Goal: Task Accomplishment & Management: Manage account settings

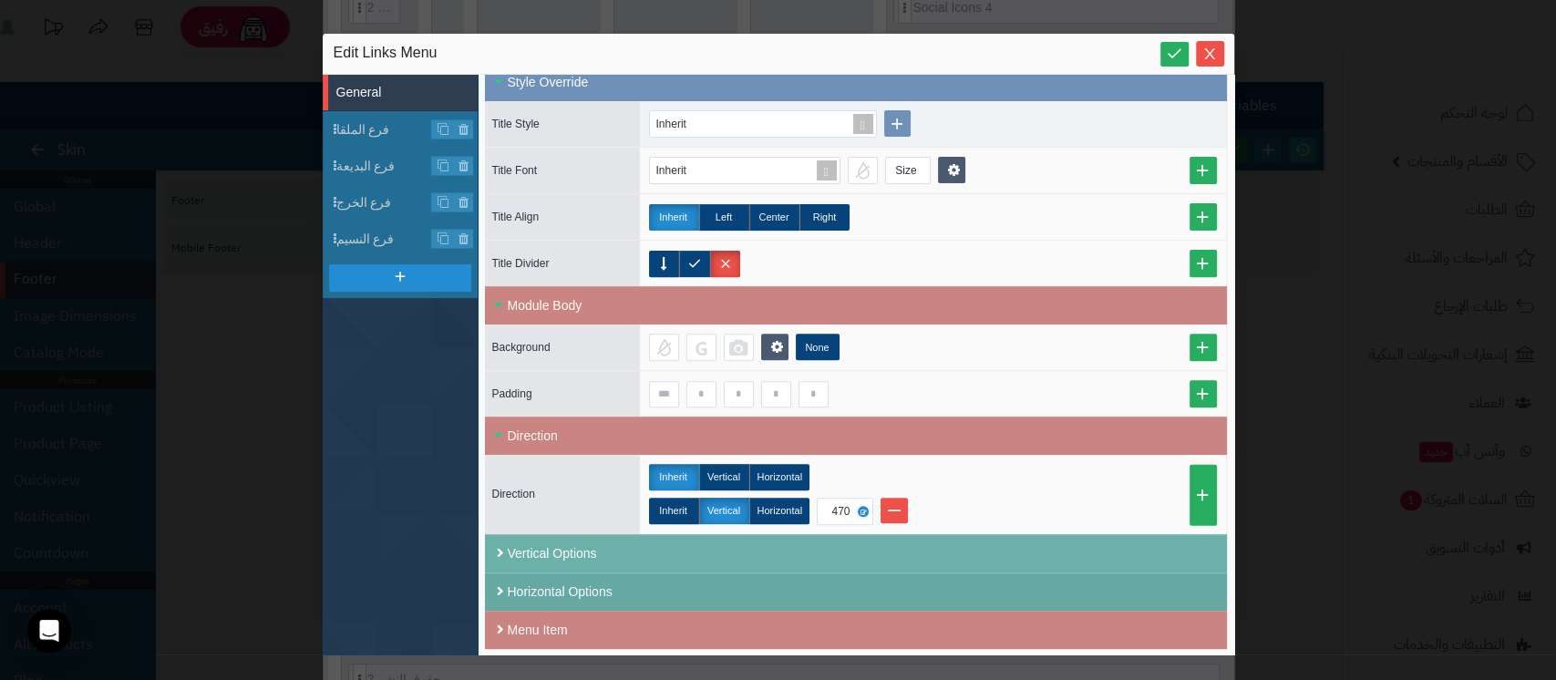
click at [598, 577] on div "Horizontal Options" at bounding box center [856, 591] width 742 height 38
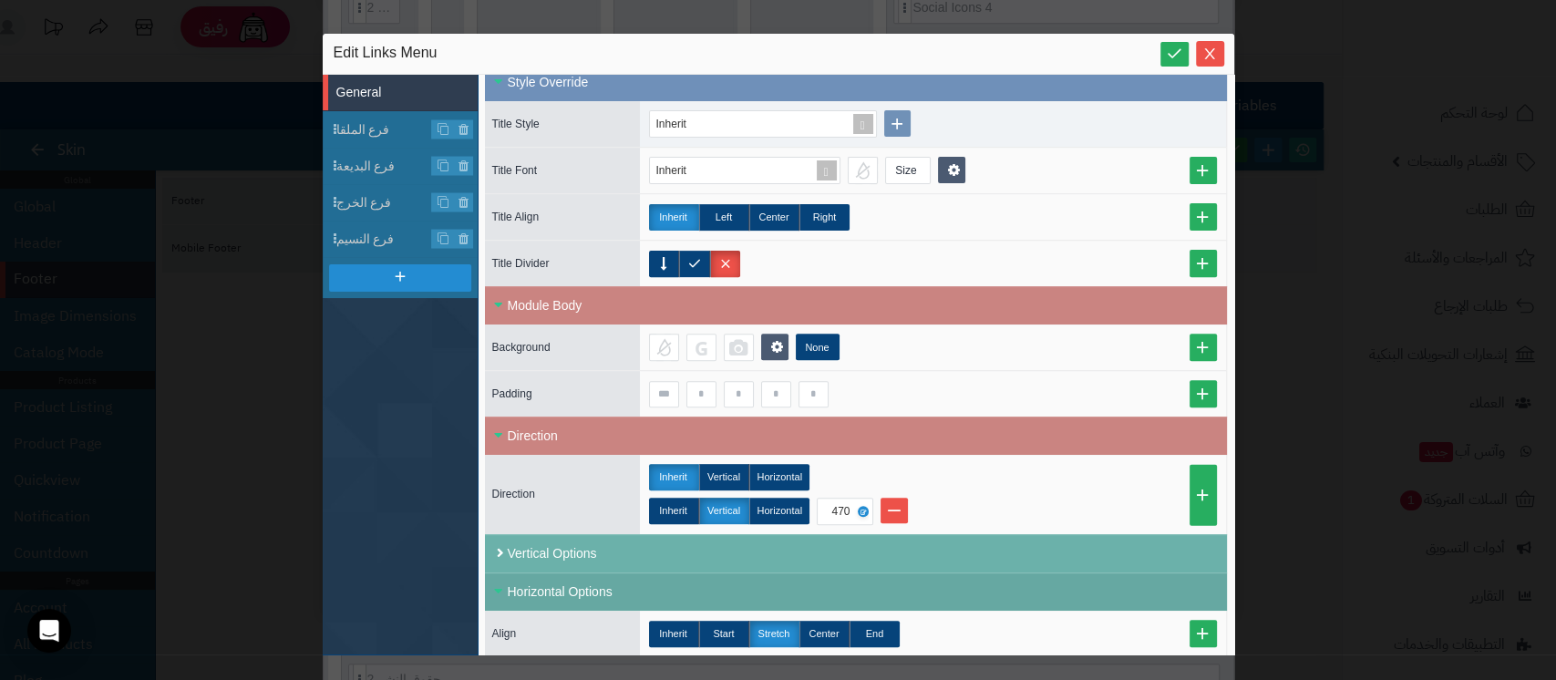
scroll to position [474, 0]
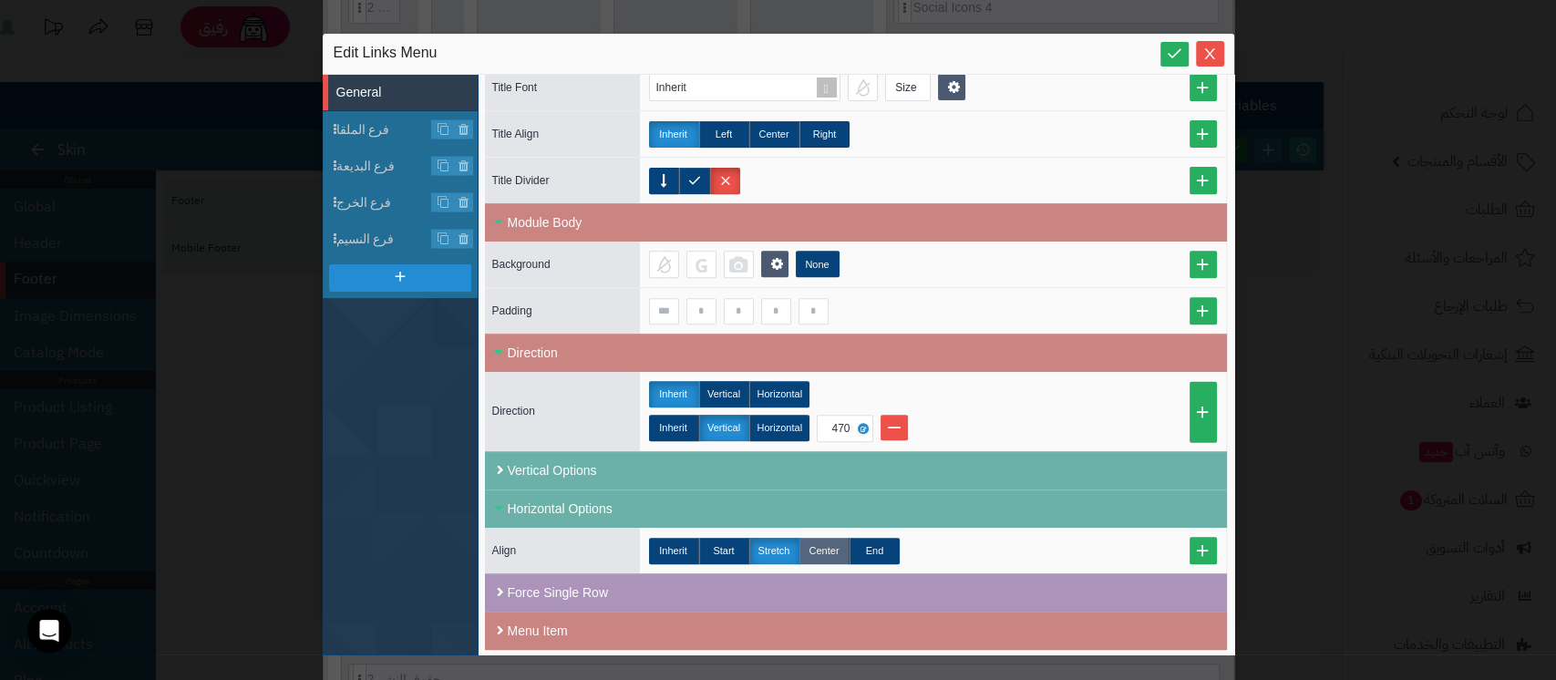
click at [832, 547] on label "Center" at bounding box center [824, 551] width 50 height 26
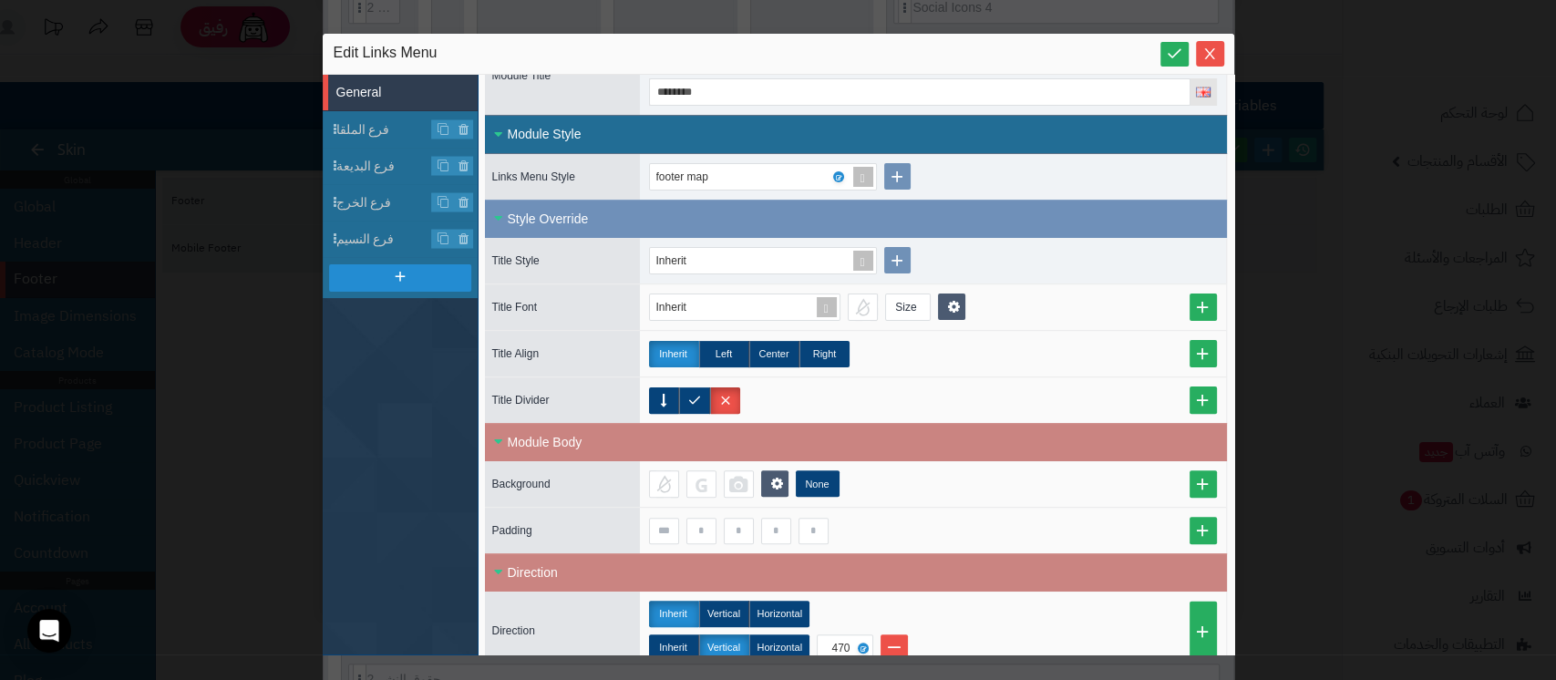
scroll to position [0, 0]
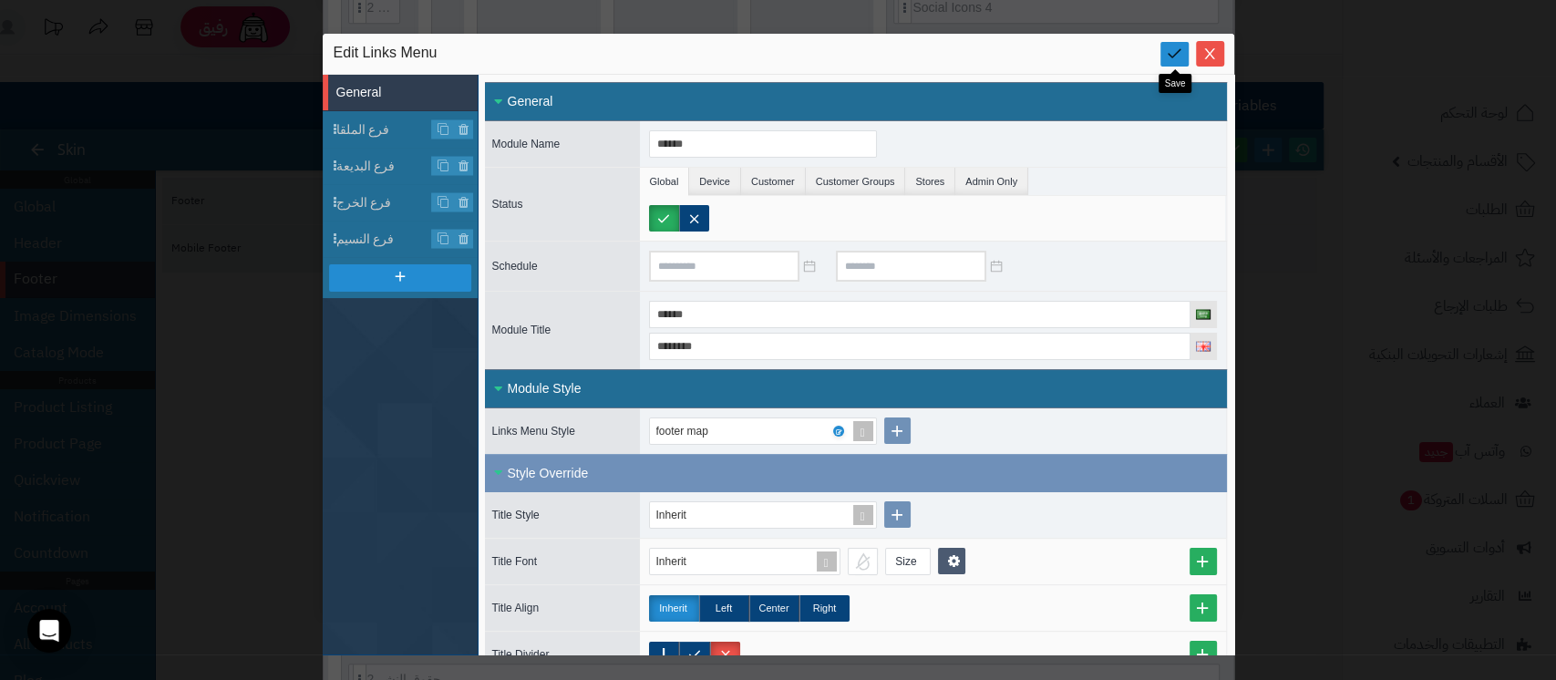
click at [1171, 60] on icon at bounding box center [1174, 53] width 17 height 17
click at [1208, 46] on icon "Close" at bounding box center [1209, 53] width 15 height 15
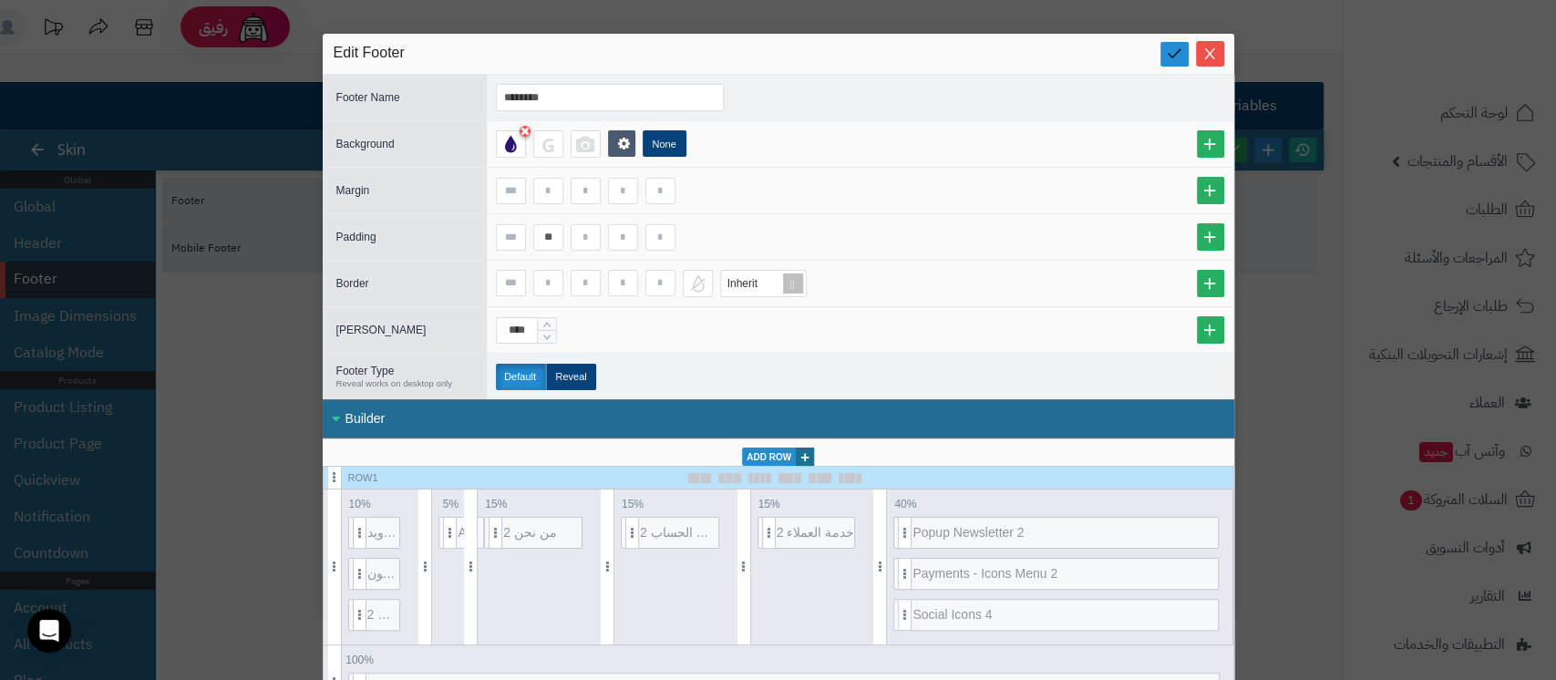
click at [1175, 46] on icon at bounding box center [1174, 53] width 17 height 17
click at [1217, 54] on icon "Close" at bounding box center [1209, 53] width 15 height 15
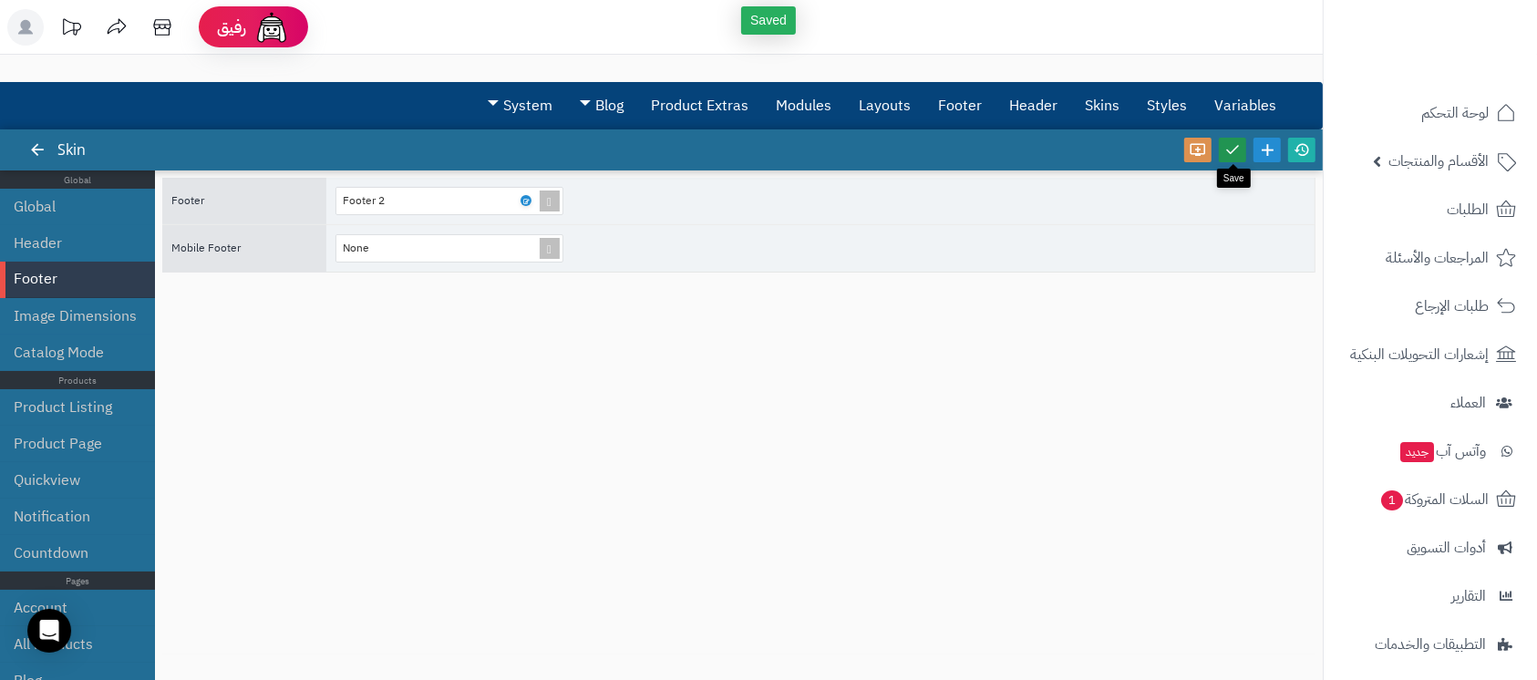
click at [1231, 142] on icon at bounding box center [1232, 149] width 16 height 16
click at [1302, 153] on icon at bounding box center [1301, 149] width 16 height 16
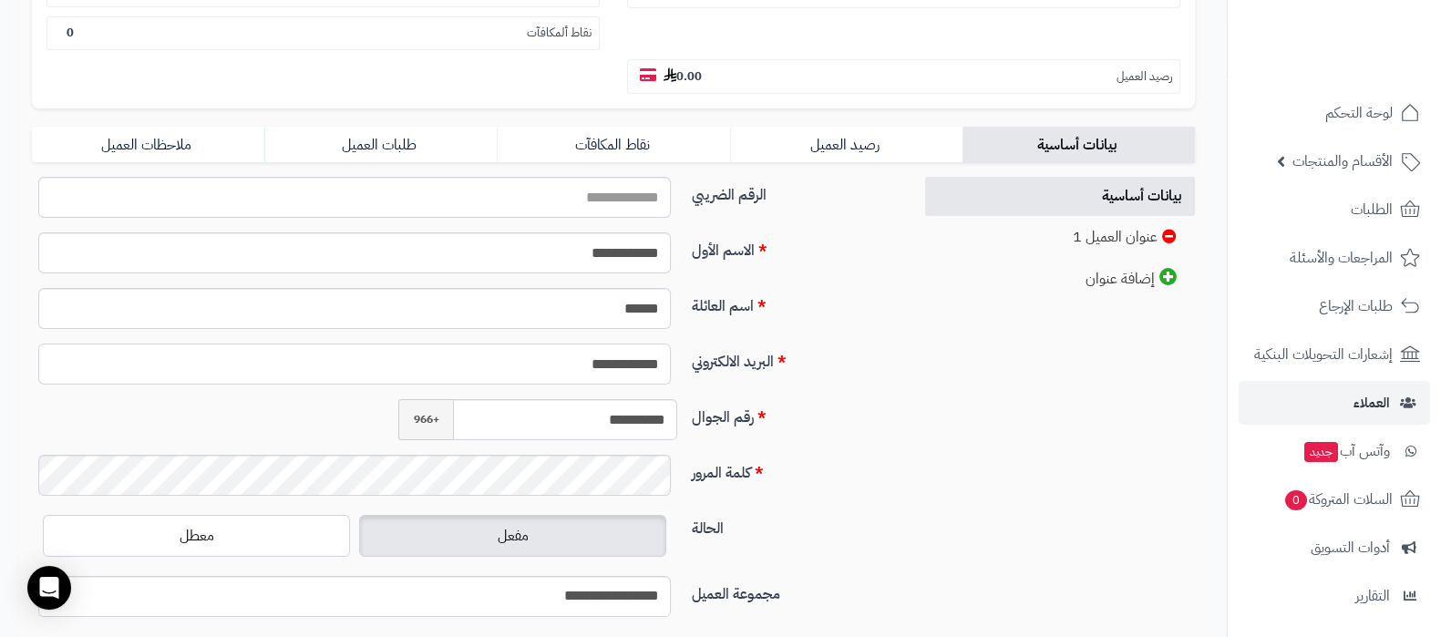
scroll to position [455, 0]
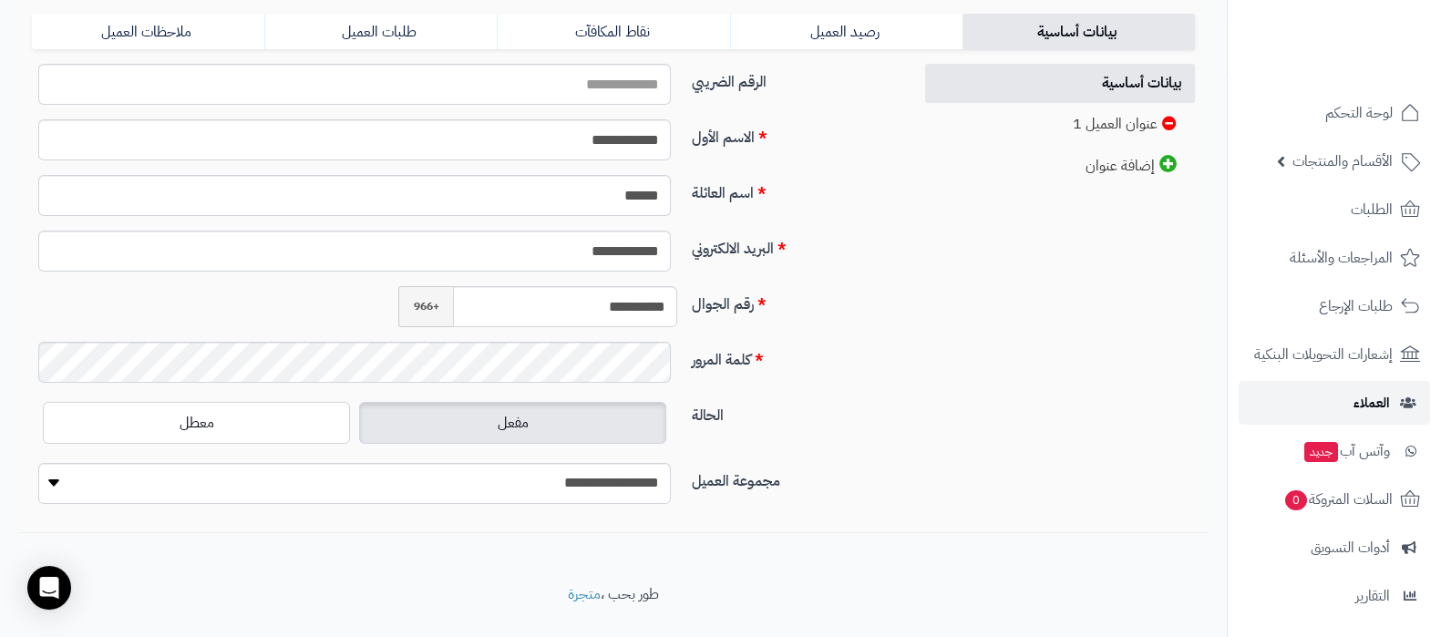
click at [1351, 404] on link "العملاء" at bounding box center [1334, 403] width 191 height 44
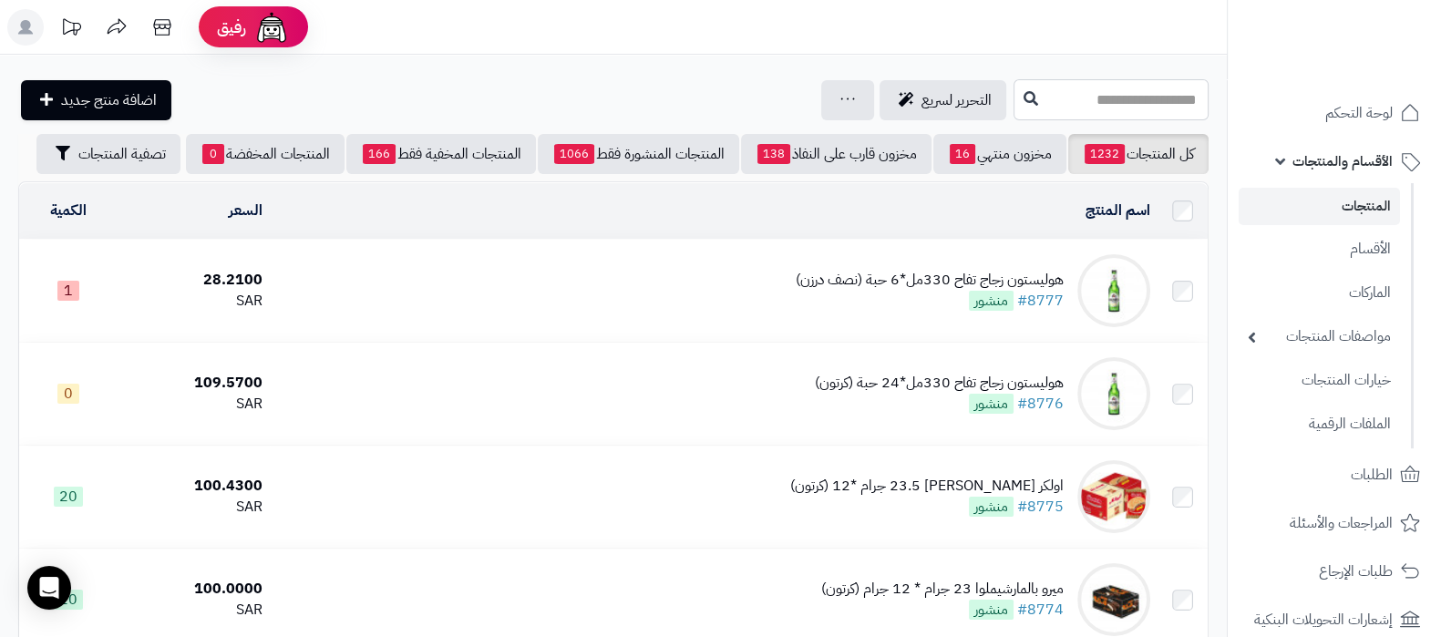
click at [1088, 109] on input "text" at bounding box center [1111, 99] width 195 height 41
paste input "**********"
type input "**********"
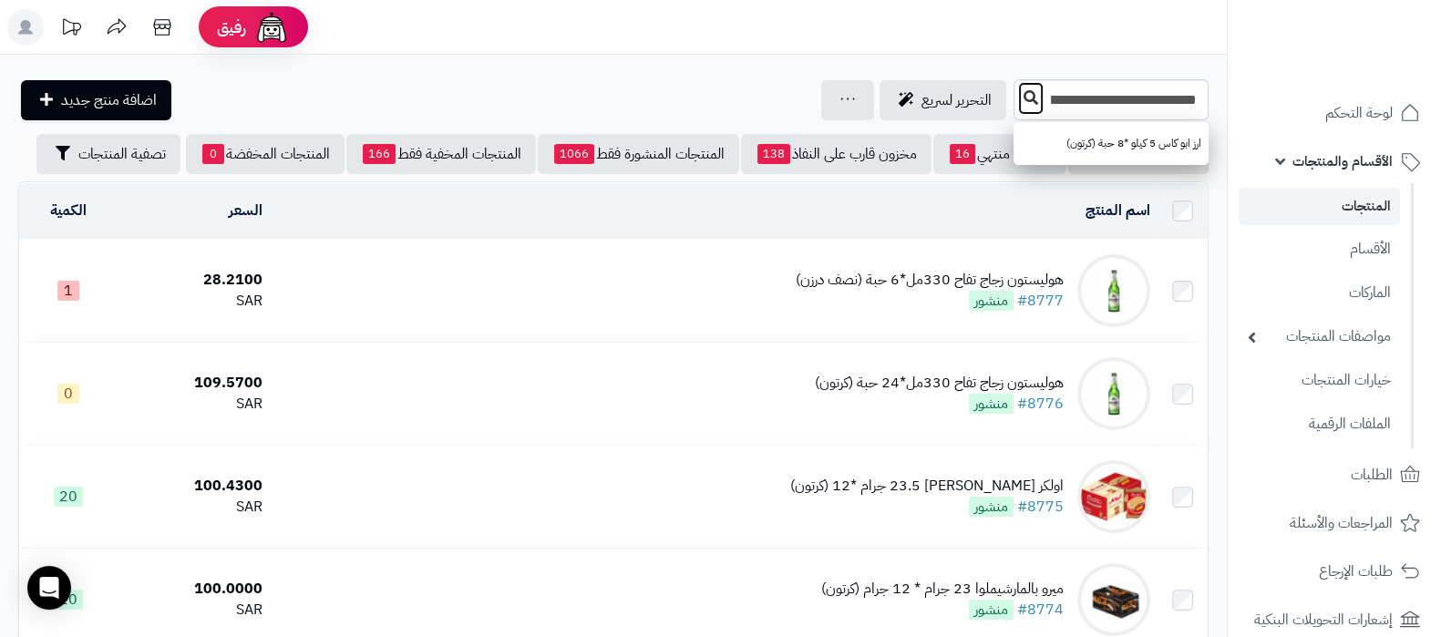
click at [1024, 98] on icon at bounding box center [1031, 97] width 15 height 15
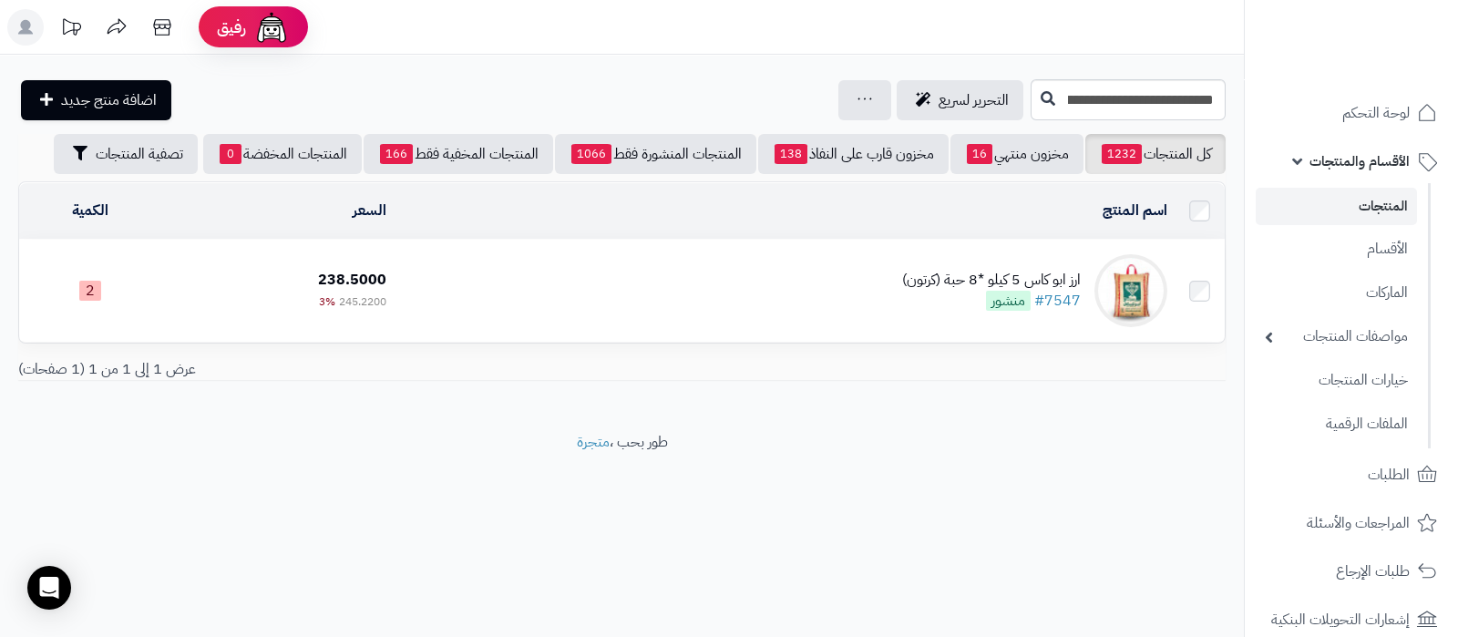
click at [941, 271] on div "ارز ابو كاس 5 كيلو *8 حبة (كرتون)" at bounding box center [991, 280] width 179 height 21
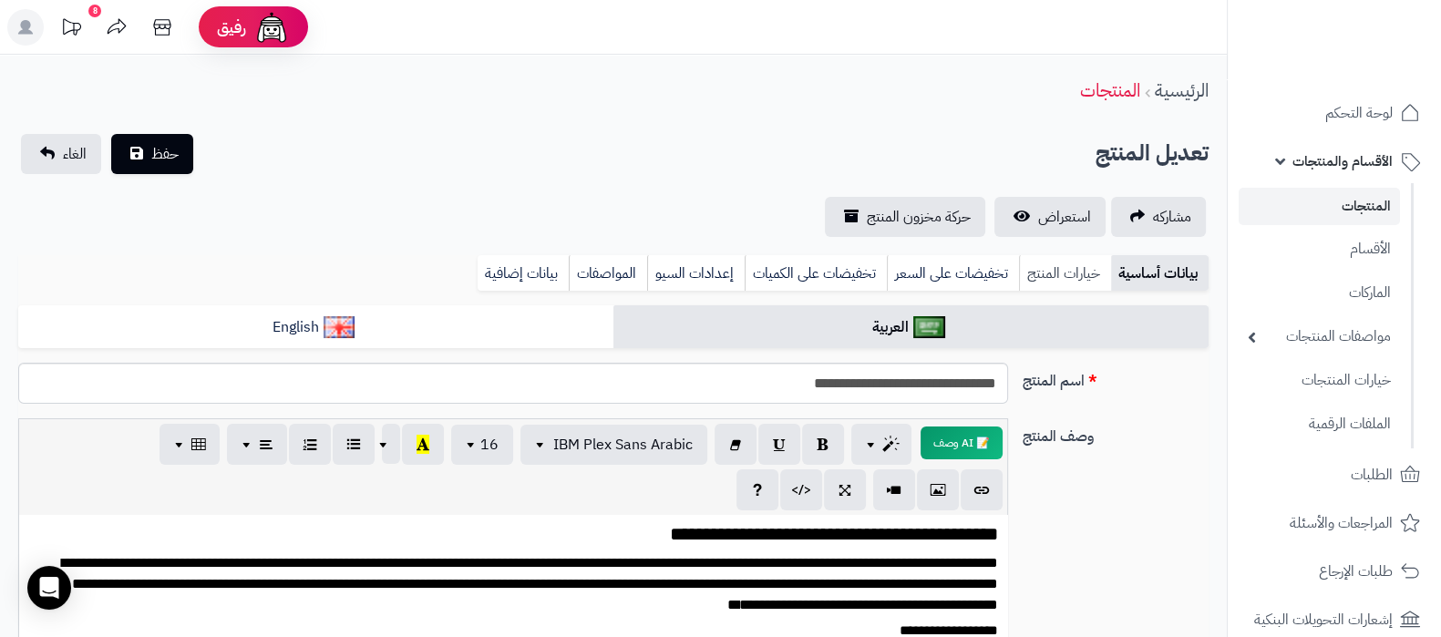
click at [1101, 283] on link "خيارات المنتج" at bounding box center [1065, 273] width 92 height 36
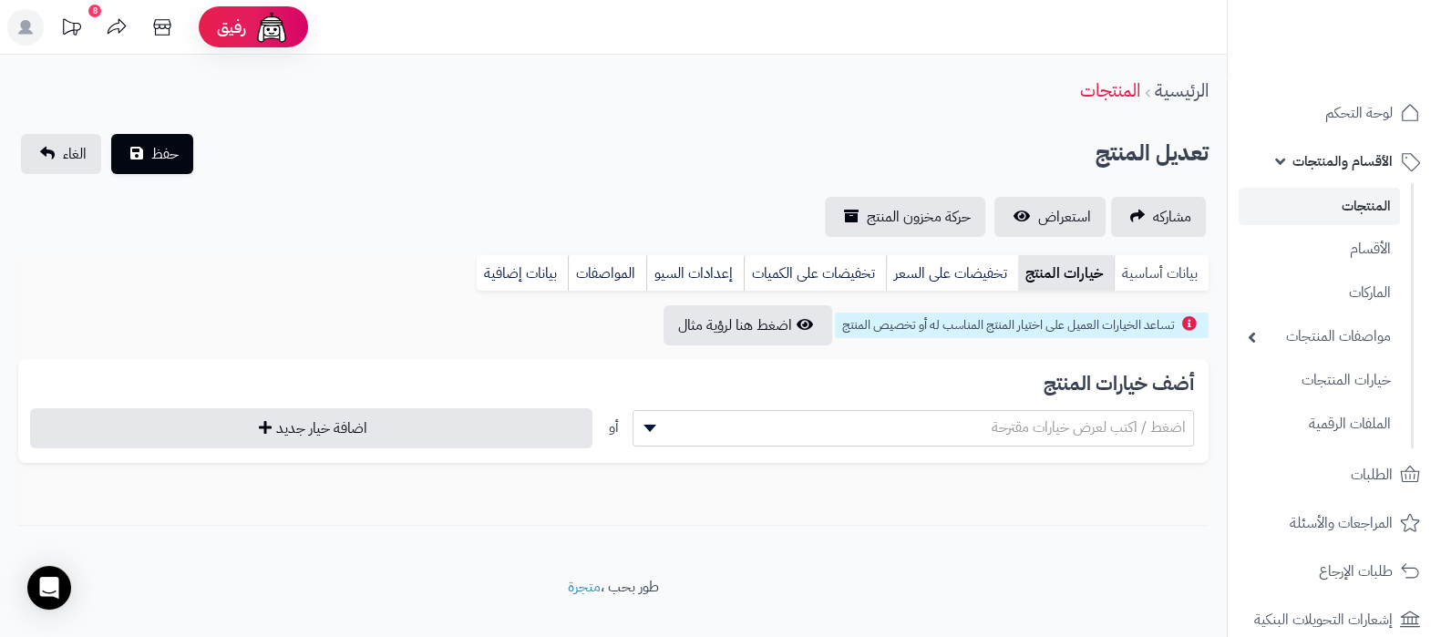
click at [1137, 266] on link "بيانات أساسية" at bounding box center [1161, 273] width 95 height 36
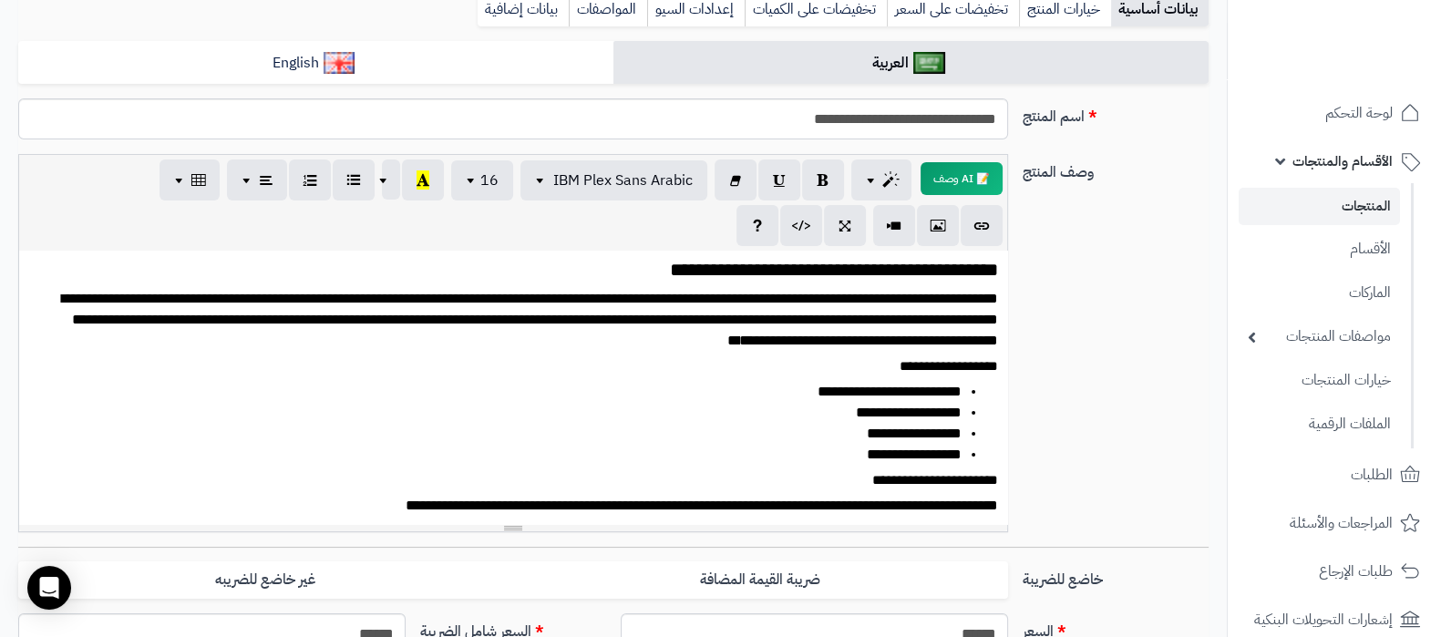
scroll to position [113, 0]
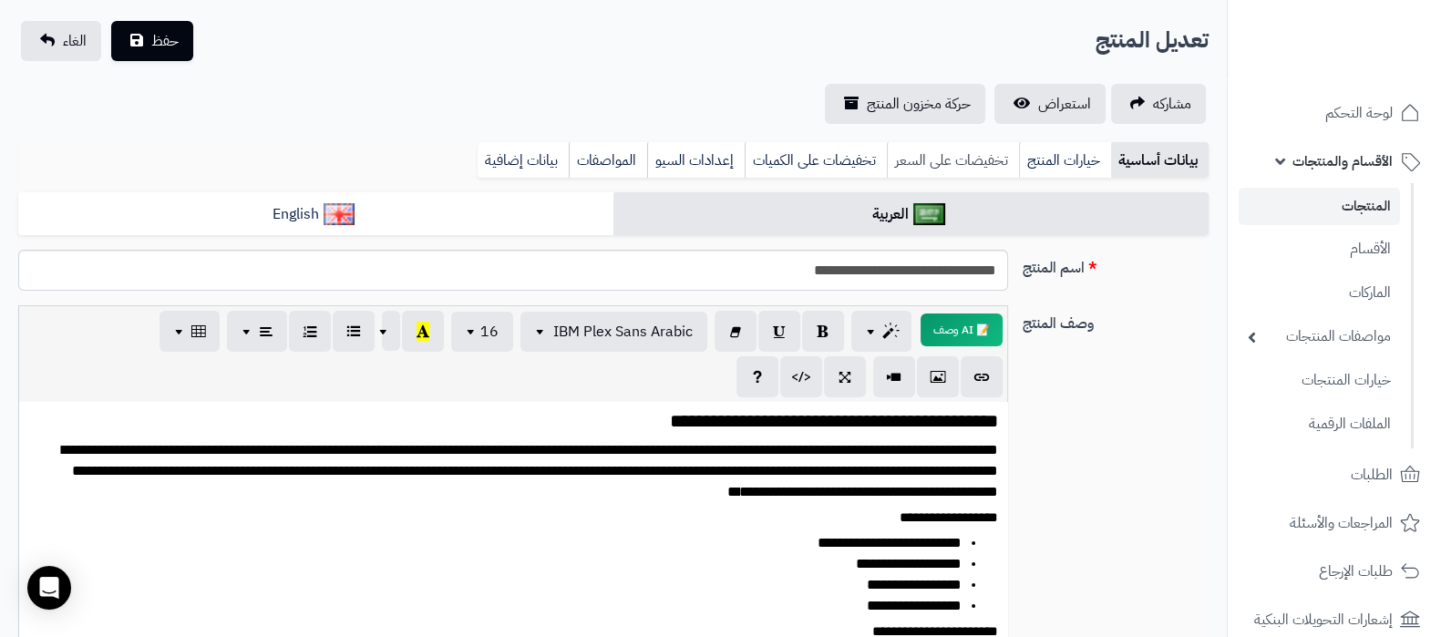
click at [934, 160] on link "تخفيضات على السعر" at bounding box center [953, 160] width 132 height 36
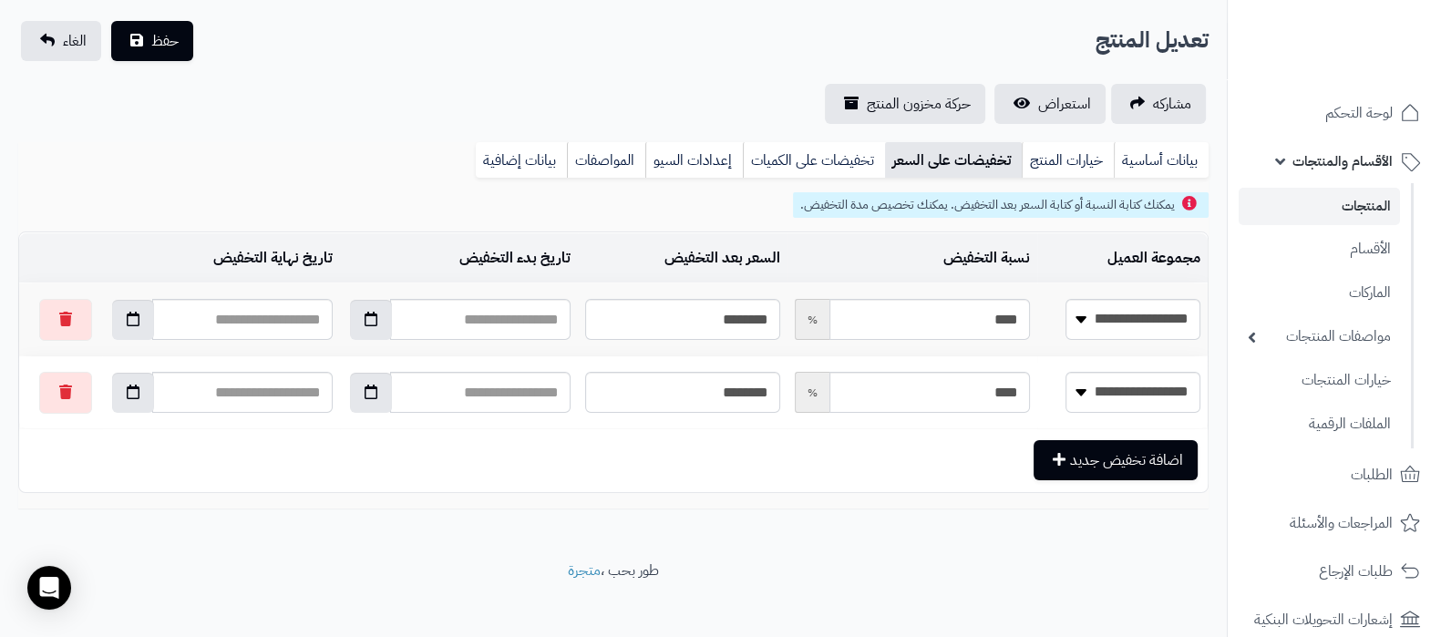
click at [1314, 201] on link "المنتجات" at bounding box center [1319, 206] width 161 height 37
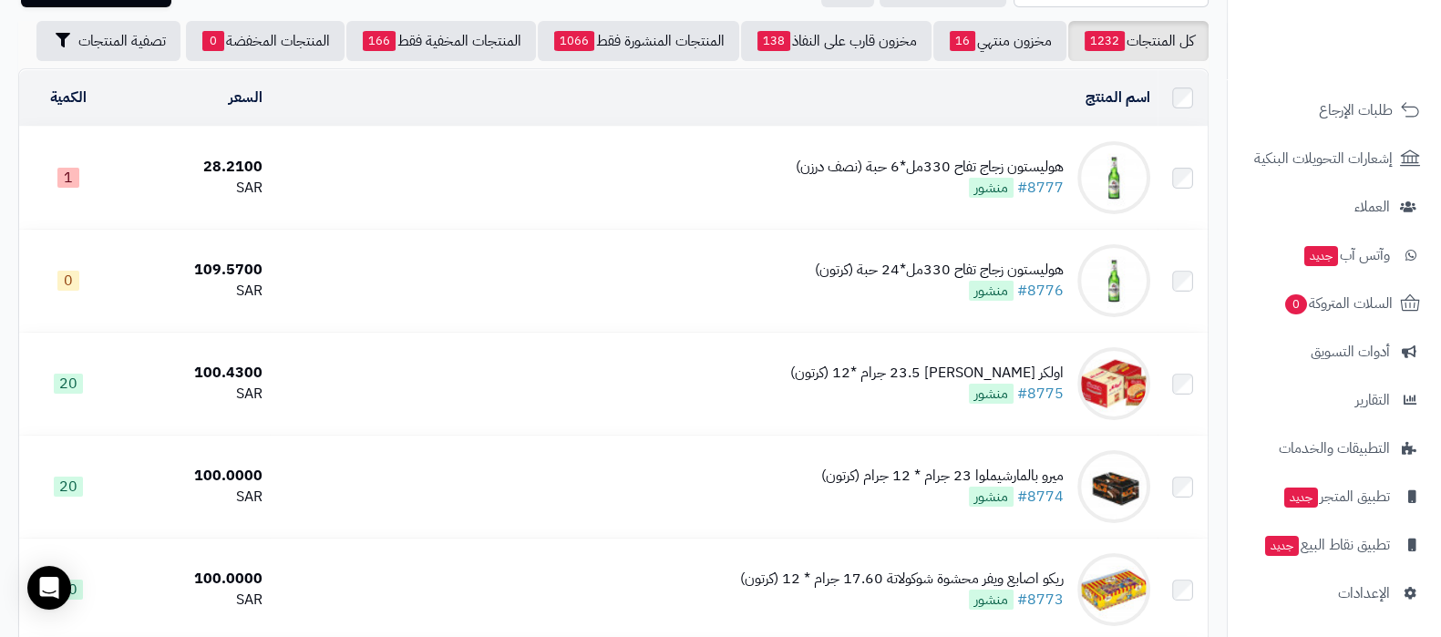
scroll to position [347, 0]
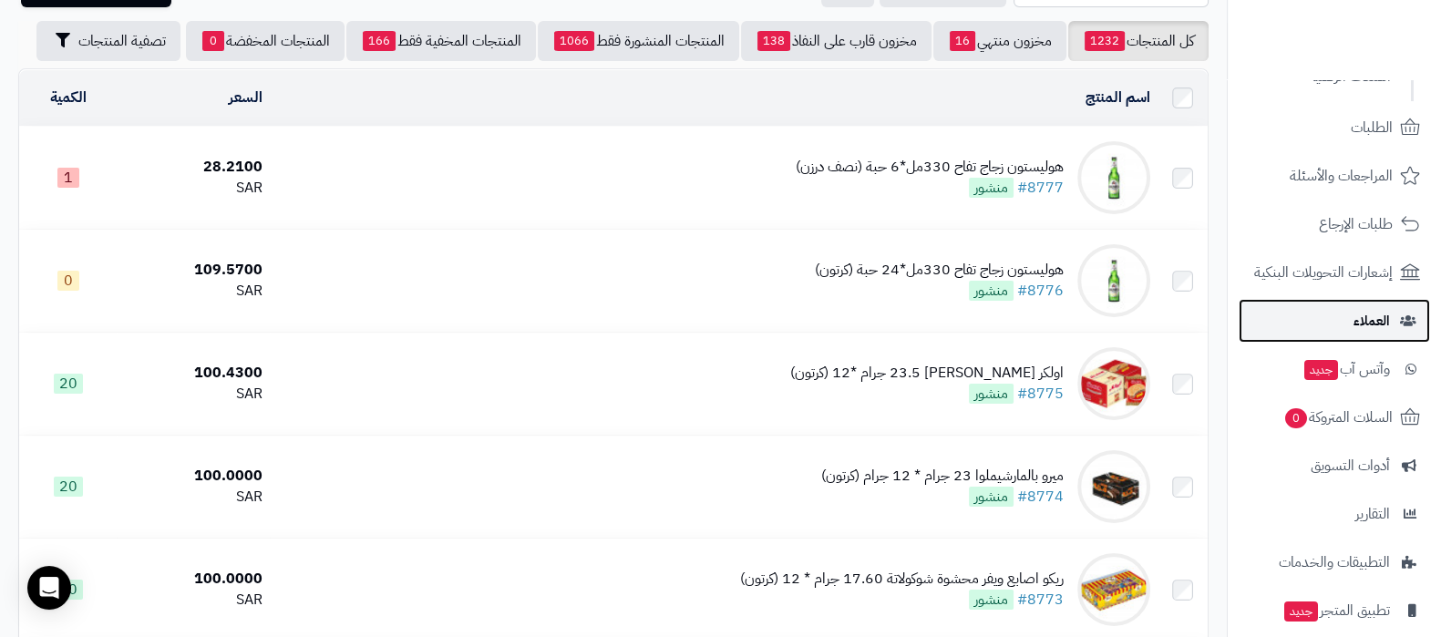
click at [1361, 328] on span "العملاء" at bounding box center [1371, 321] width 36 height 26
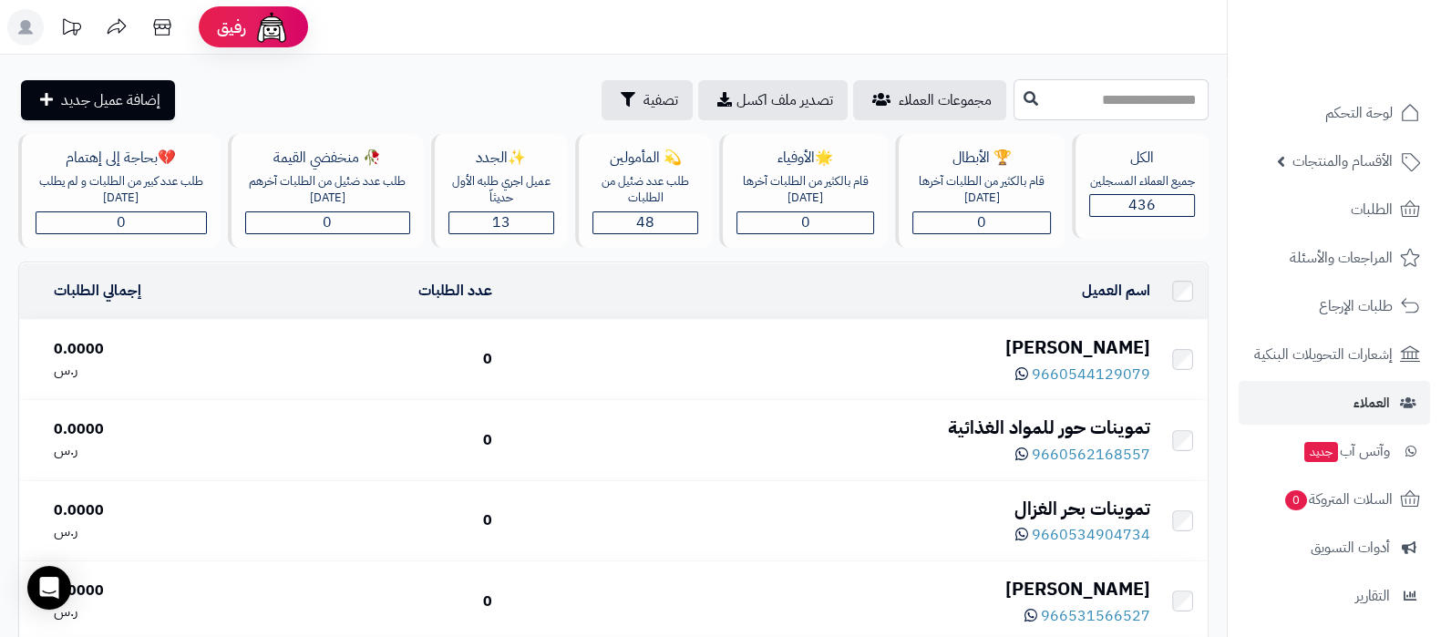
click at [1087, 108] on input "text" at bounding box center [1111, 99] width 195 height 41
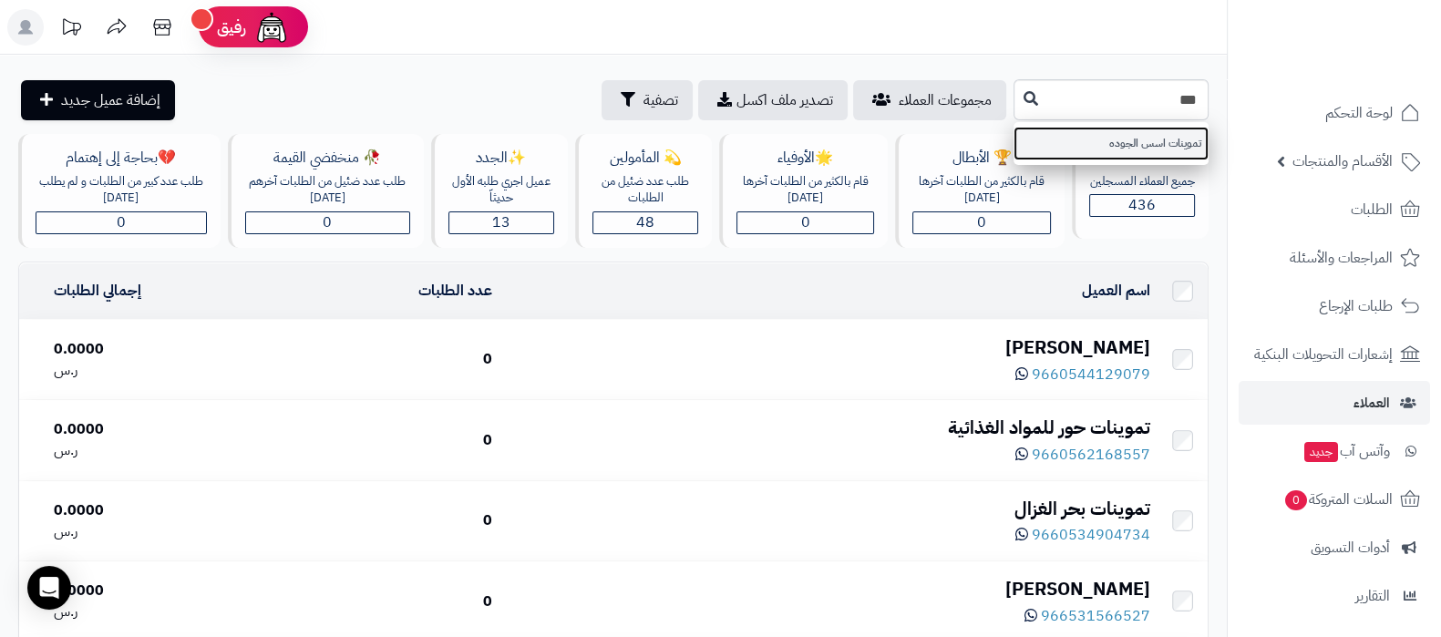
click at [1096, 135] on link "تموينات اسس الجوده" at bounding box center [1111, 144] width 195 height 34
type input "**********"
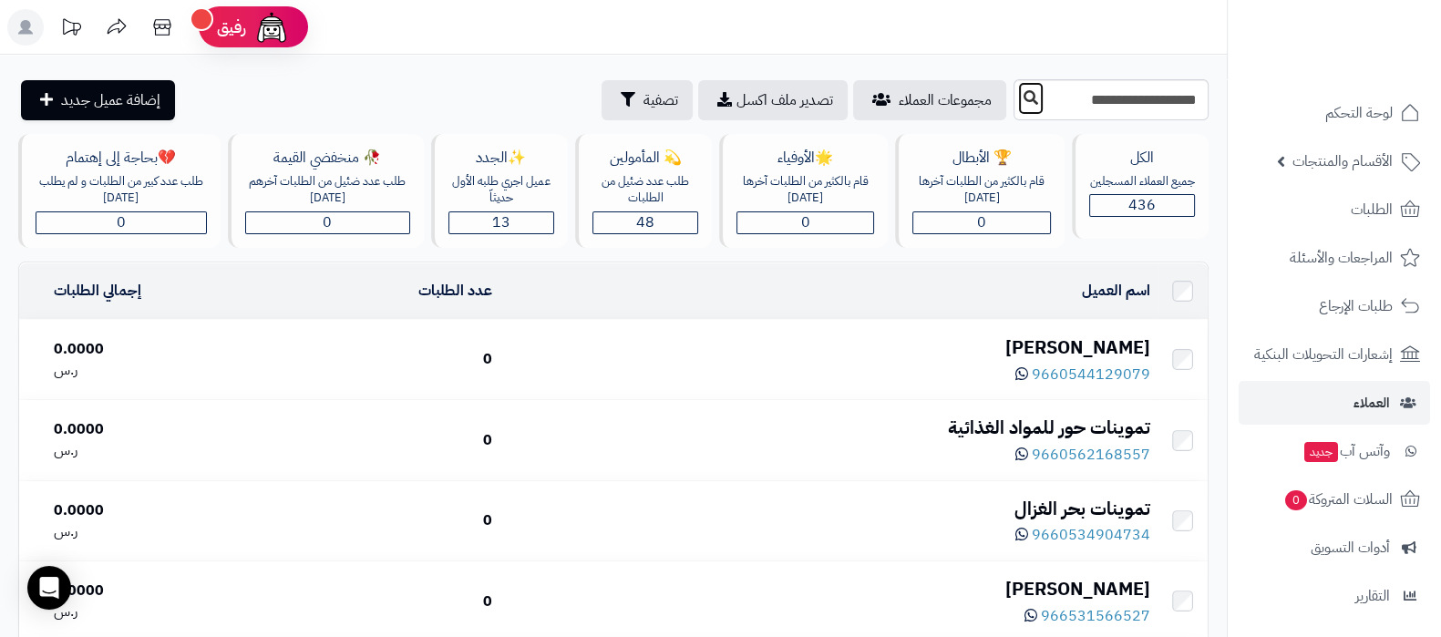
click at [1024, 103] on icon at bounding box center [1031, 97] width 15 height 15
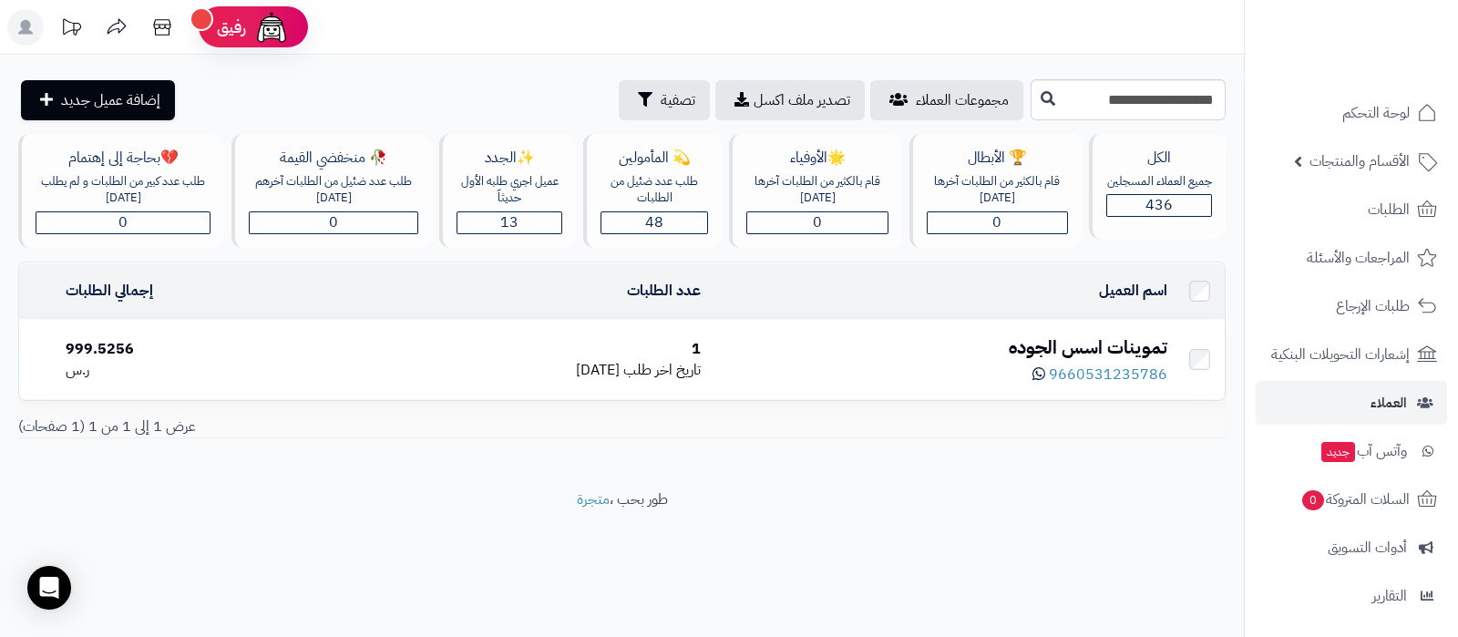
click at [1075, 335] on div "تموينات اسس الجوده" at bounding box center [940, 348] width 451 height 26
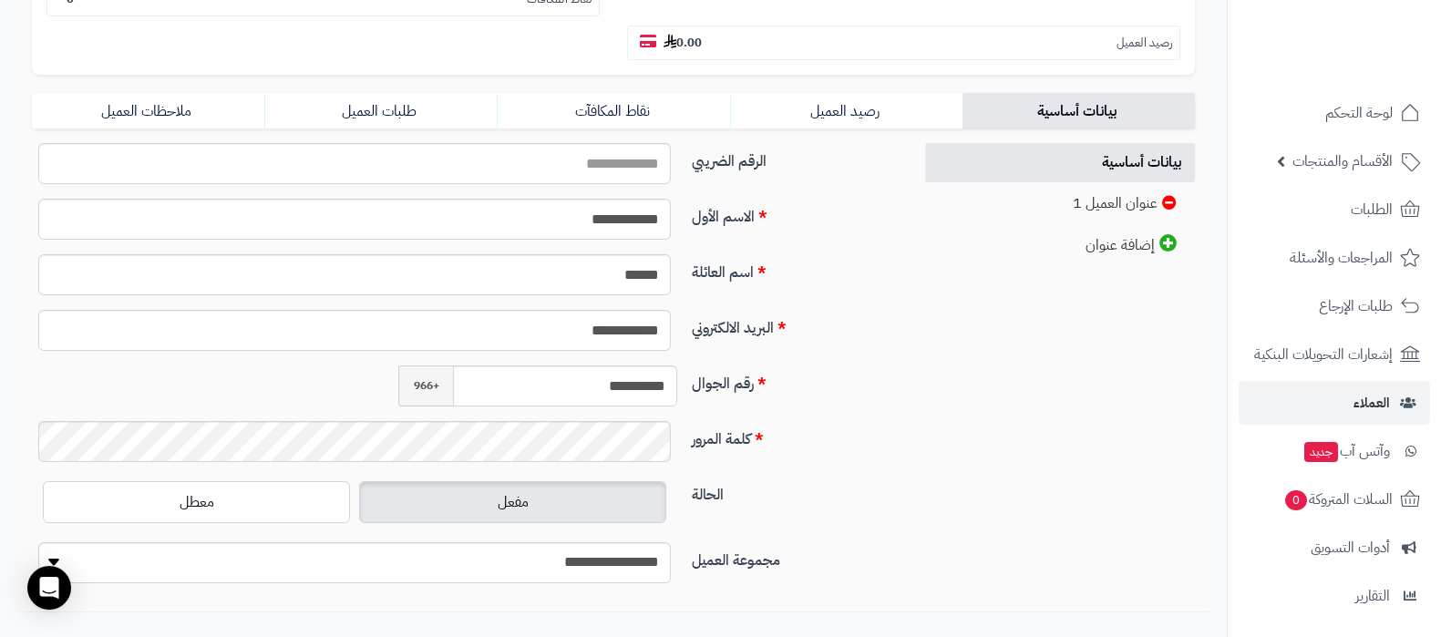
scroll to position [342, 0]
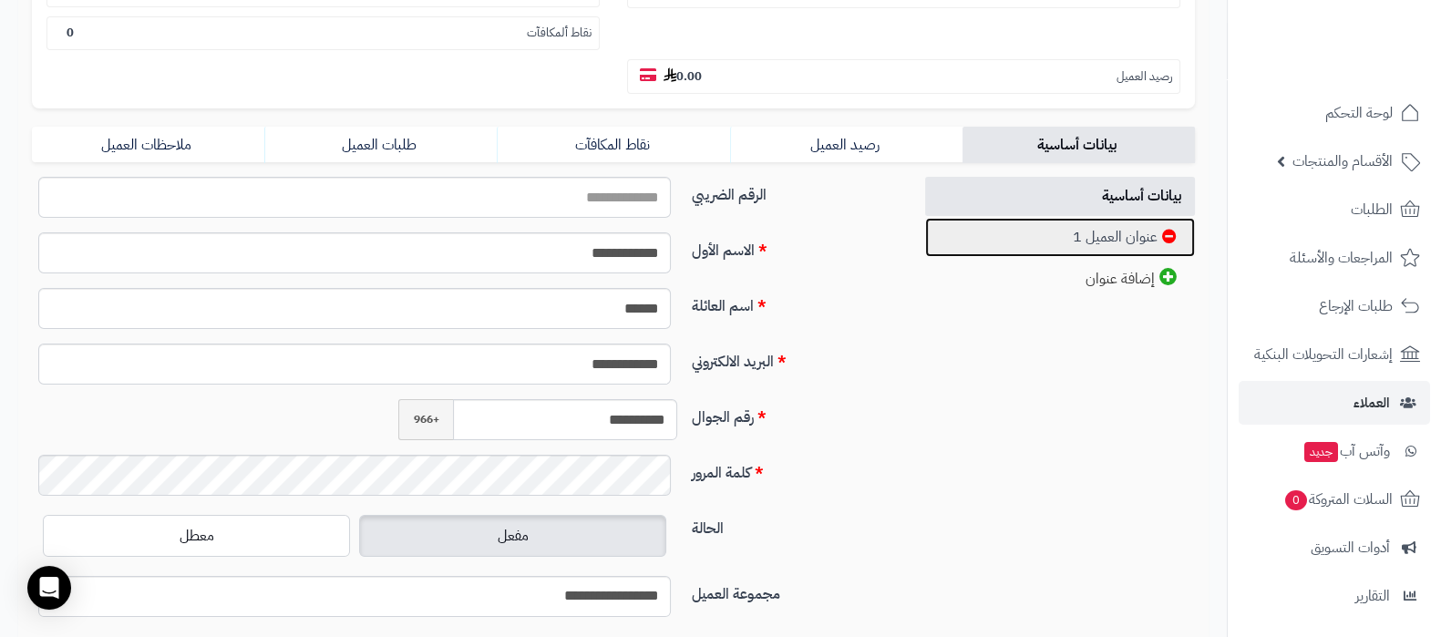
click at [1079, 230] on link "عنوان العميل 1" at bounding box center [1060, 237] width 271 height 39
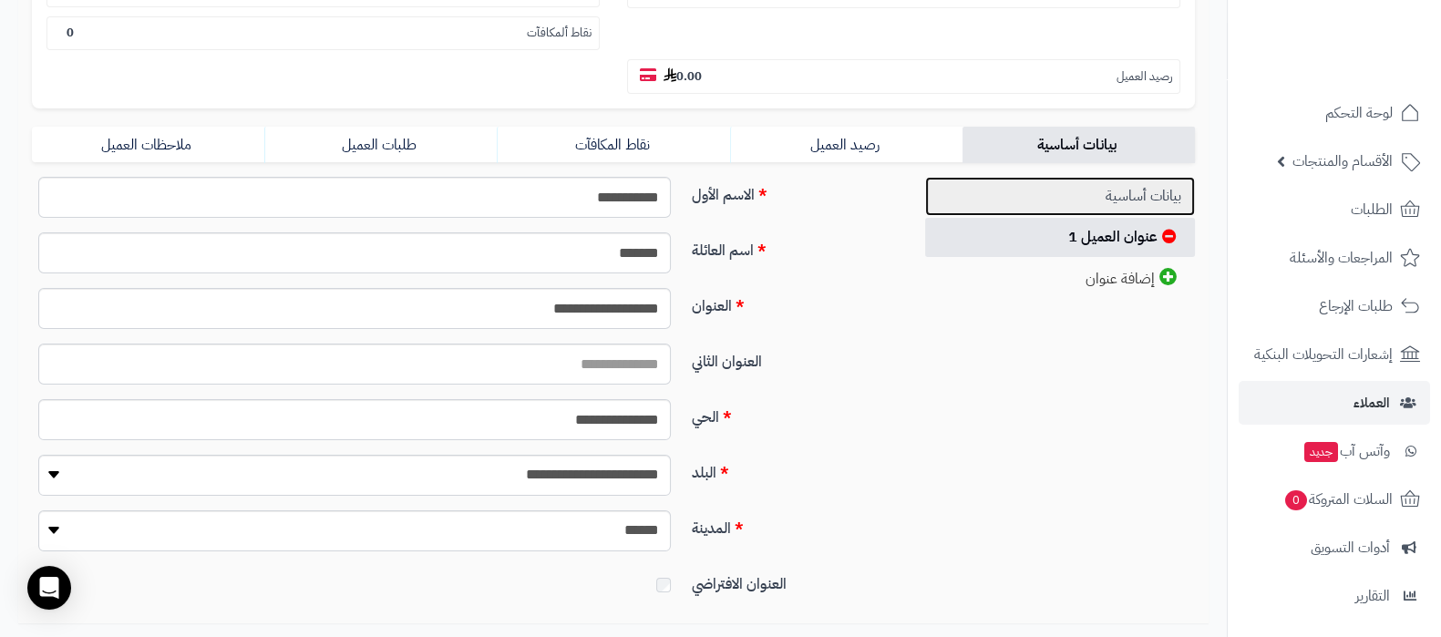
click at [1104, 192] on link "بيانات أساسية" at bounding box center [1060, 196] width 271 height 39
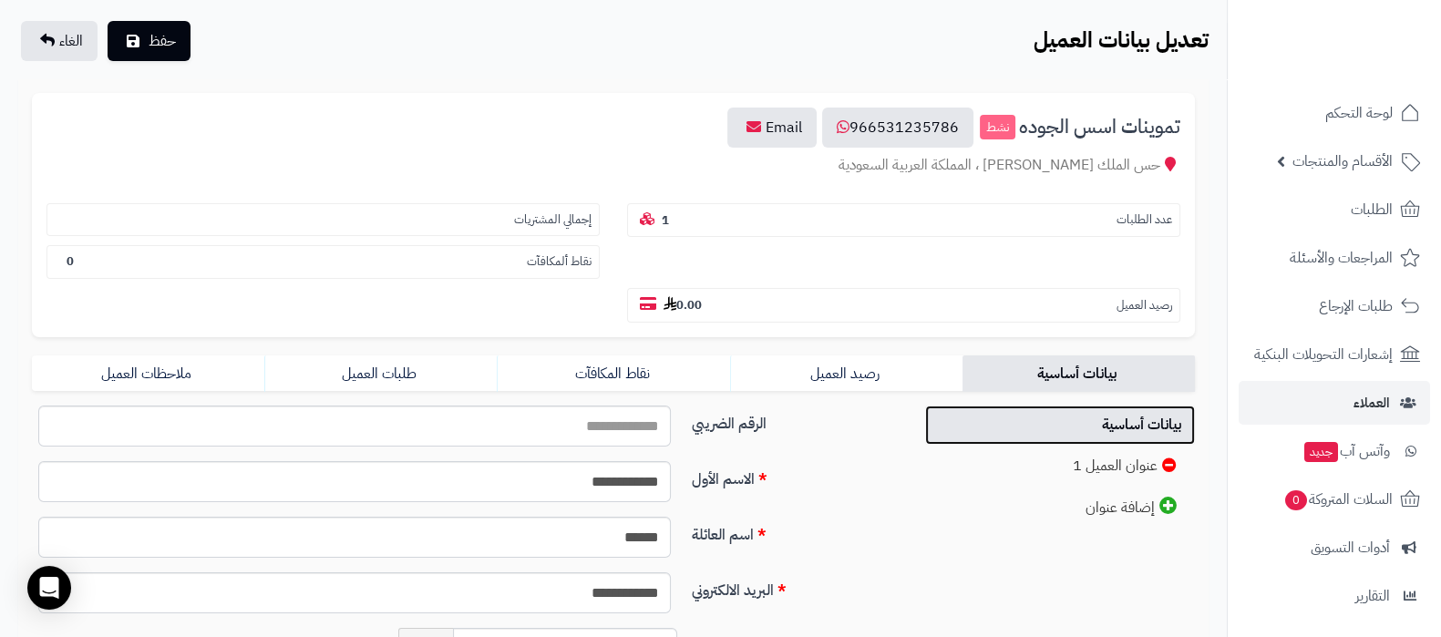
scroll to position [0, 0]
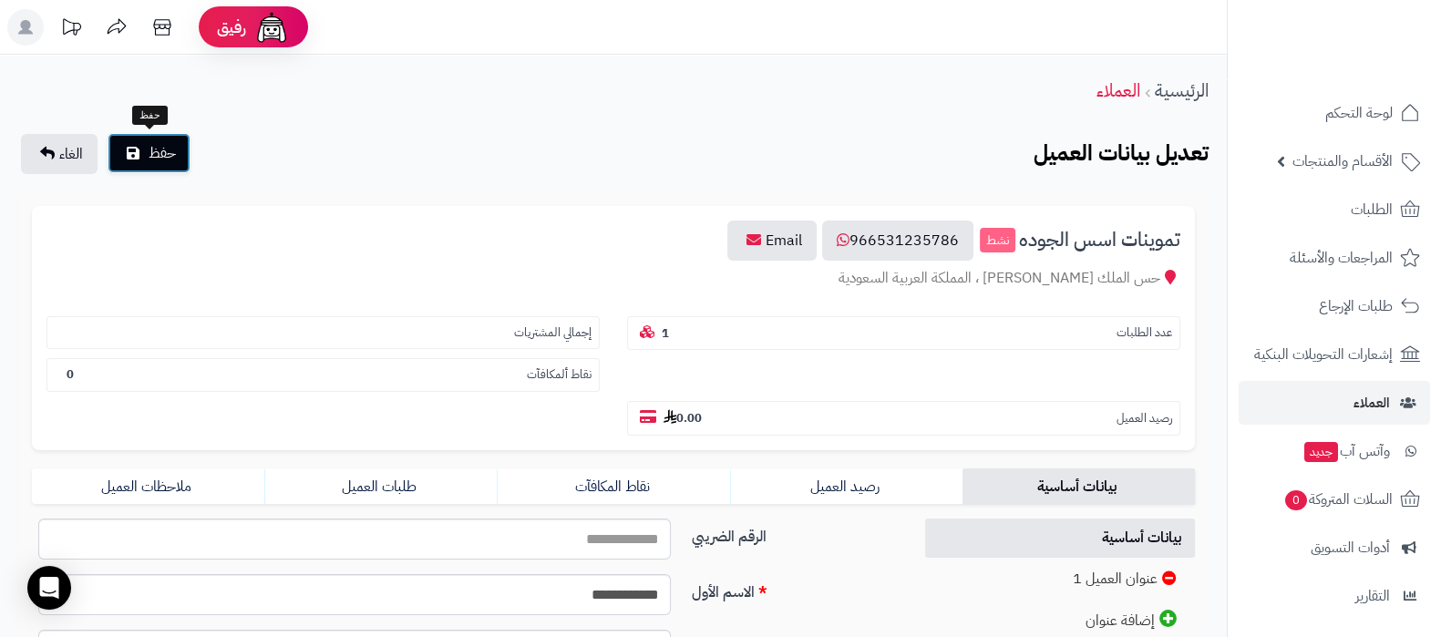
click at [158, 160] on span "حفظ" at bounding box center [162, 153] width 27 height 22
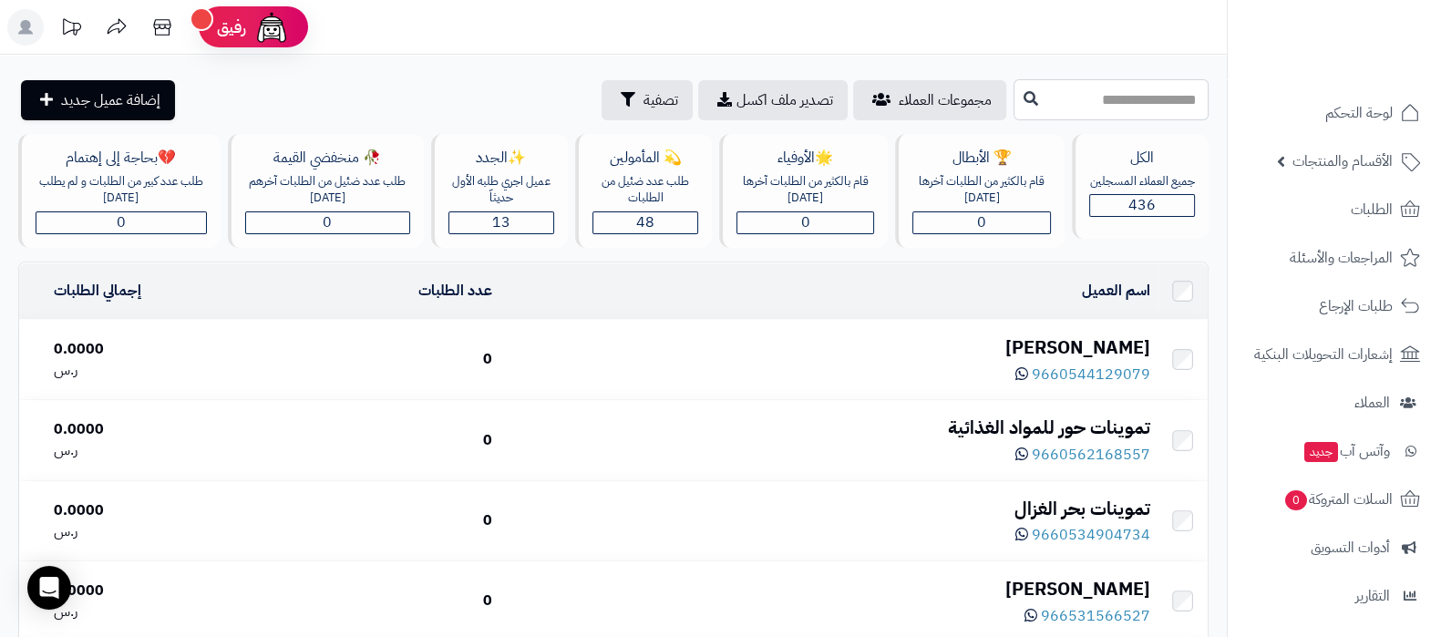
click at [1096, 104] on input "text" at bounding box center [1111, 99] width 195 height 41
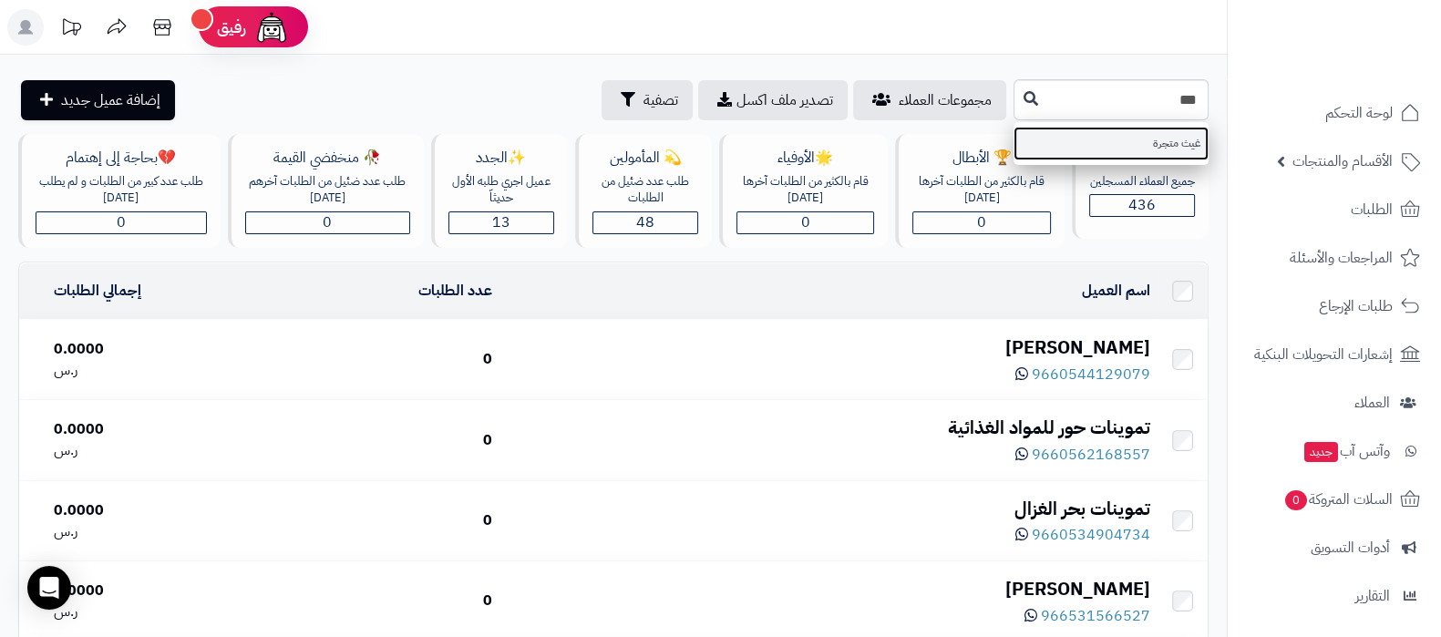
click at [1157, 148] on link "غيث متجرة" at bounding box center [1111, 144] width 195 height 34
type input "*********"
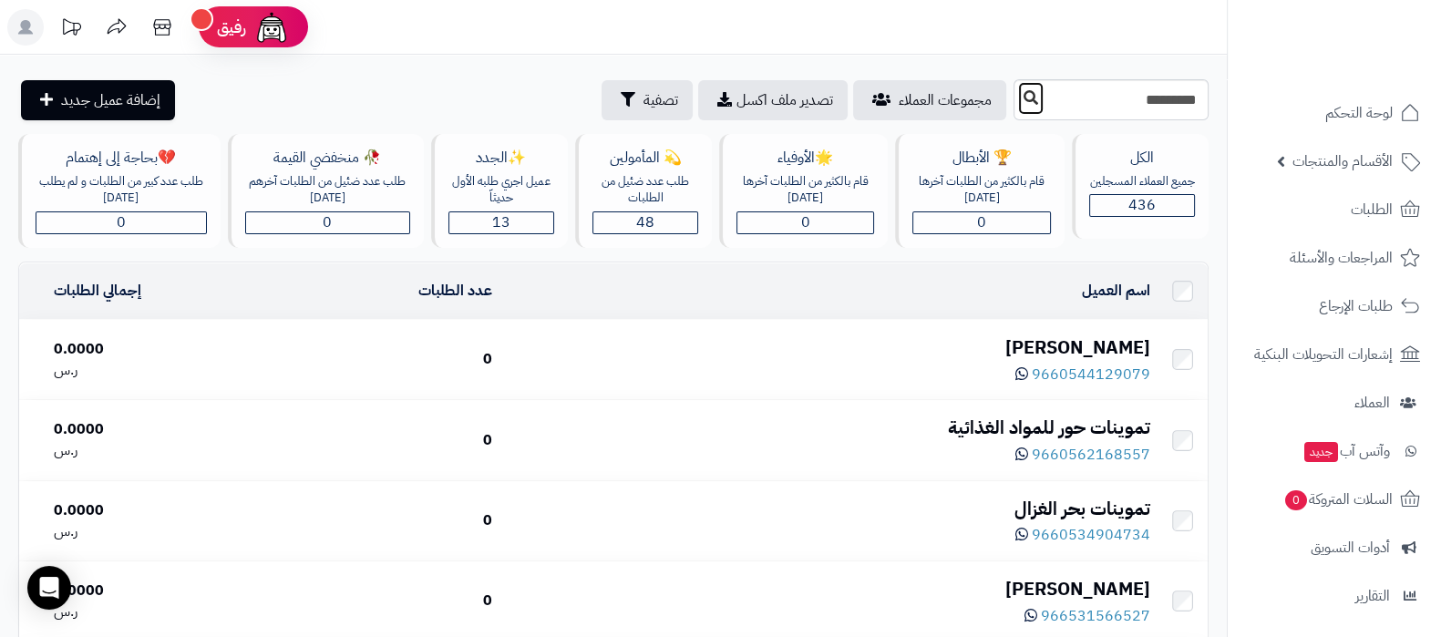
click at [1017, 106] on button at bounding box center [1030, 98] width 27 height 35
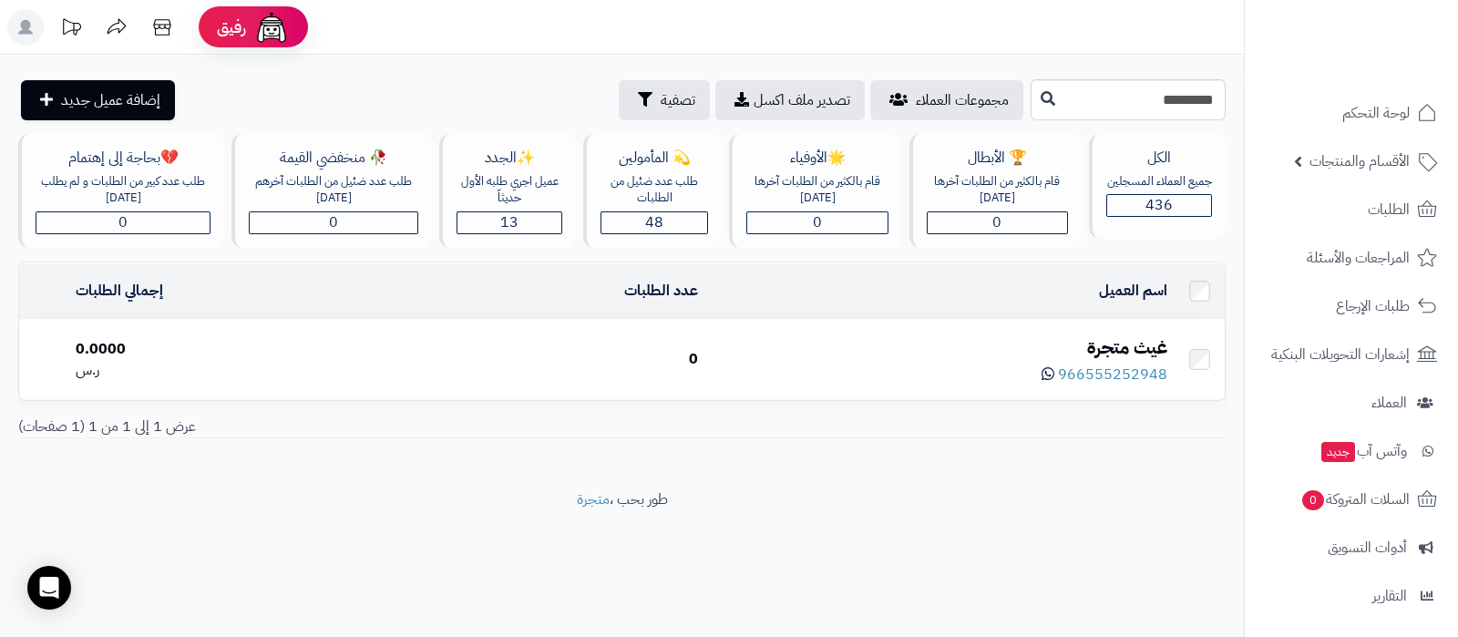
click at [1094, 335] on div "غيث متجرة" at bounding box center [940, 348] width 455 height 26
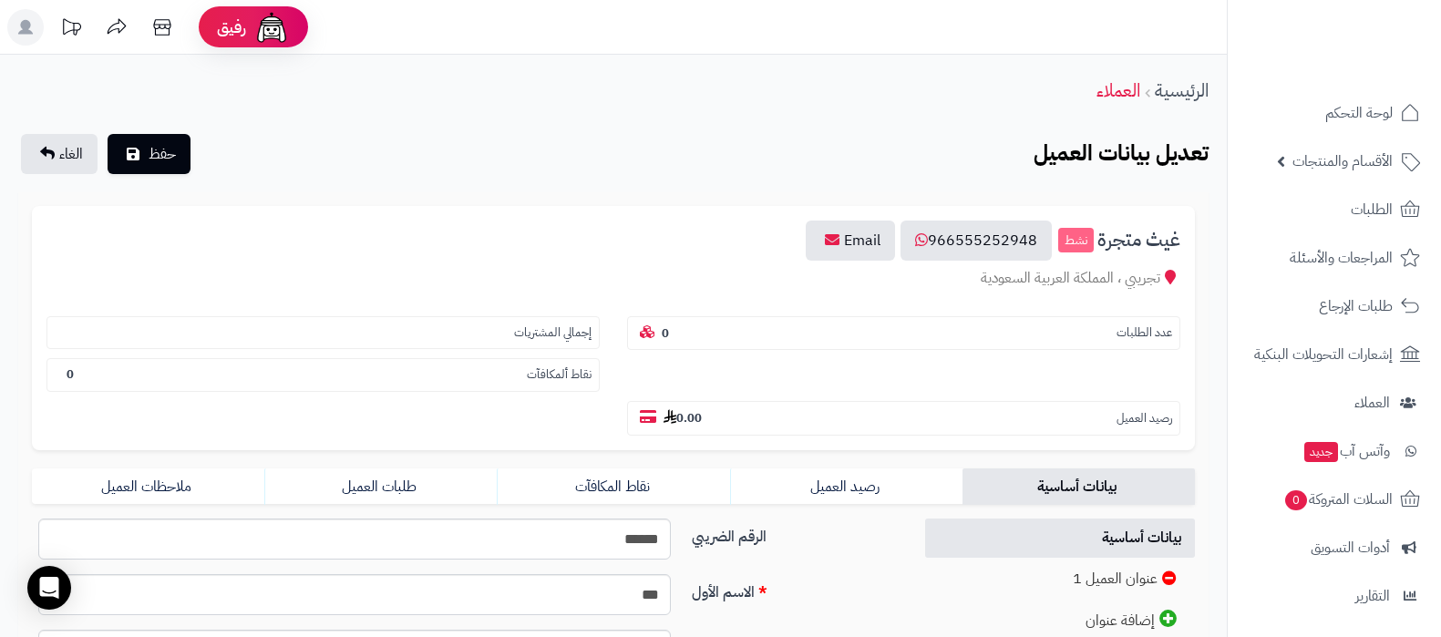
scroll to position [227, 0]
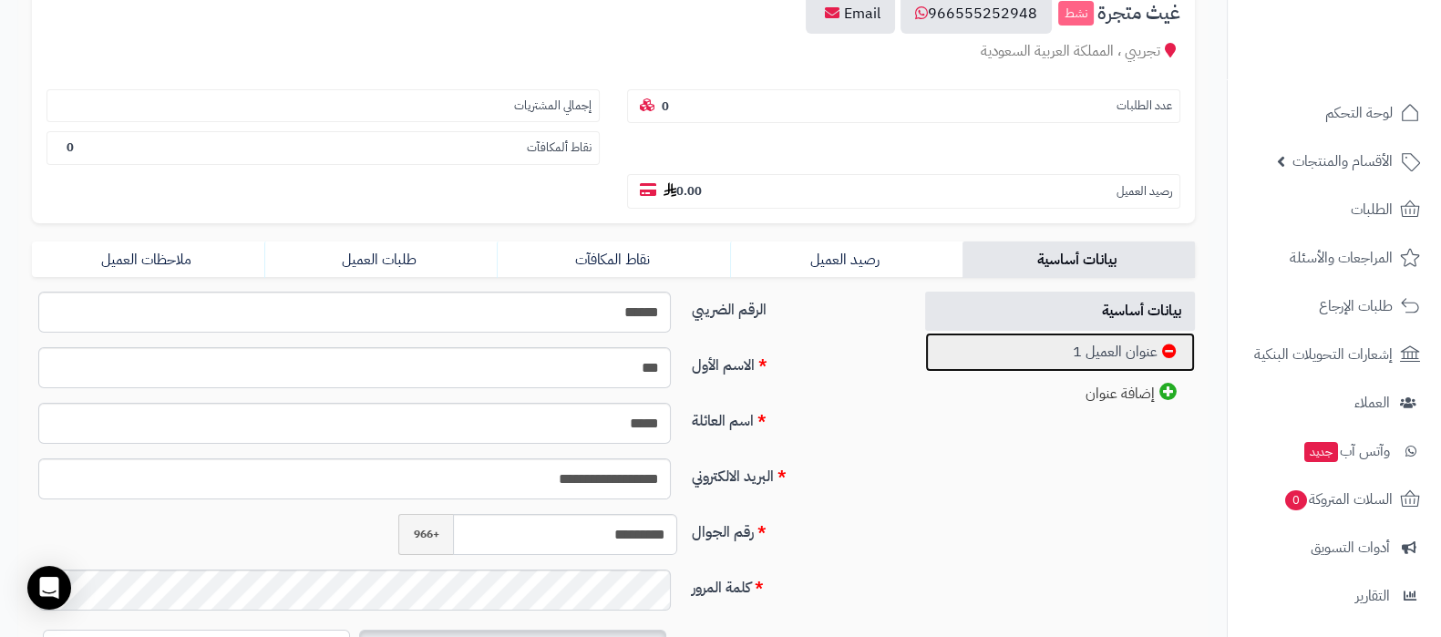
click at [1071, 348] on link "عنوان العميل 1" at bounding box center [1060, 352] width 271 height 39
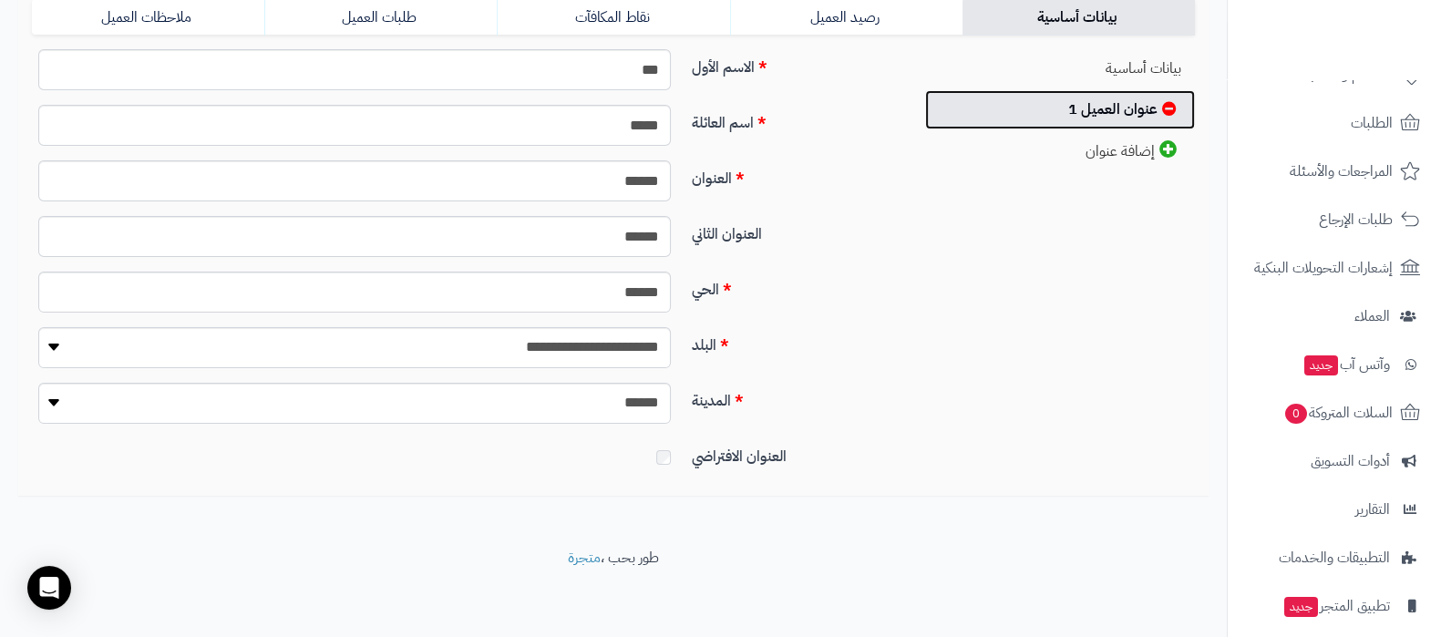
scroll to position [196, 0]
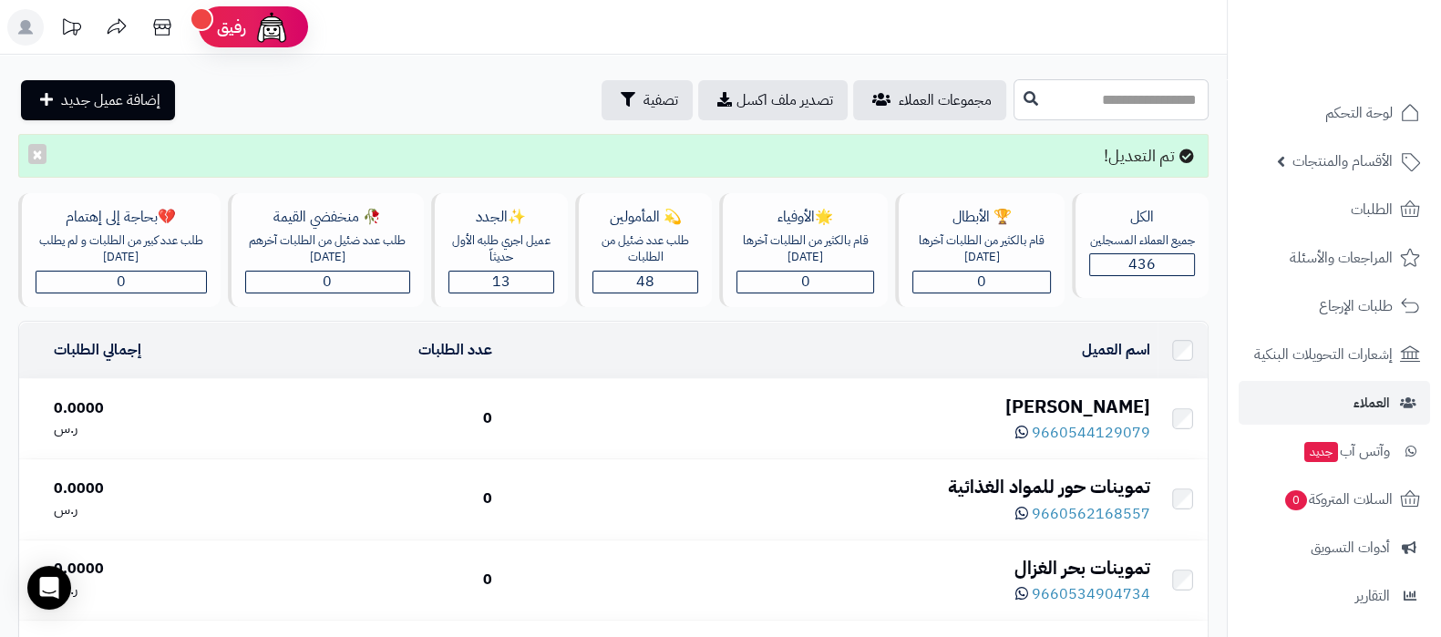
click at [1065, 90] on input "text" at bounding box center [1111, 99] width 195 height 41
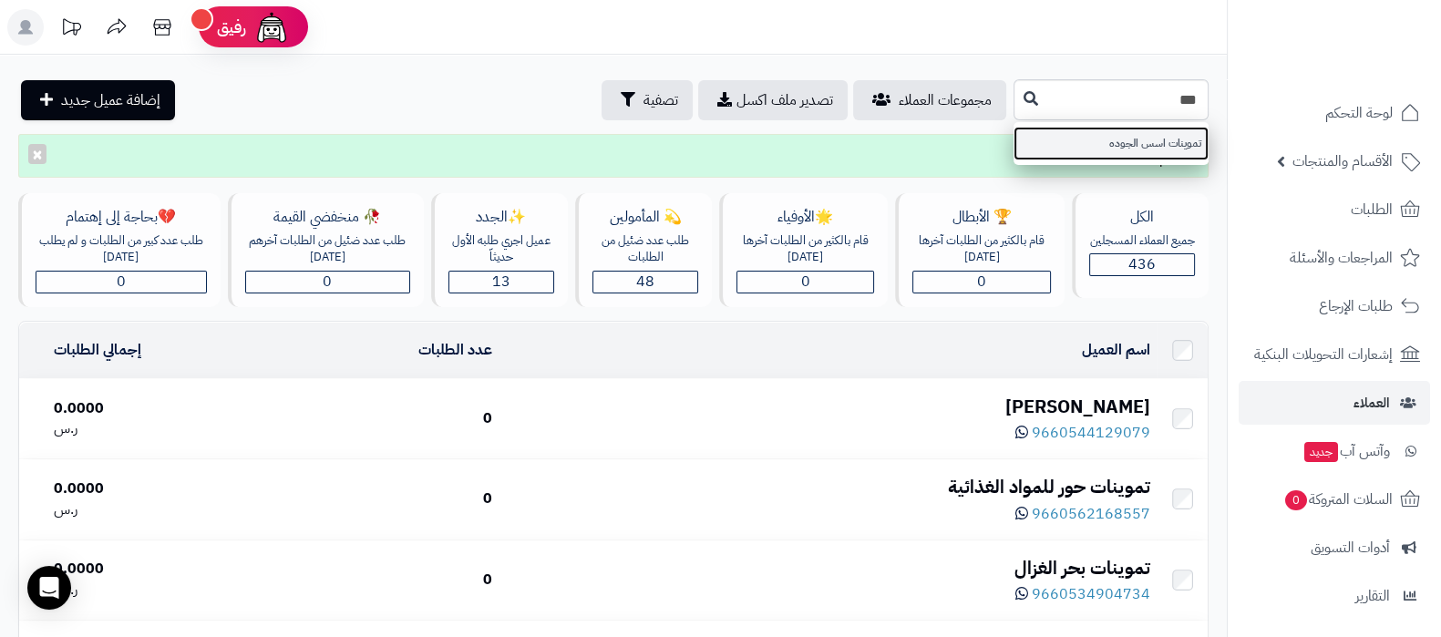
click at [1104, 148] on link "تموينات اسس الجوده" at bounding box center [1111, 144] width 195 height 34
type input "**********"
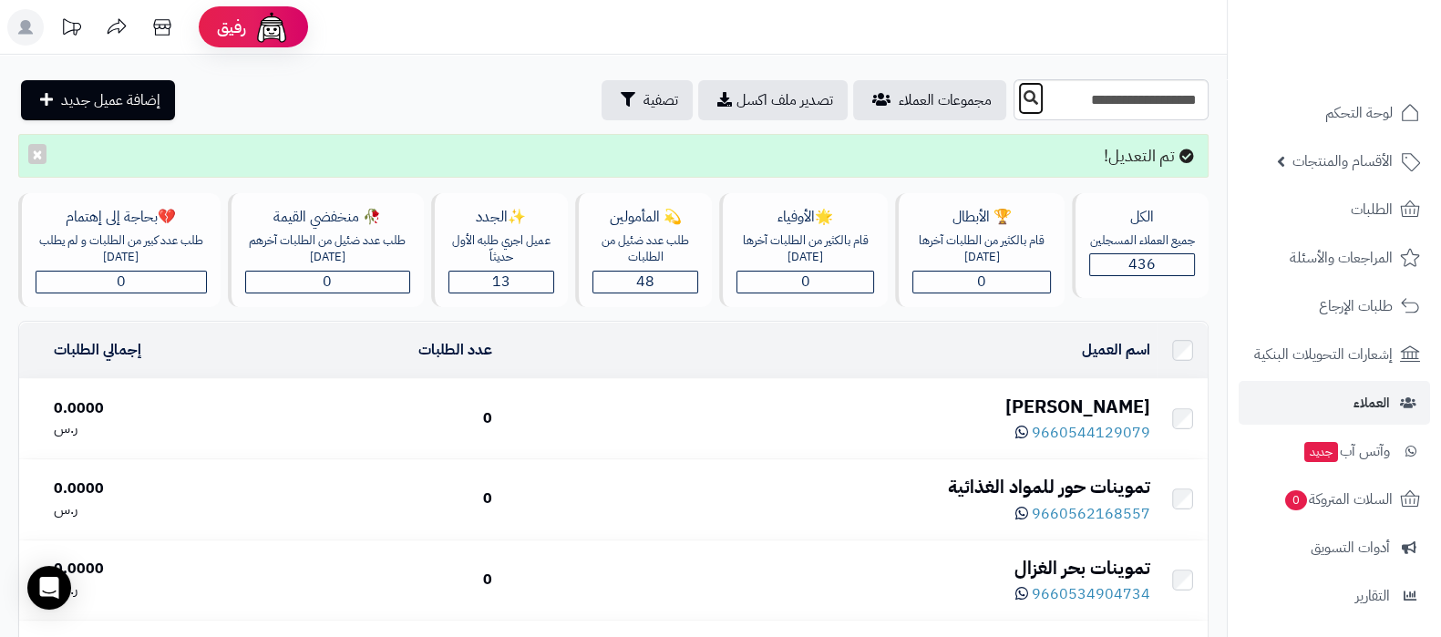
click at [1017, 108] on button at bounding box center [1030, 98] width 27 height 35
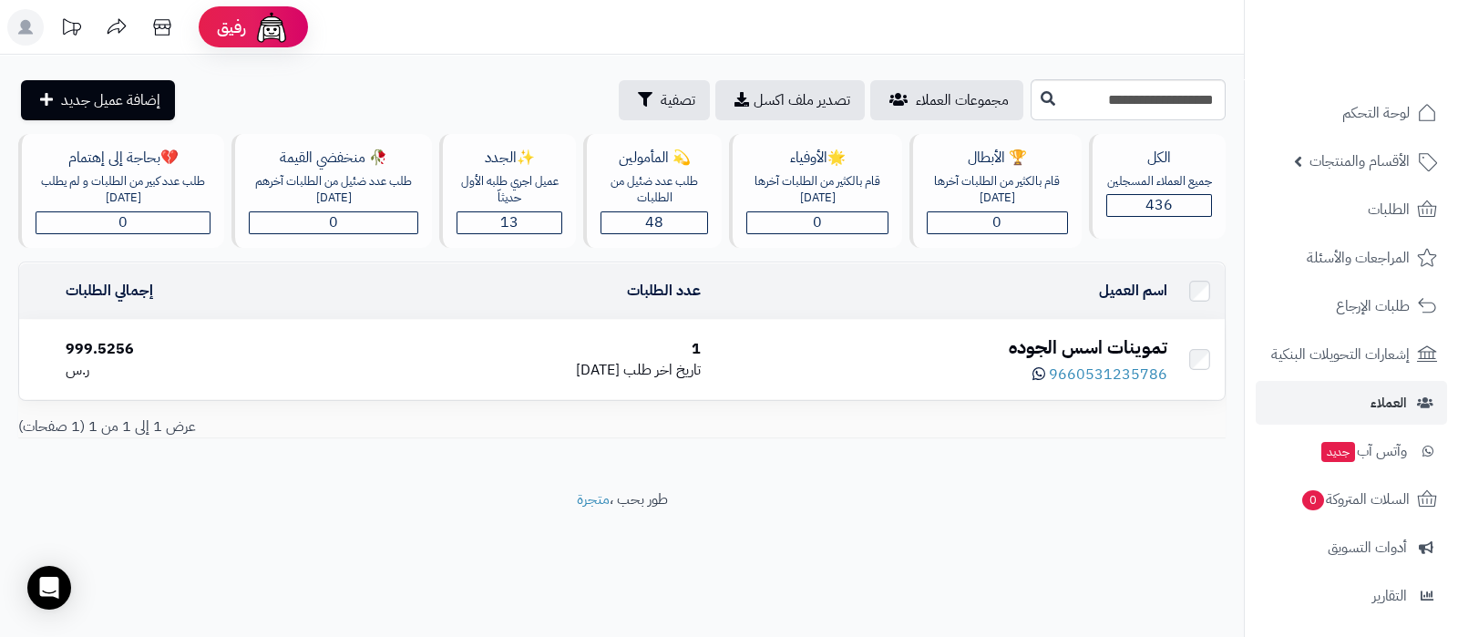
click at [1024, 340] on div "تموينات اسس الجوده" at bounding box center [940, 348] width 451 height 26
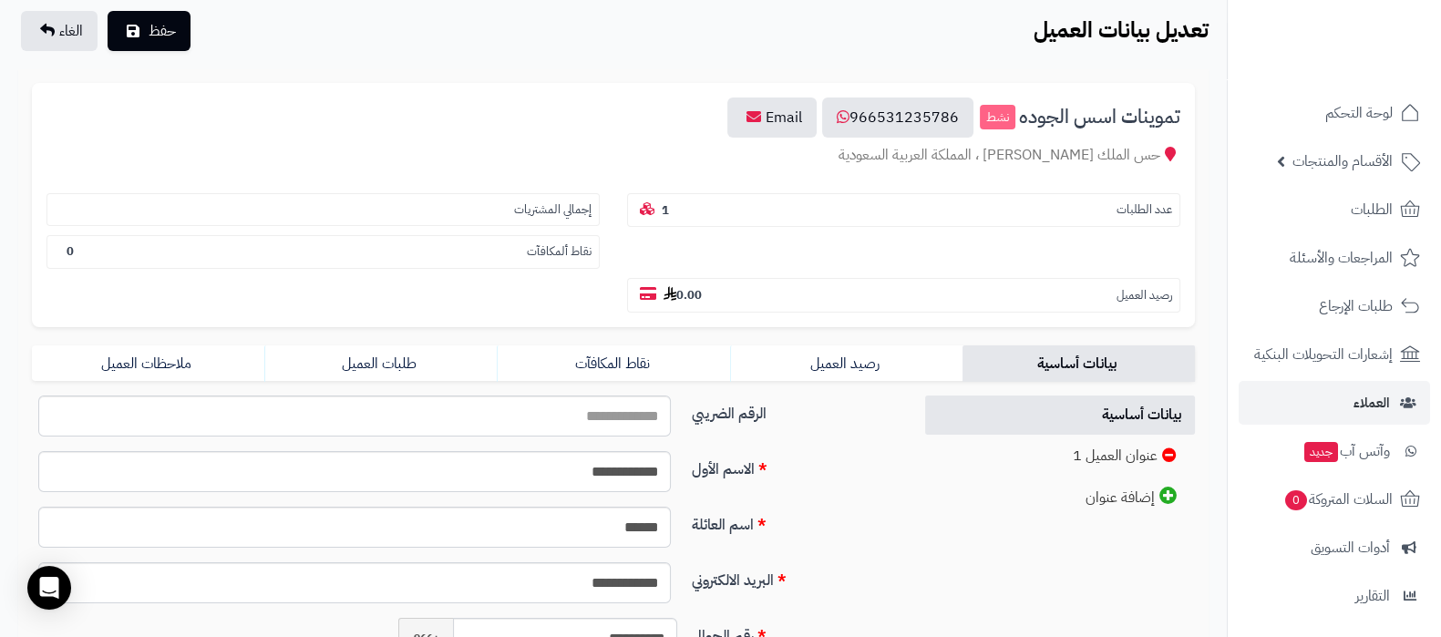
scroll to position [113, 0]
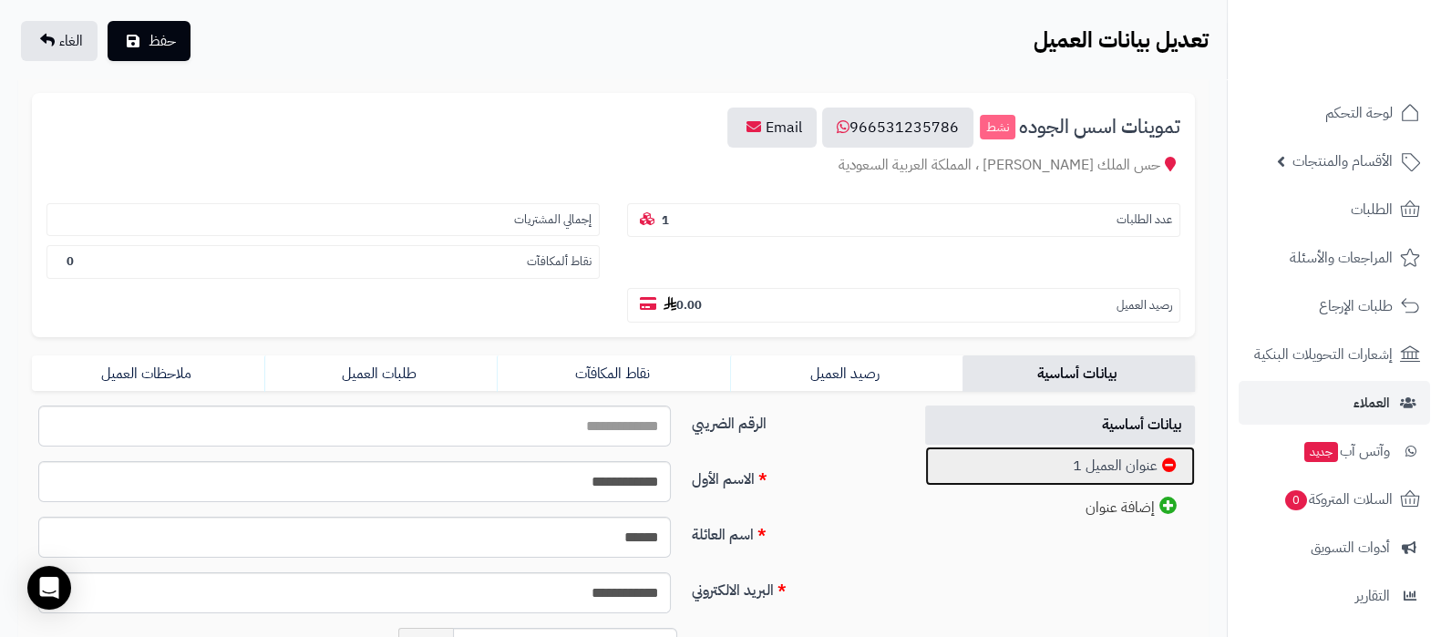
click at [1054, 467] on link "عنوان العميل 1" at bounding box center [1060, 466] width 271 height 39
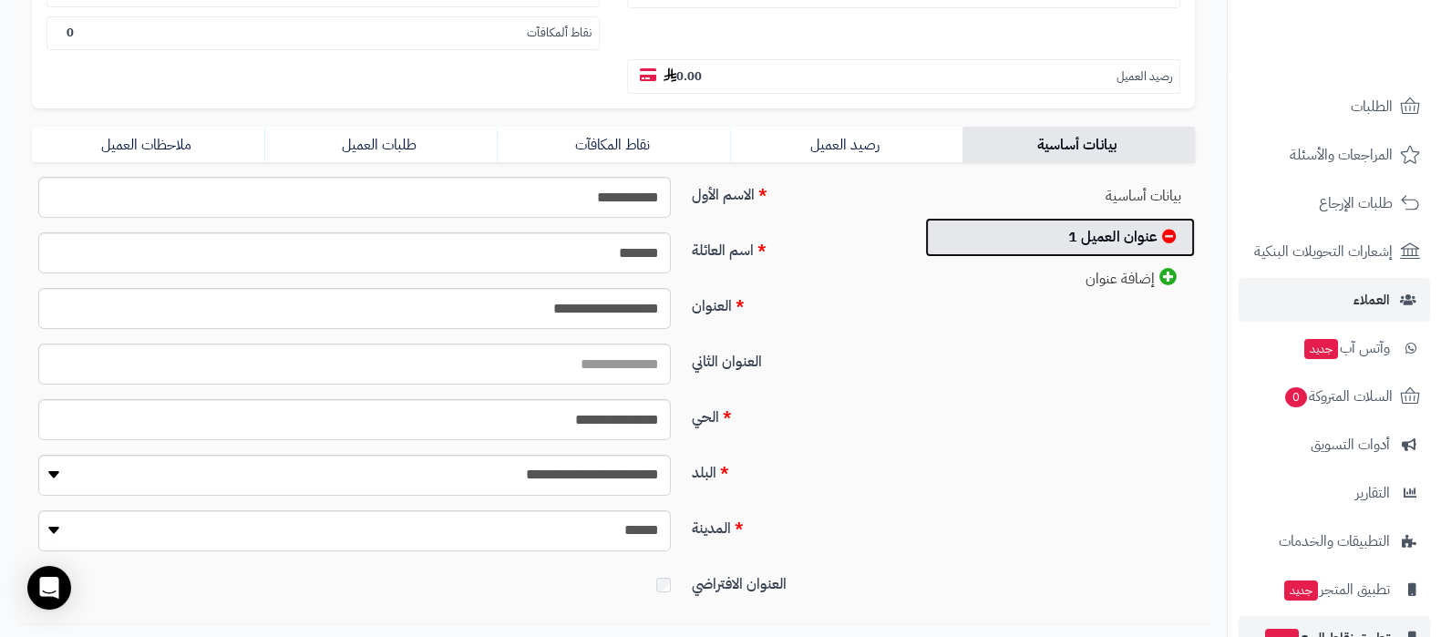
scroll to position [196, 0]
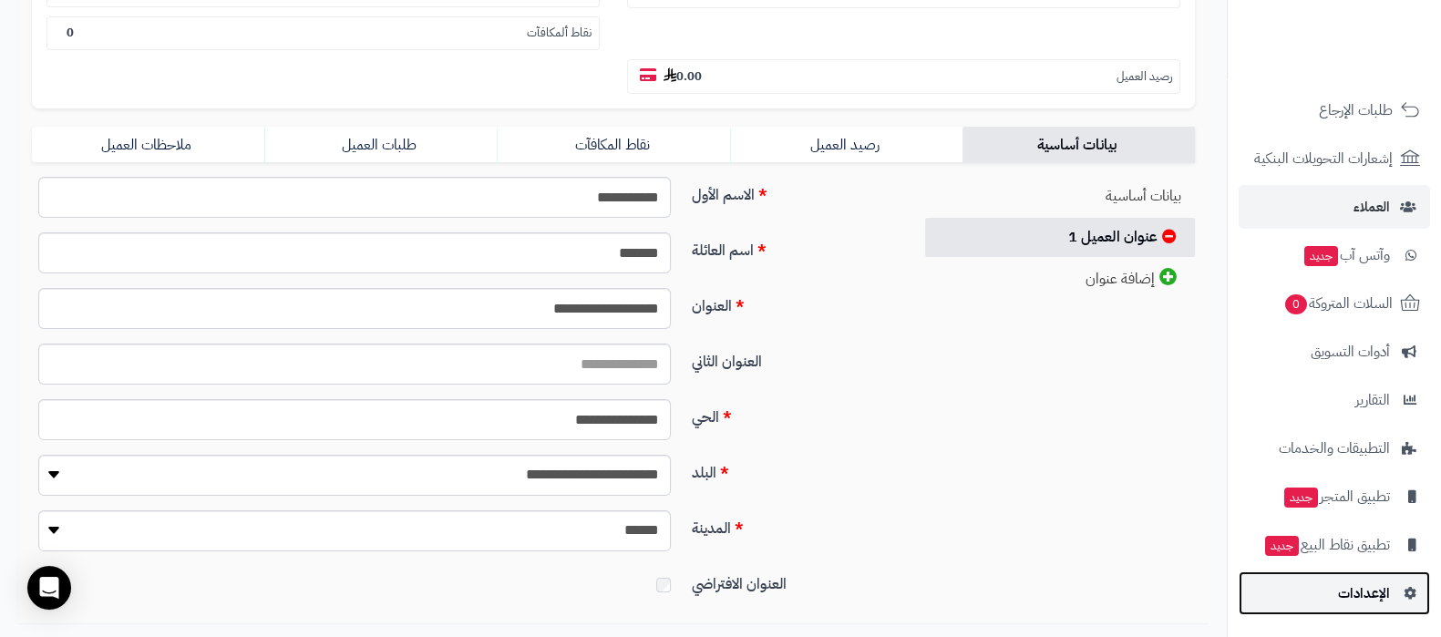
click at [1351, 594] on span "الإعدادات" at bounding box center [1364, 594] width 52 height 26
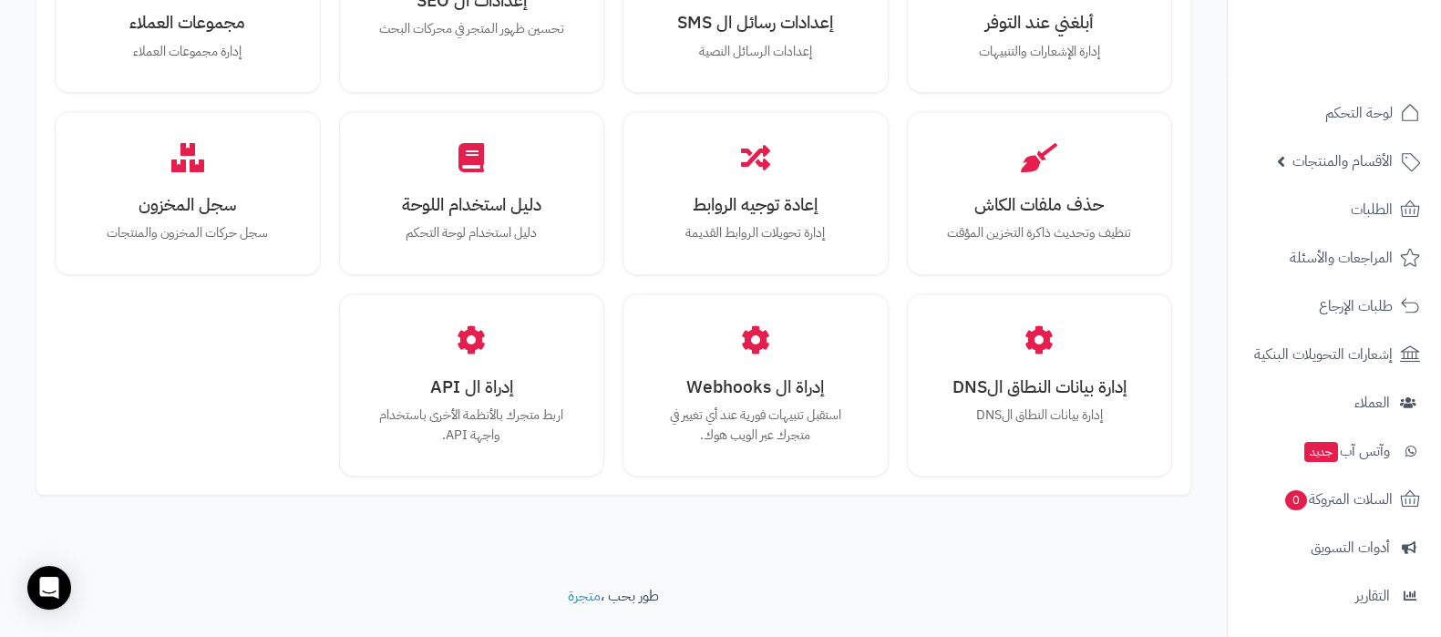
scroll to position [1685, 0]
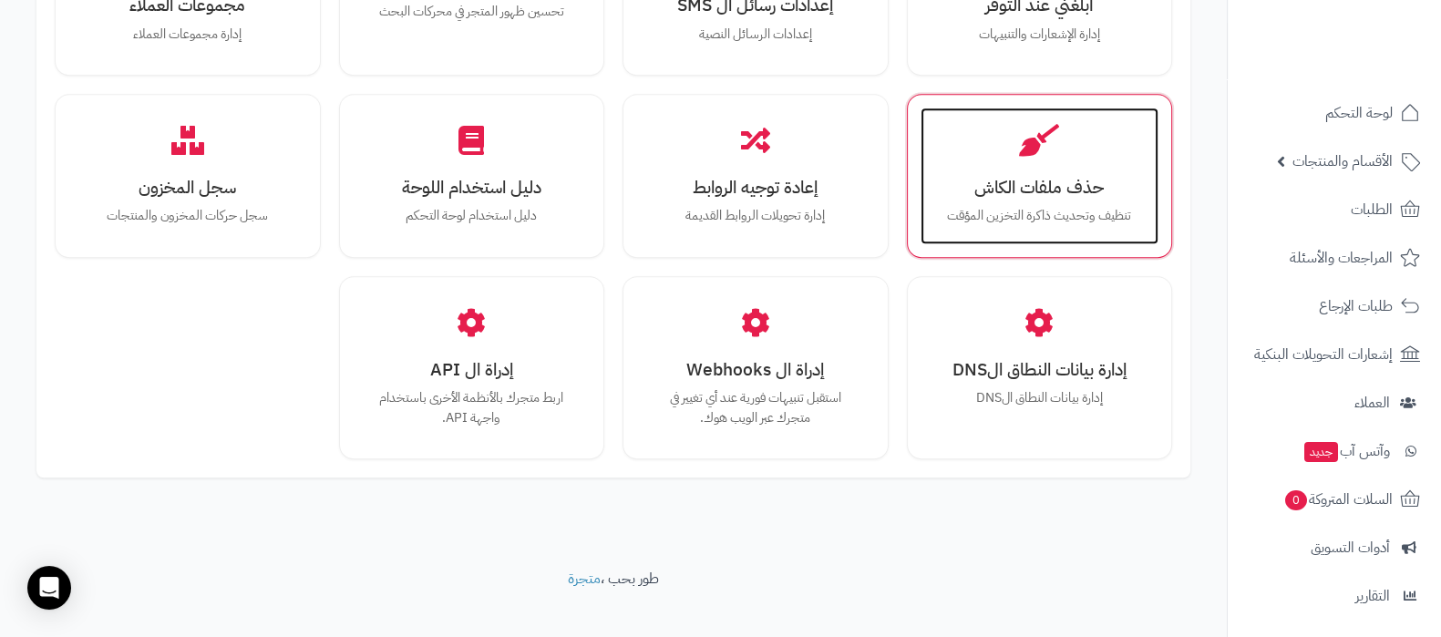
click at [1065, 206] on p "تنظيف وتحديث ذاكرة التخزين المؤقت" at bounding box center [1040, 216] width 202 height 20
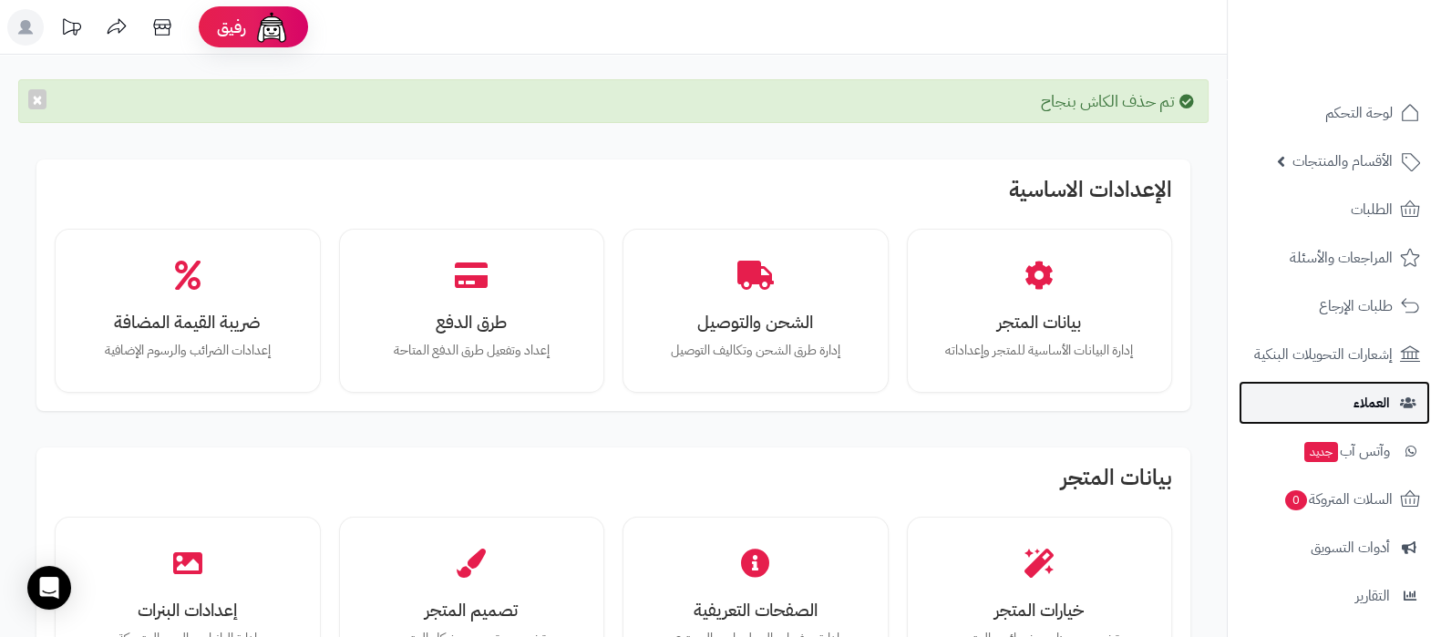
click at [1326, 416] on link "العملاء" at bounding box center [1334, 403] width 191 height 44
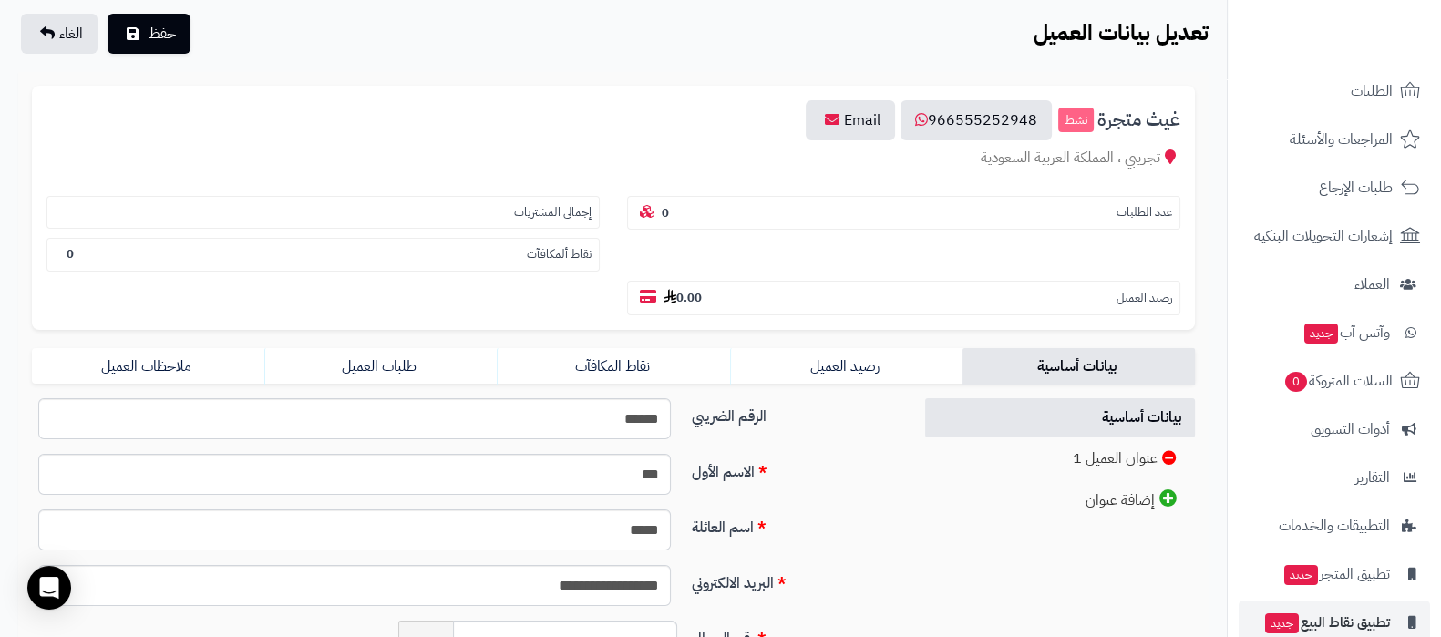
scroll to position [196, 0]
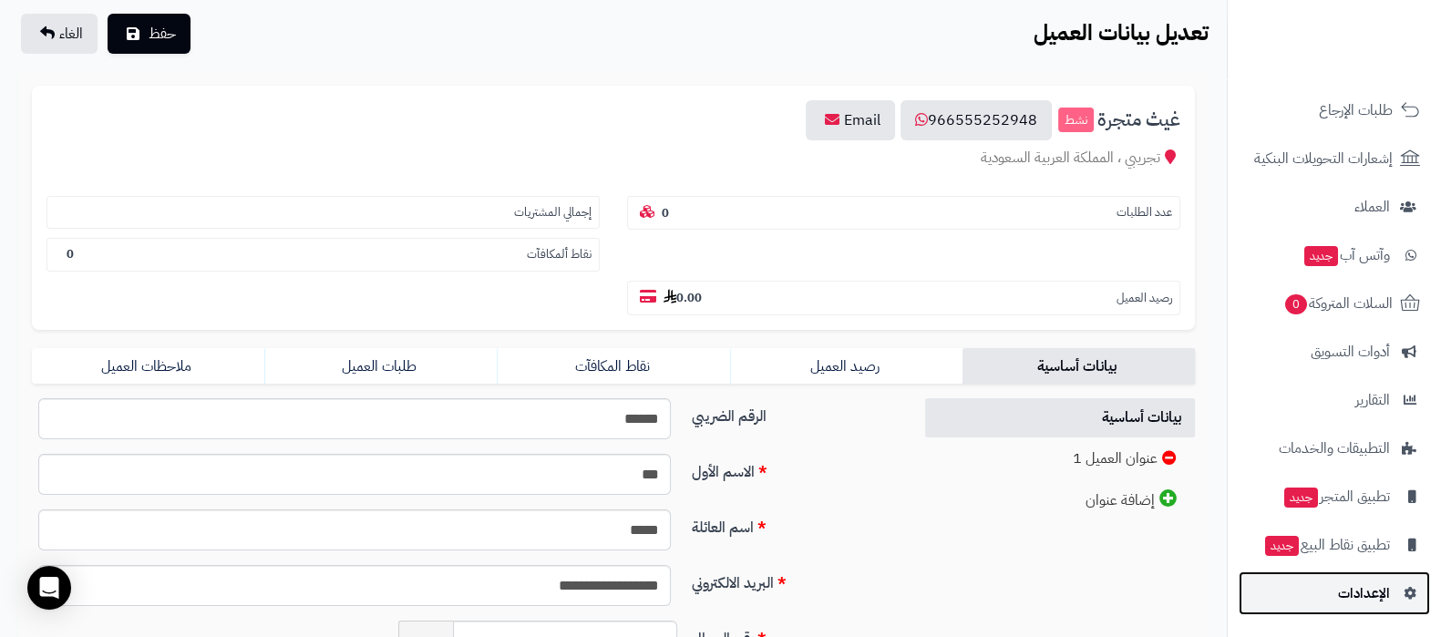
click at [1362, 578] on link "الإعدادات" at bounding box center [1334, 593] width 191 height 44
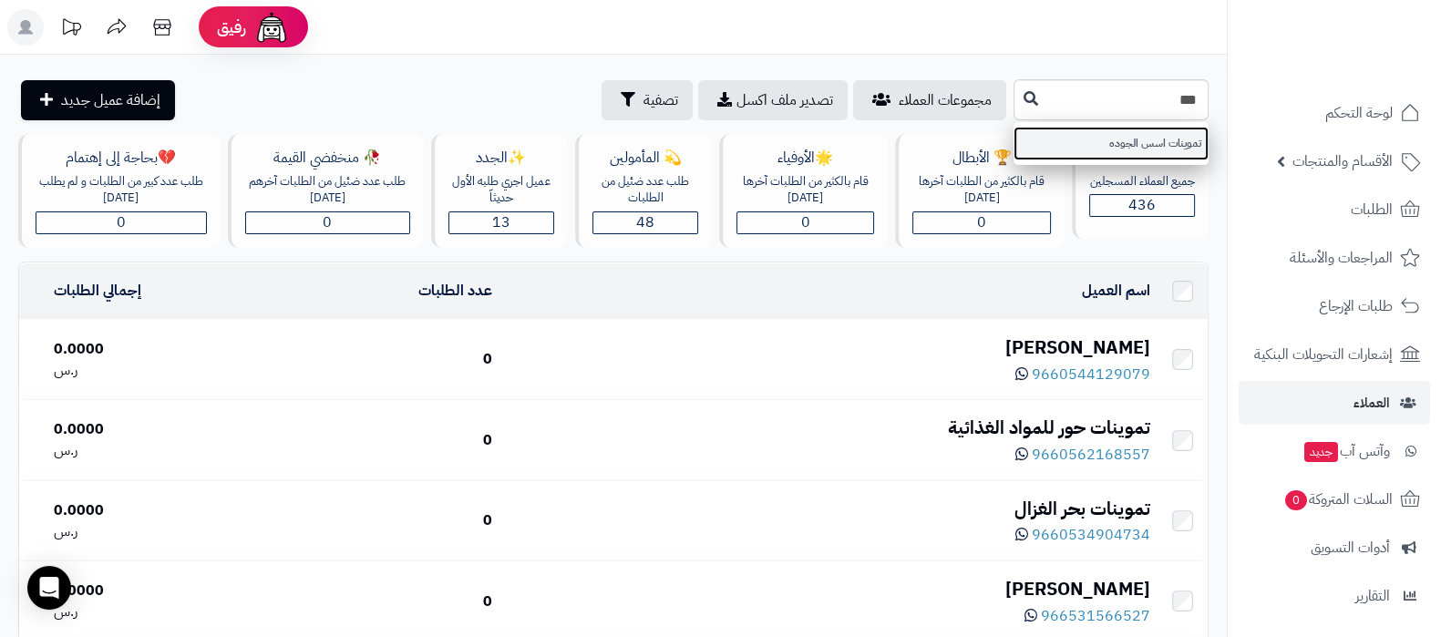
click at [1133, 146] on link "تموينات اسس الجوده" at bounding box center [1111, 144] width 195 height 34
type input "**********"
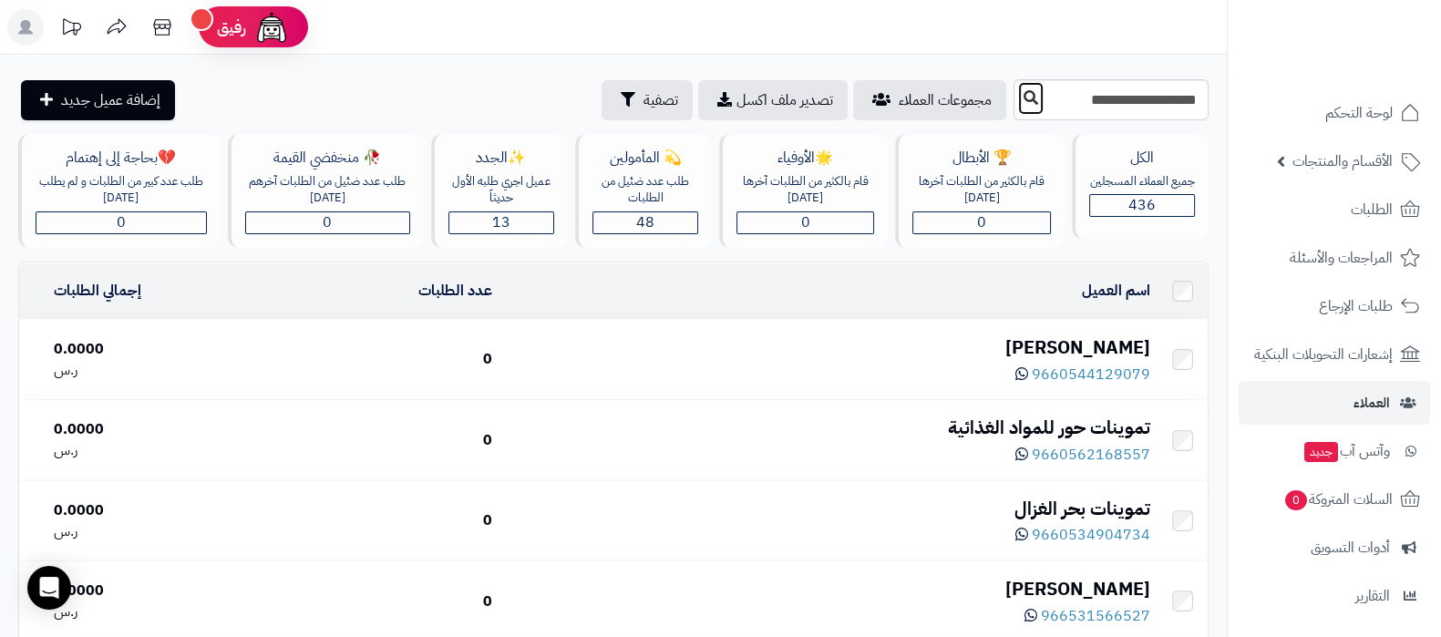
click at [1017, 104] on button at bounding box center [1030, 98] width 27 height 35
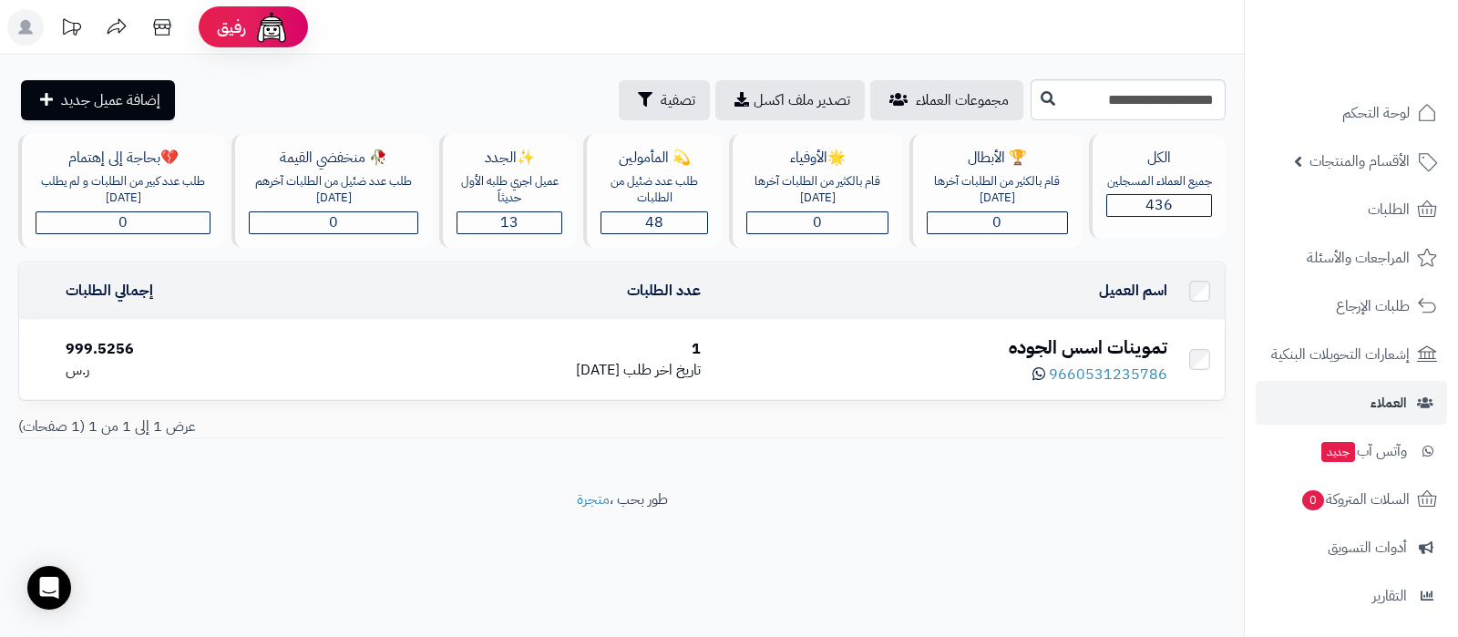
click at [1052, 339] on div "تموينات اسس الجوده" at bounding box center [940, 348] width 451 height 26
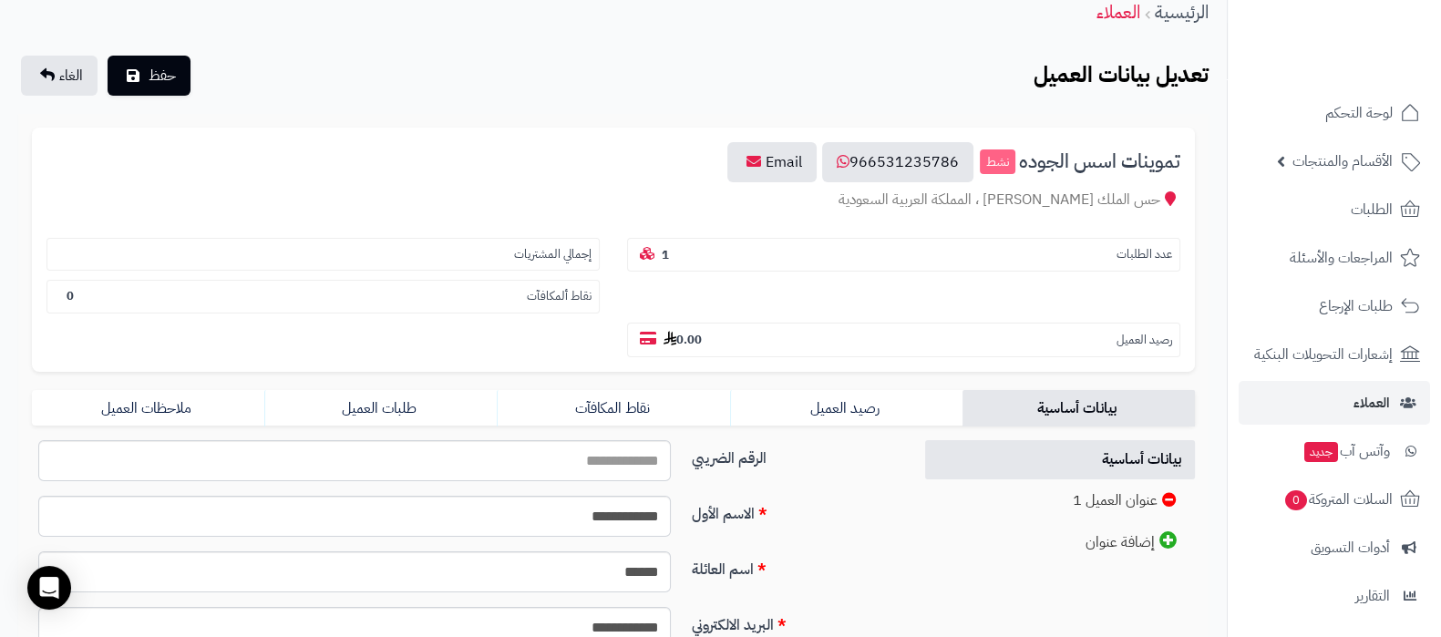
scroll to position [113, 0]
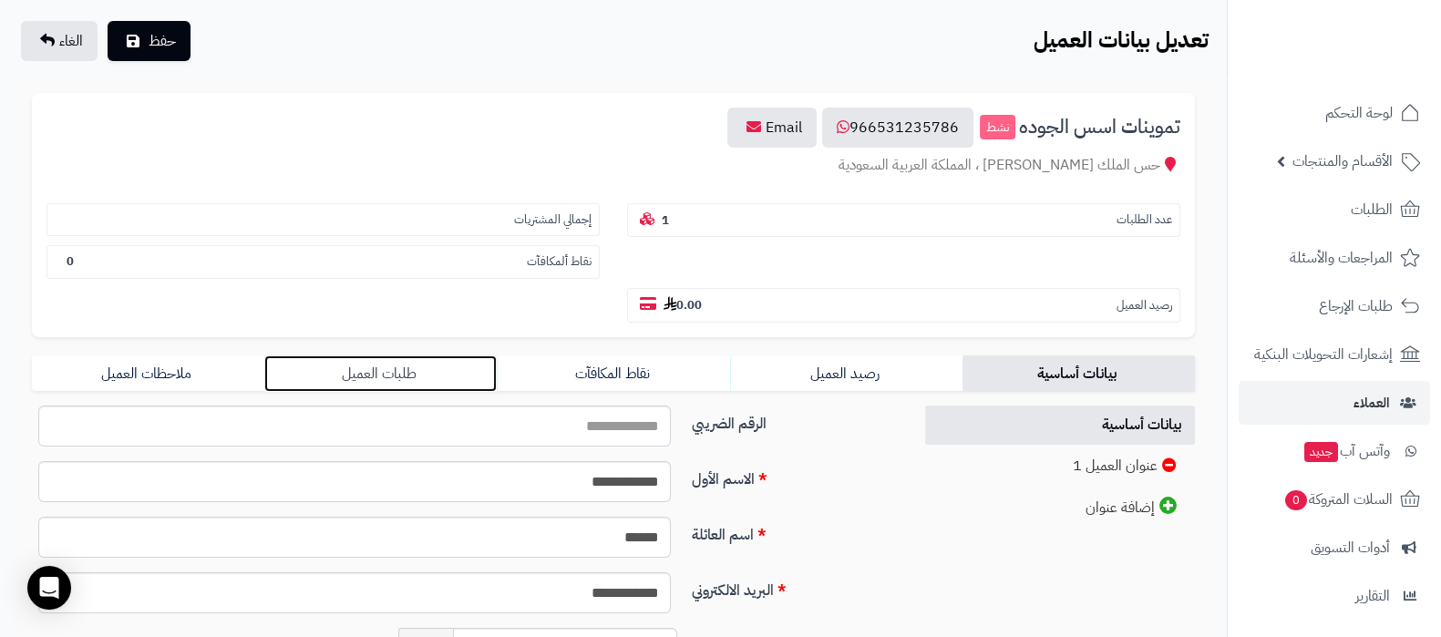
click at [406, 371] on link "طلبات العميل" at bounding box center [380, 373] width 232 height 36
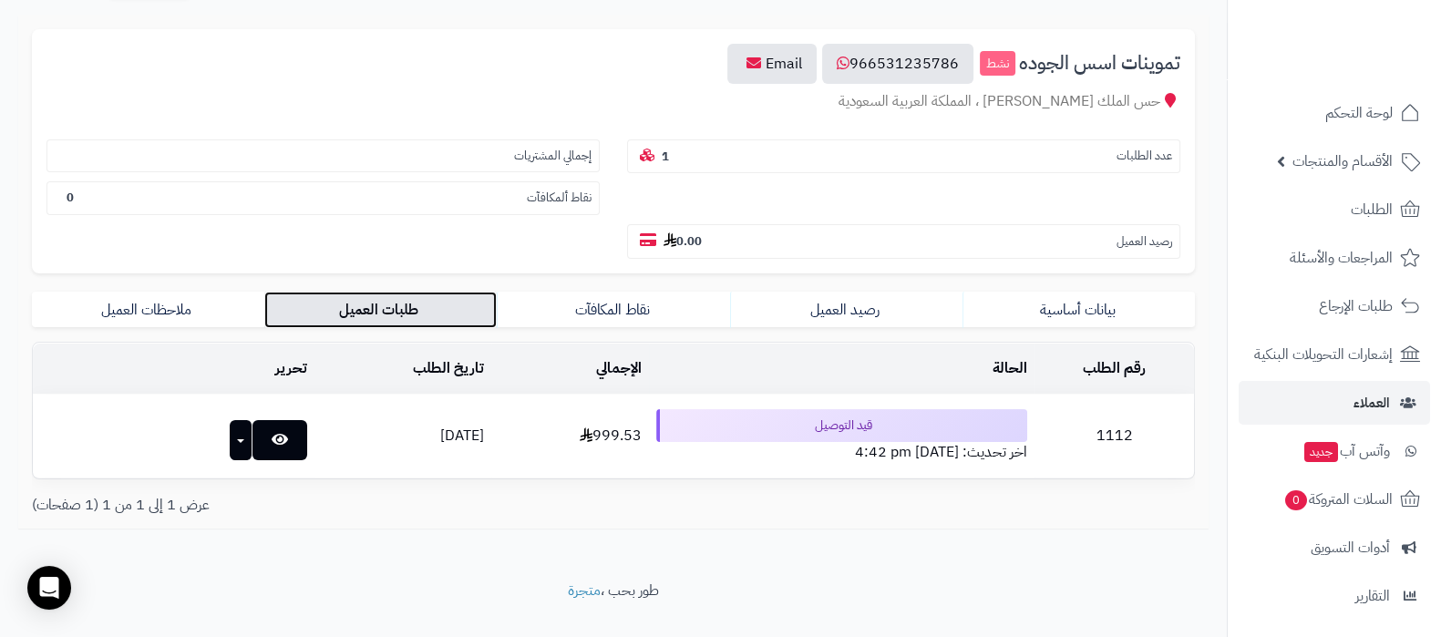
scroll to position [209, 0]
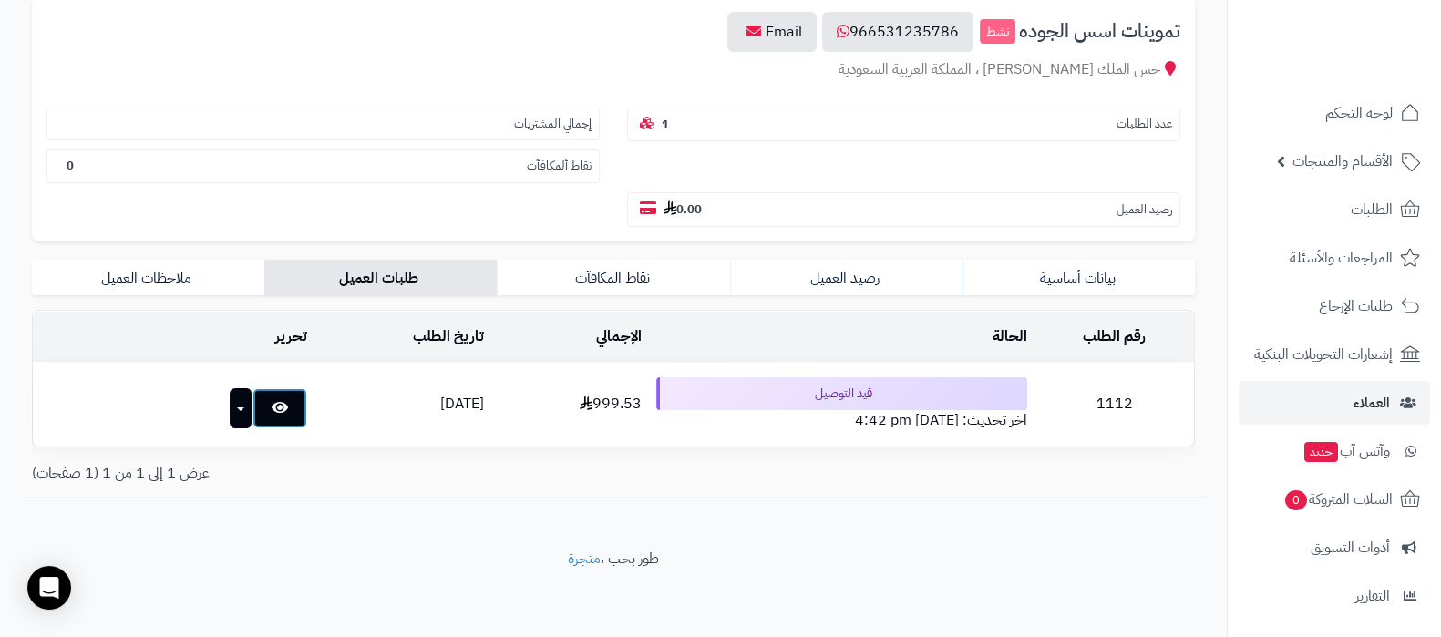
click at [272, 400] on icon at bounding box center [280, 407] width 16 height 15
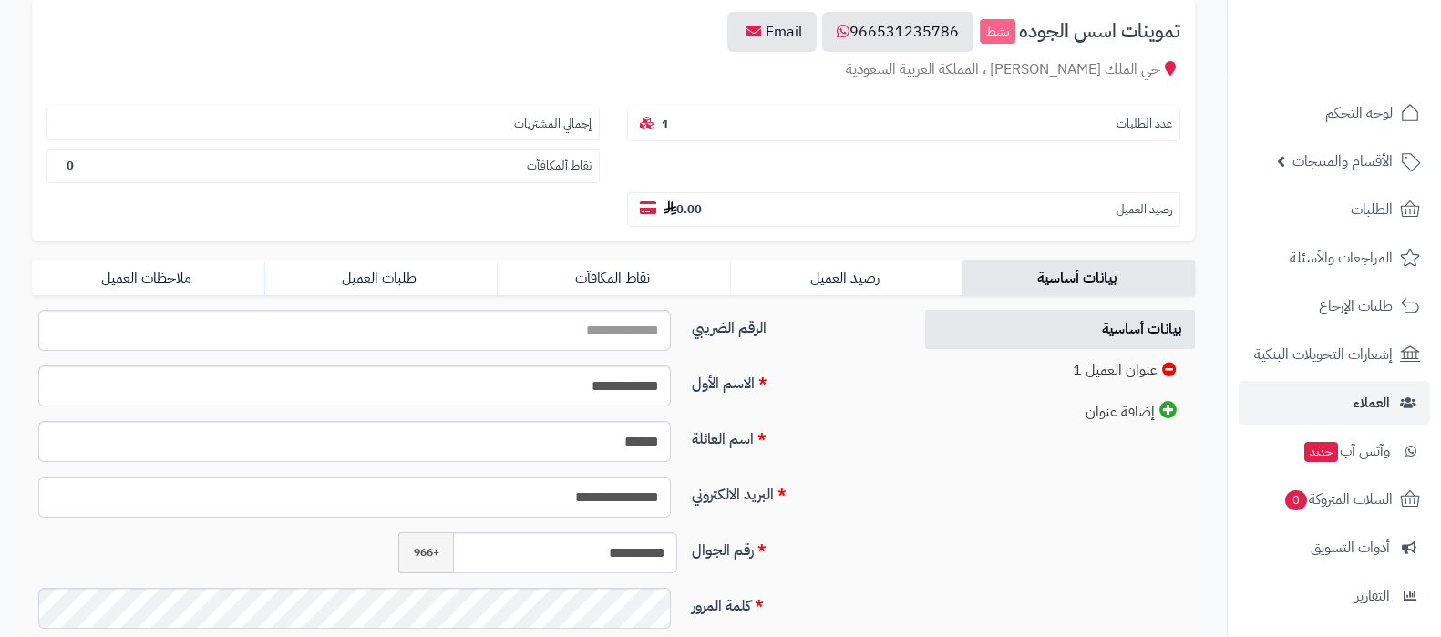
scroll to position [209, 0]
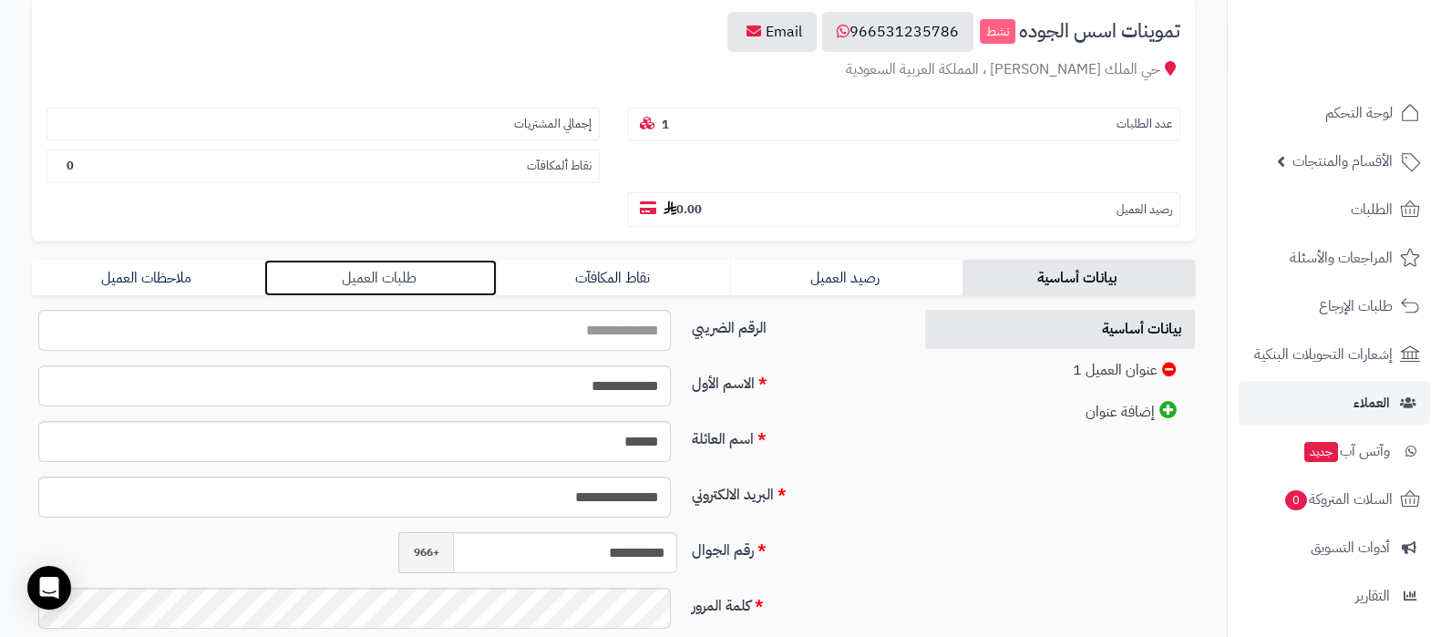
click at [369, 275] on link "طلبات العميل" at bounding box center [380, 278] width 232 height 36
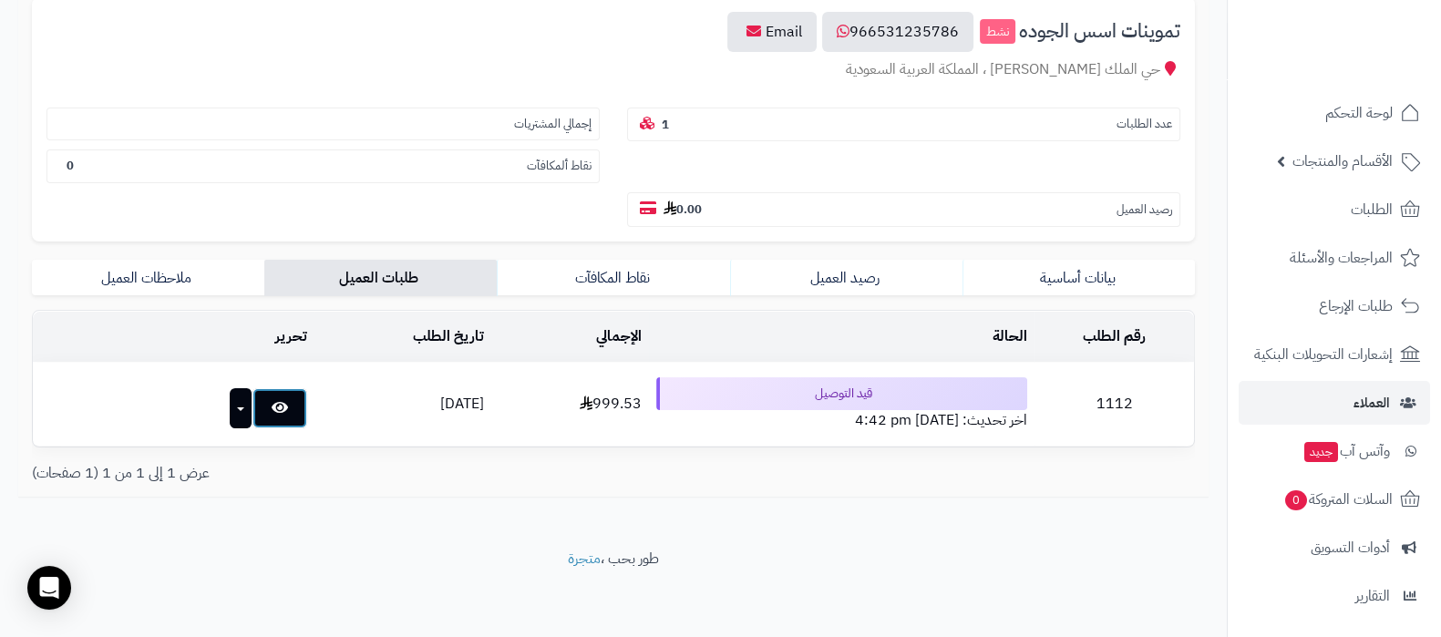
click at [263, 409] on link at bounding box center [279, 408] width 55 height 40
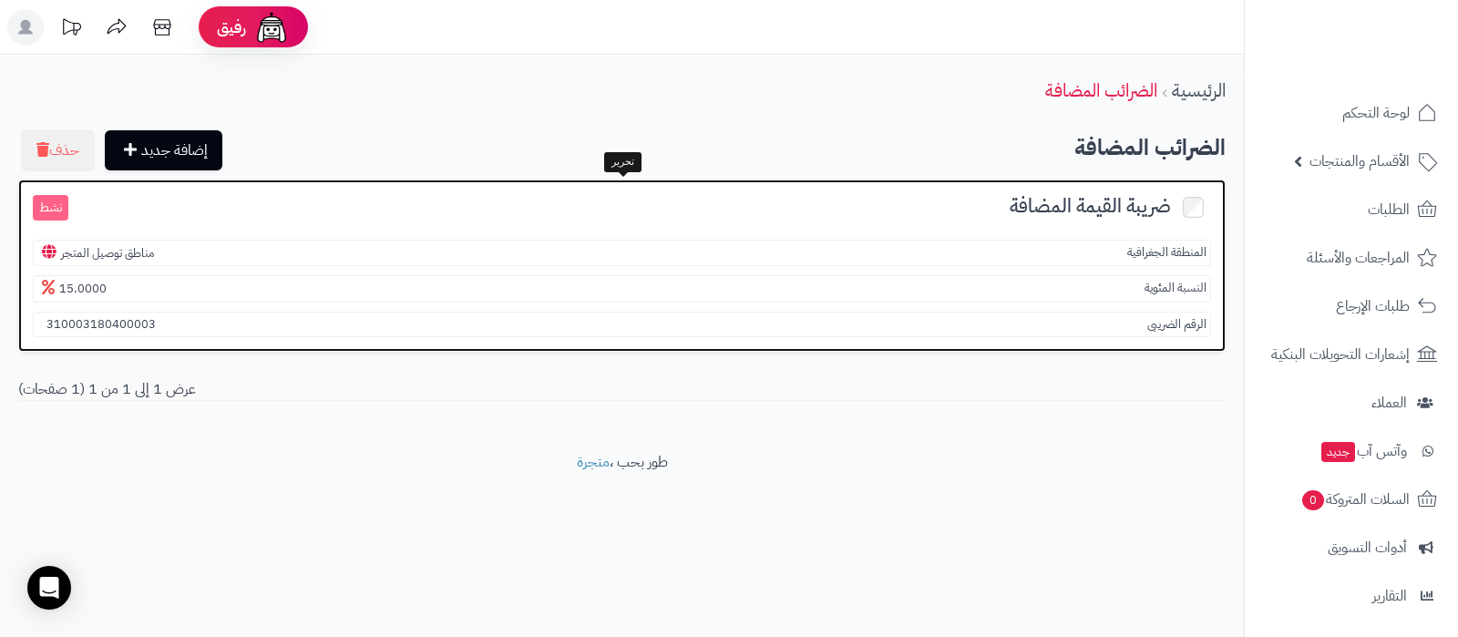
click at [1031, 197] on span "ضريبة القيمة المضافة" at bounding box center [1090, 205] width 161 height 29
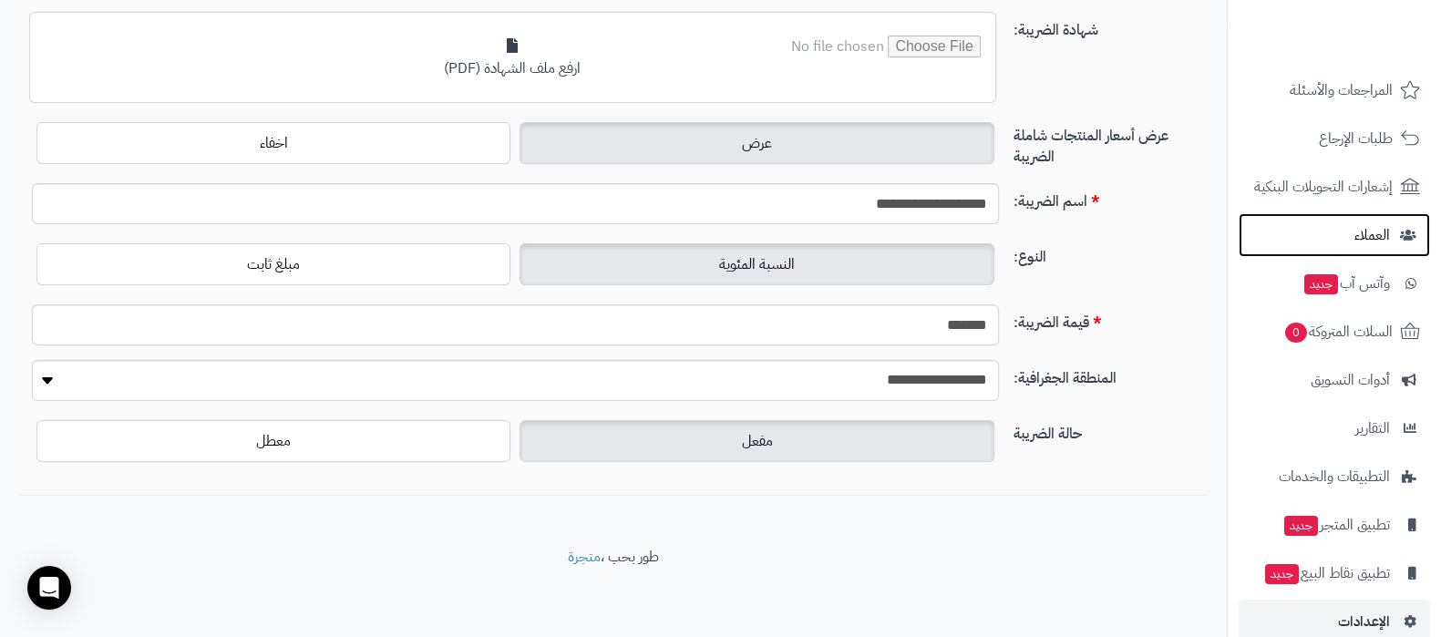
scroll to position [196, 0]
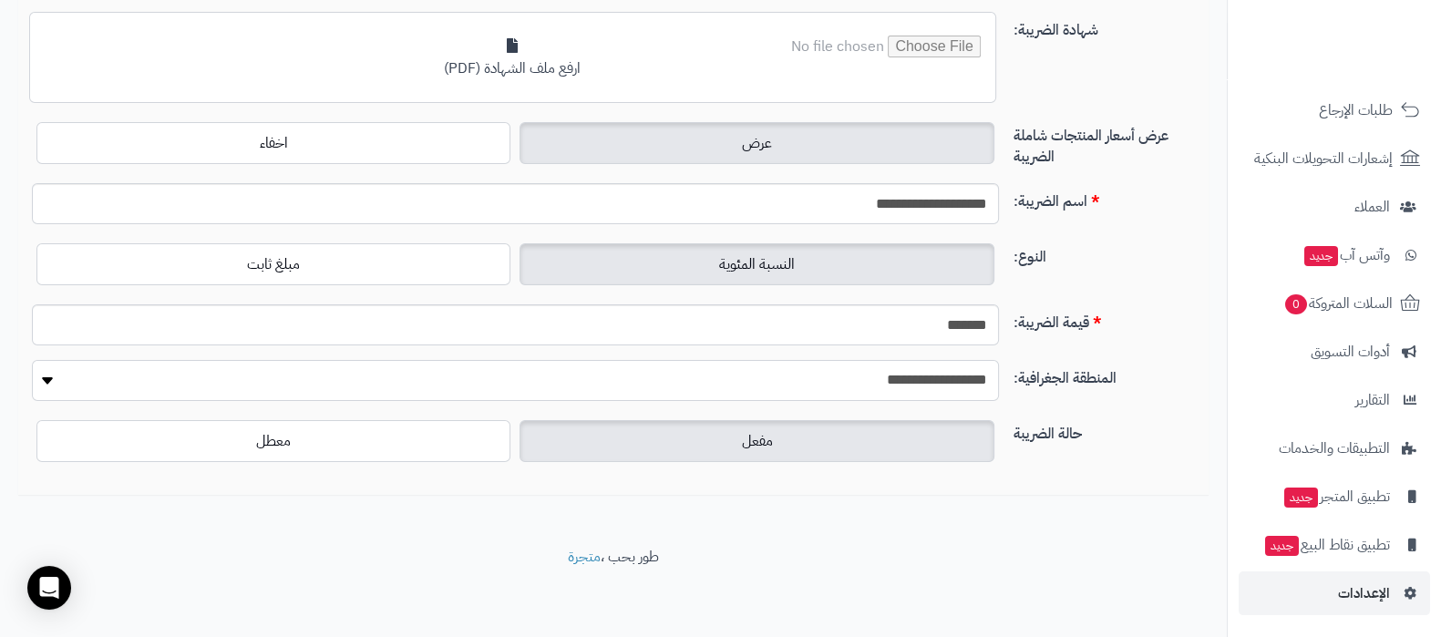
click at [963, 379] on select "**********" at bounding box center [515, 380] width 967 height 41
click at [1353, 590] on span "الإعدادات" at bounding box center [1364, 594] width 52 height 26
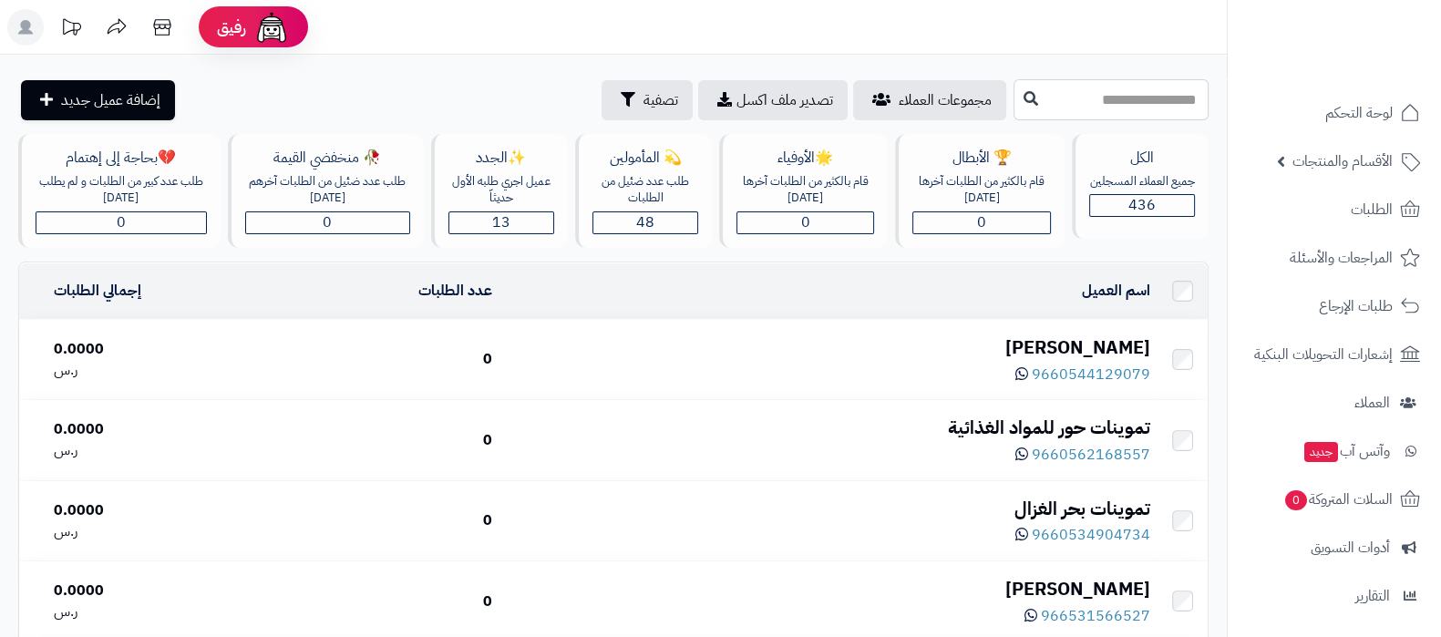
click at [1070, 100] on input "text" at bounding box center [1111, 99] width 195 height 41
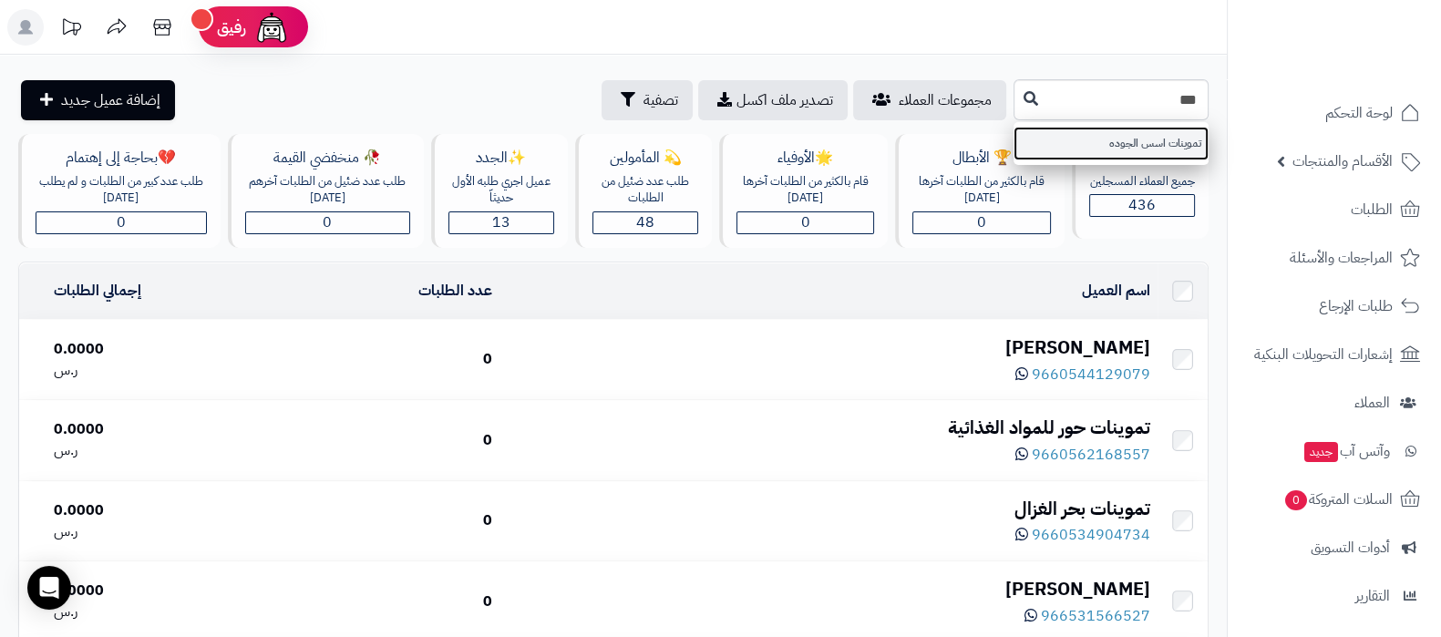
click at [1135, 148] on link "تموينات اسس الجوده" at bounding box center [1111, 144] width 195 height 34
type input "**********"
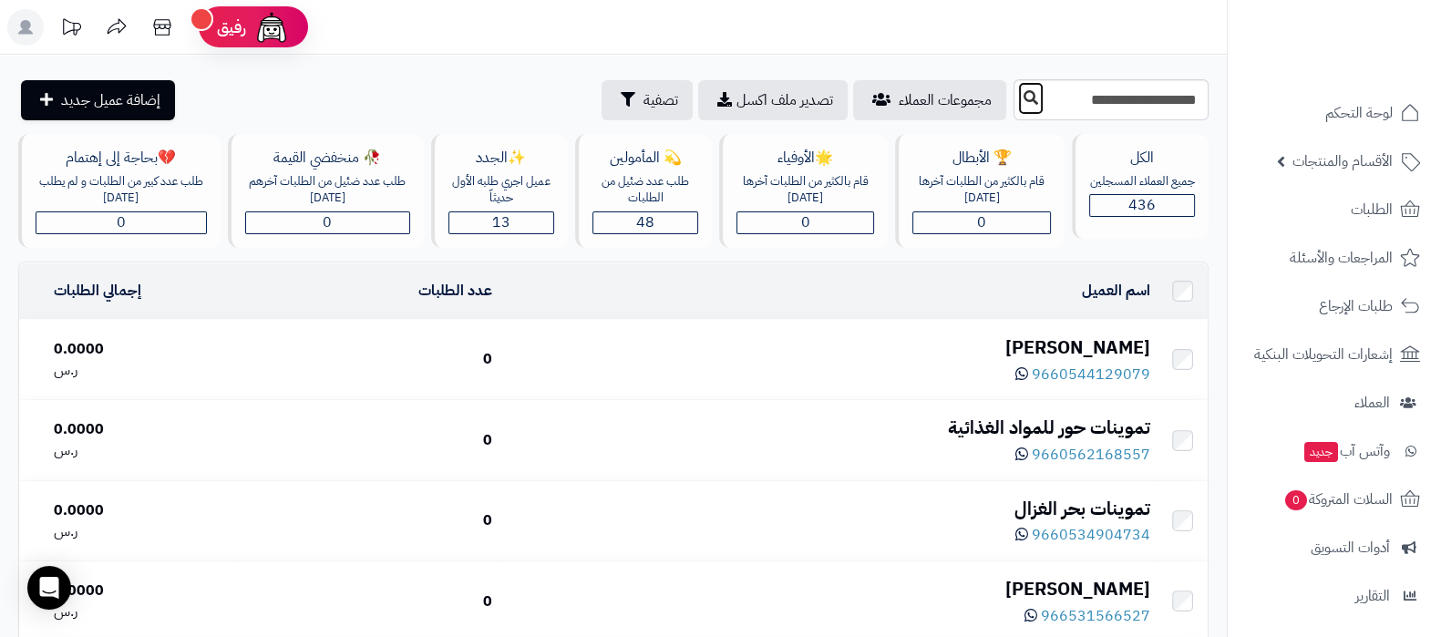
click at [1017, 101] on button at bounding box center [1030, 98] width 27 height 35
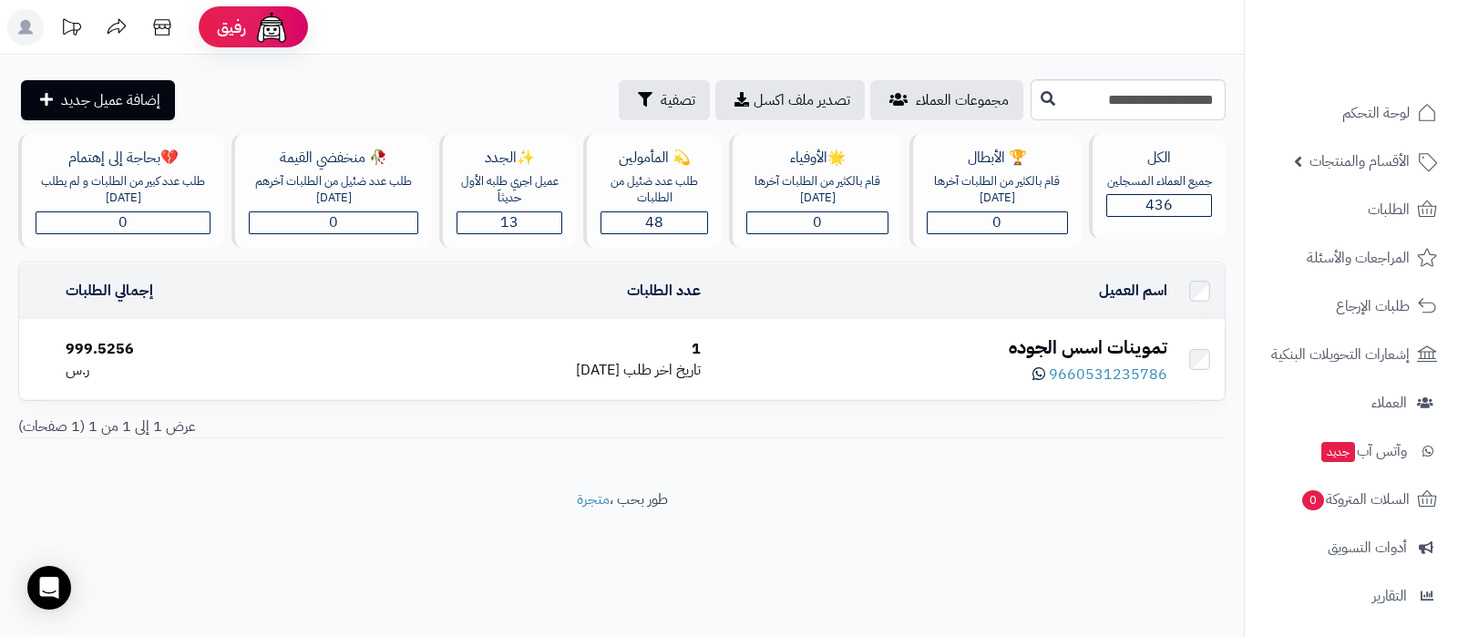
click at [1048, 346] on div "تموينات اسس الجوده" at bounding box center [940, 348] width 451 height 26
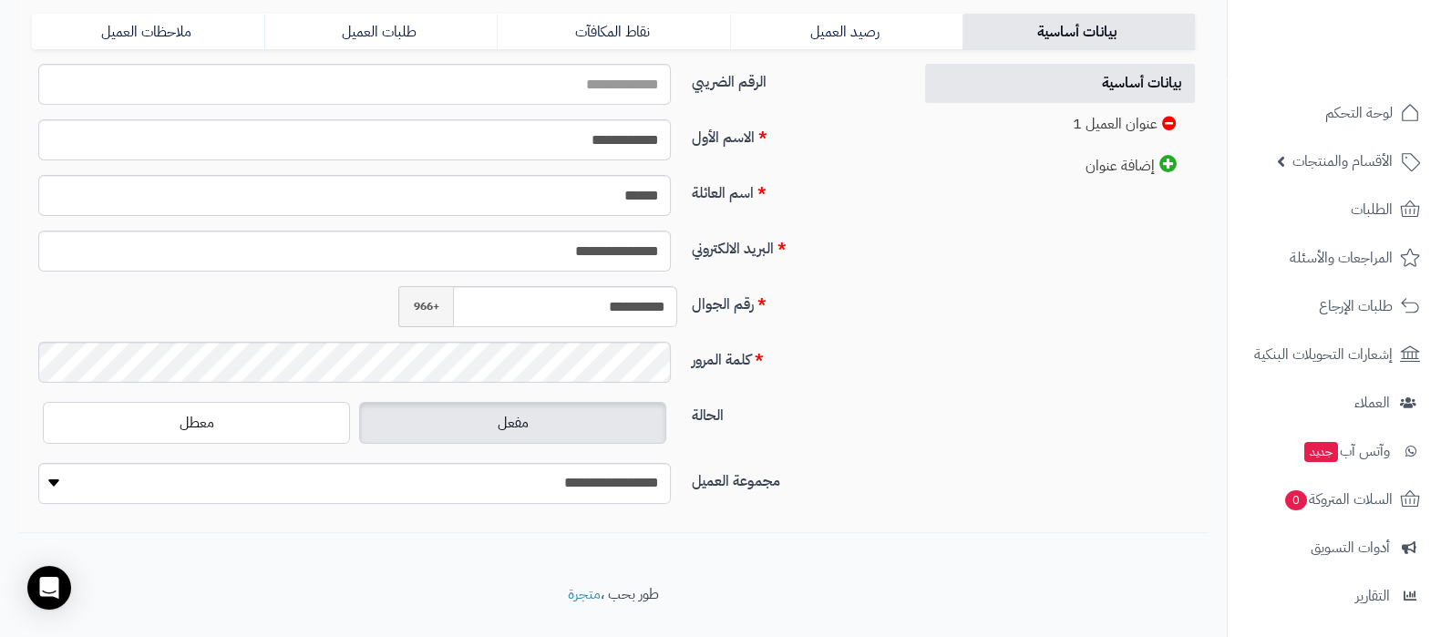
scroll to position [342, 0]
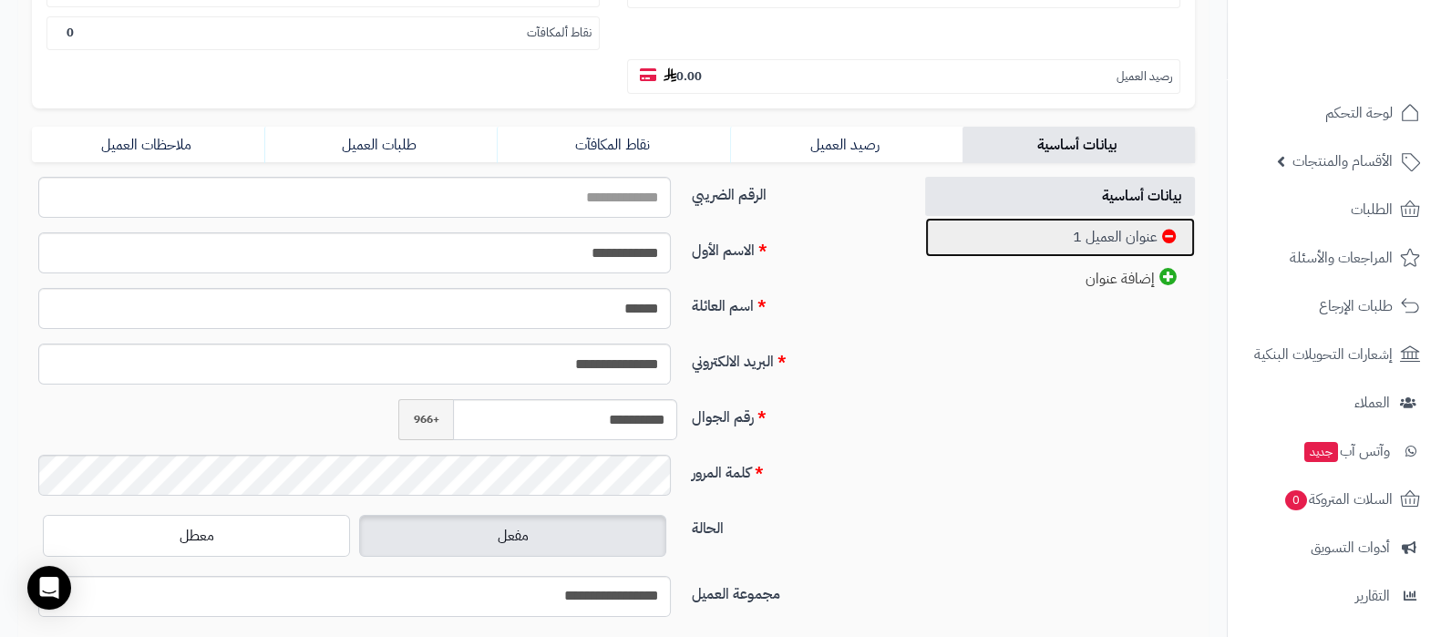
click at [1072, 247] on link "عنوان العميل 1" at bounding box center [1060, 237] width 271 height 39
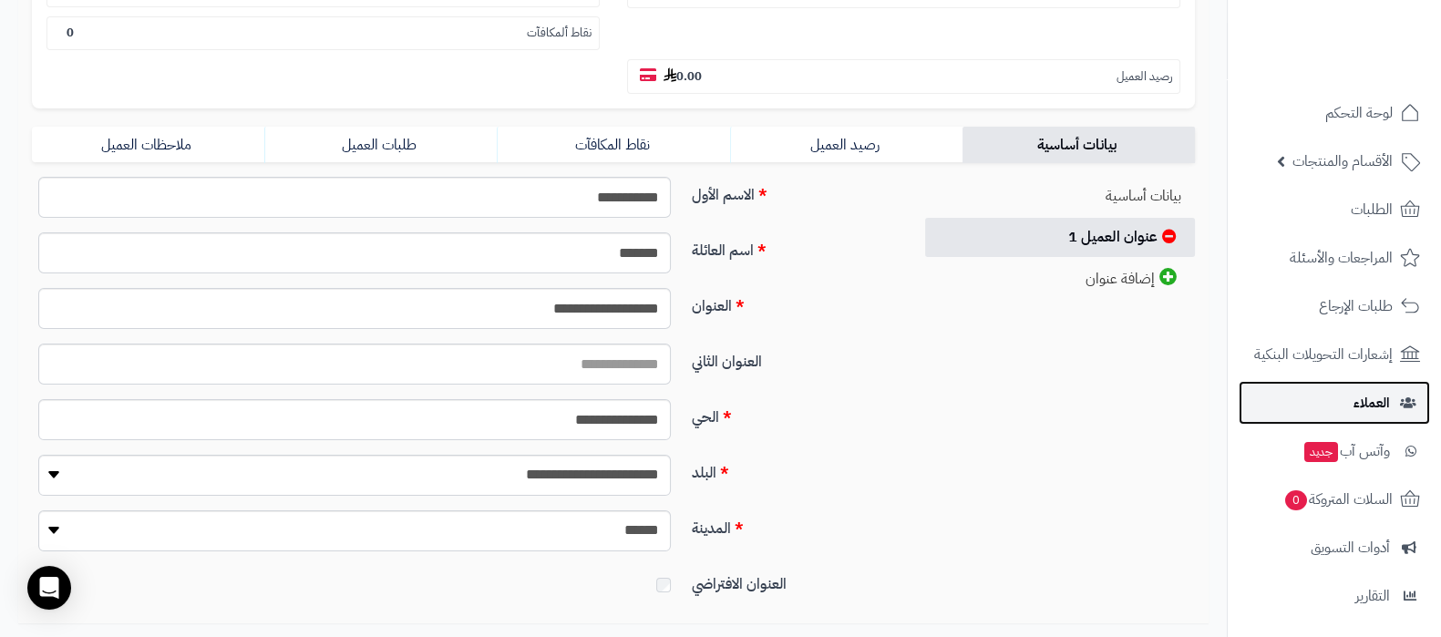
click at [1317, 398] on link "العملاء" at bounding box center [1334, 403] width 191 height 44
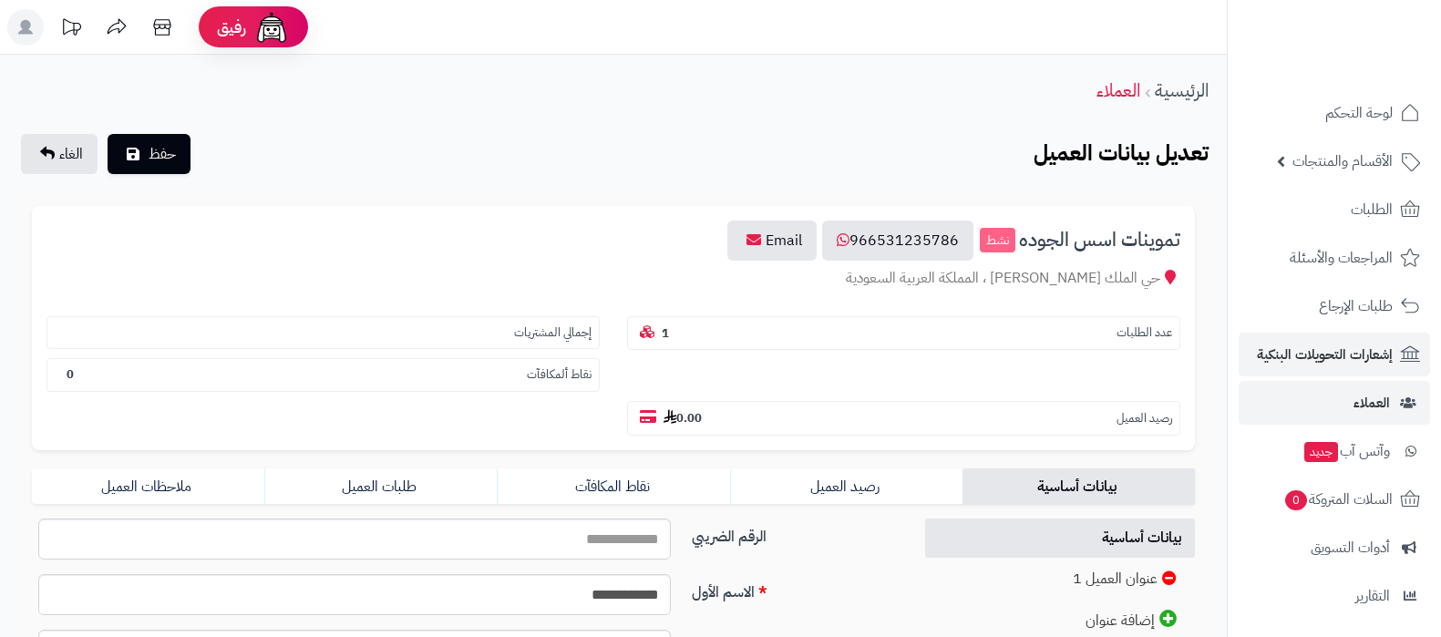
scroll to position [342, 0]
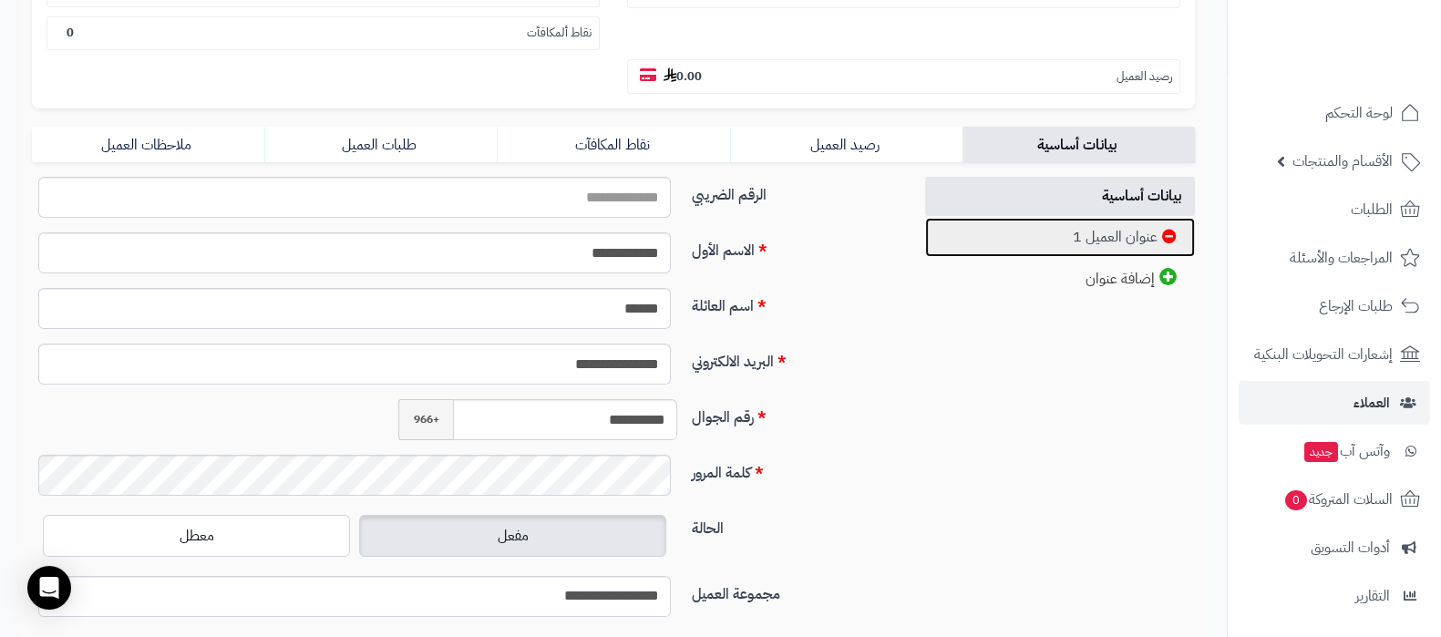
click at [1091, 239] on link "عنوان العميل 1" at bounding box center [1060, 237] width 271 height 39
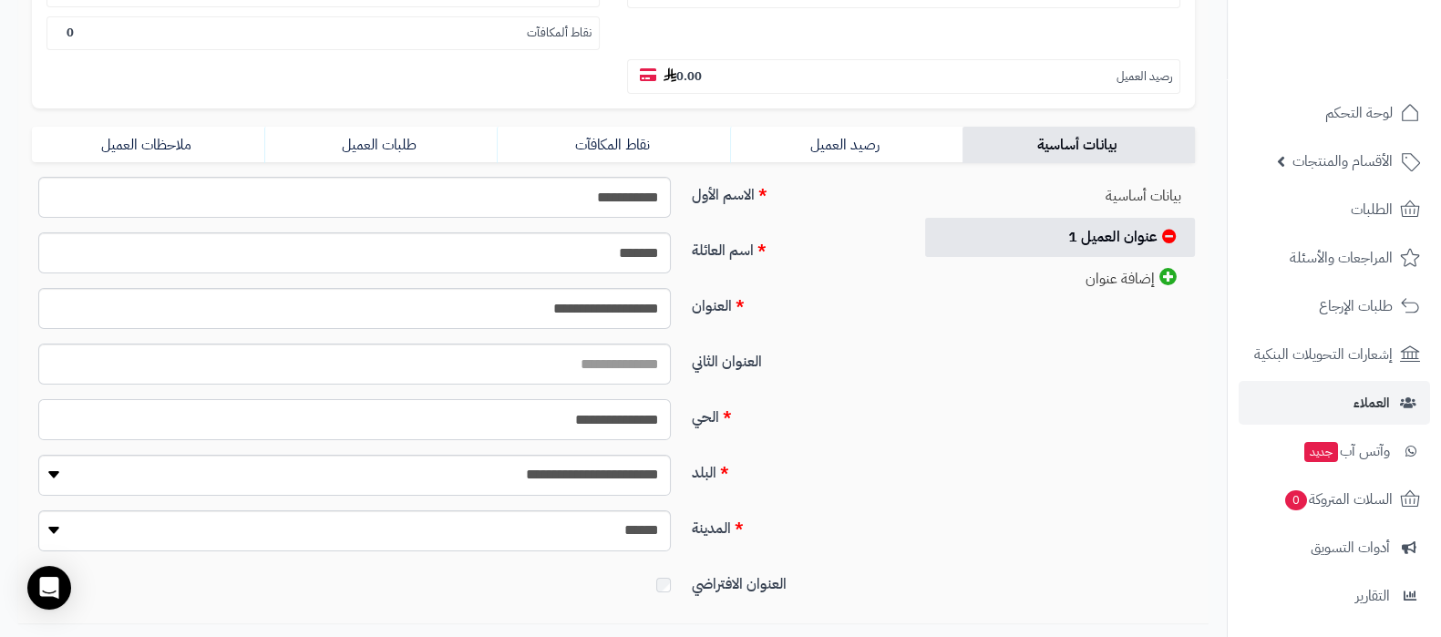
click at [633, 417] on input "**********" at bounding box center [354, 419] width 633 height 41
click at [632, 372] on input "العنوان الثاني" at bounding box center [354, 364] width 633 height 41
paste input "**********"
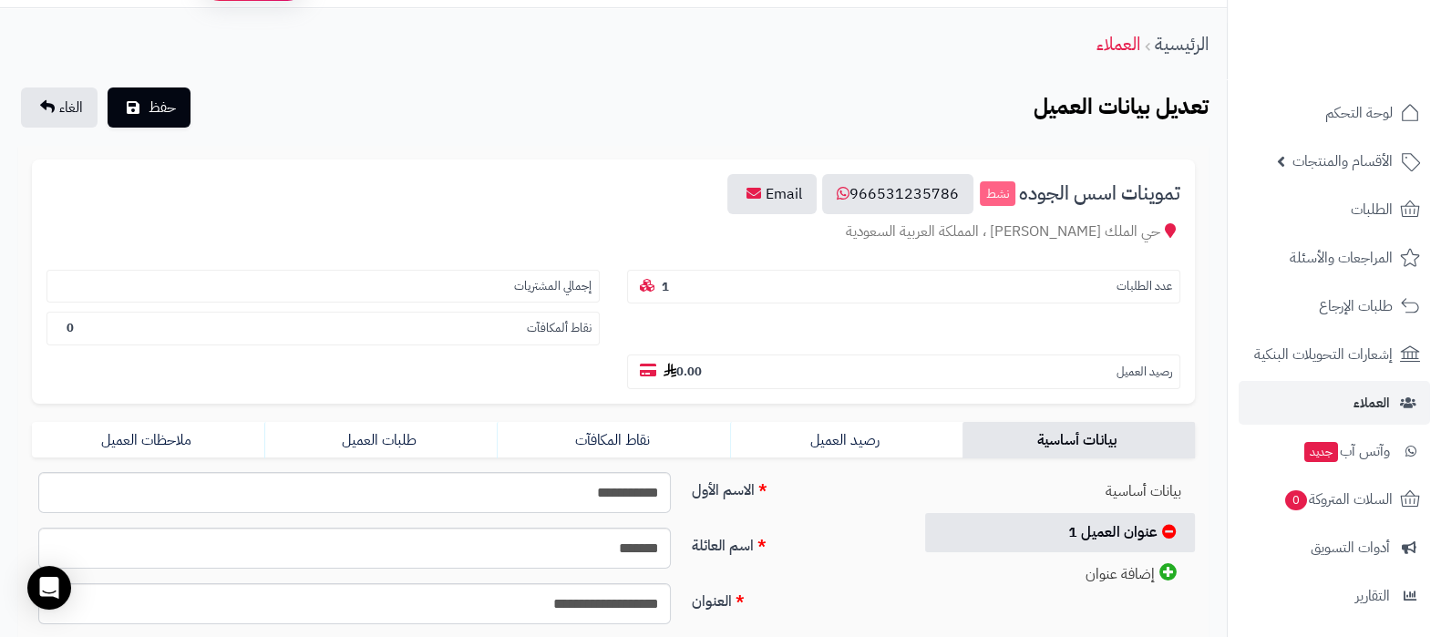
scroll to position [0, 0]
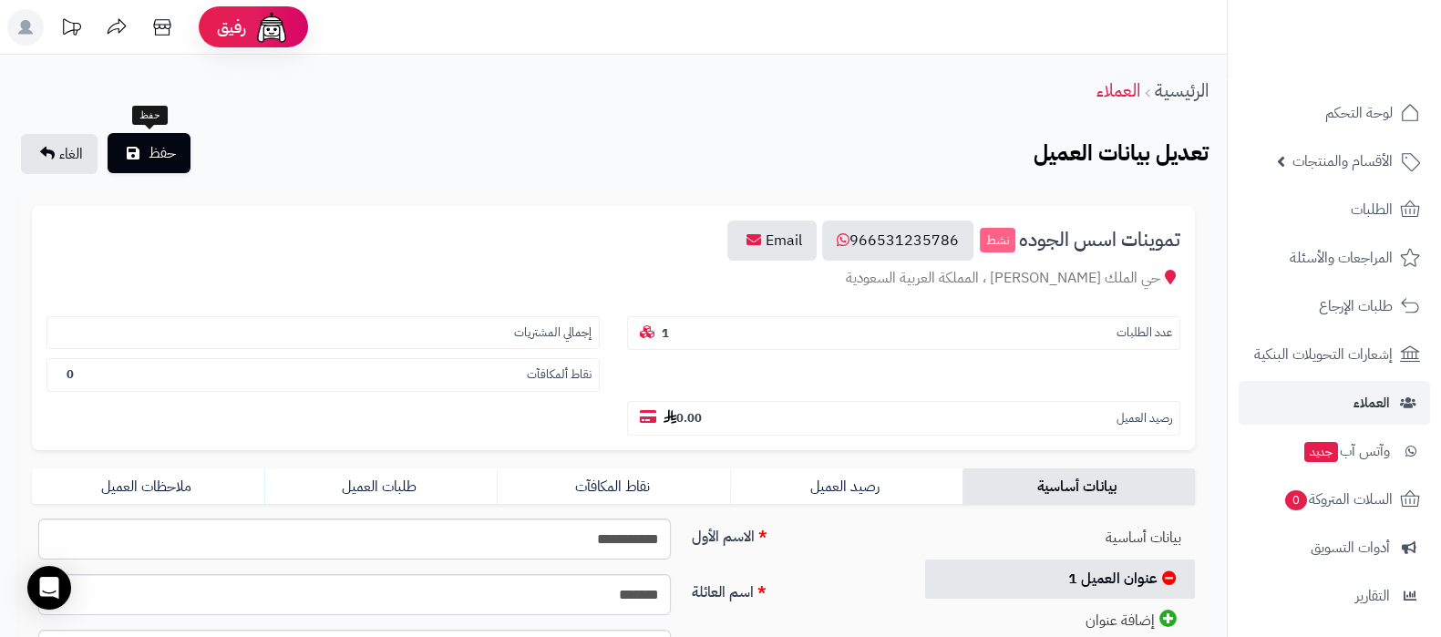
type input "**********"
click at [164, 152] on span "حفظ" at bounding box center [162, 153] width 27 height 22
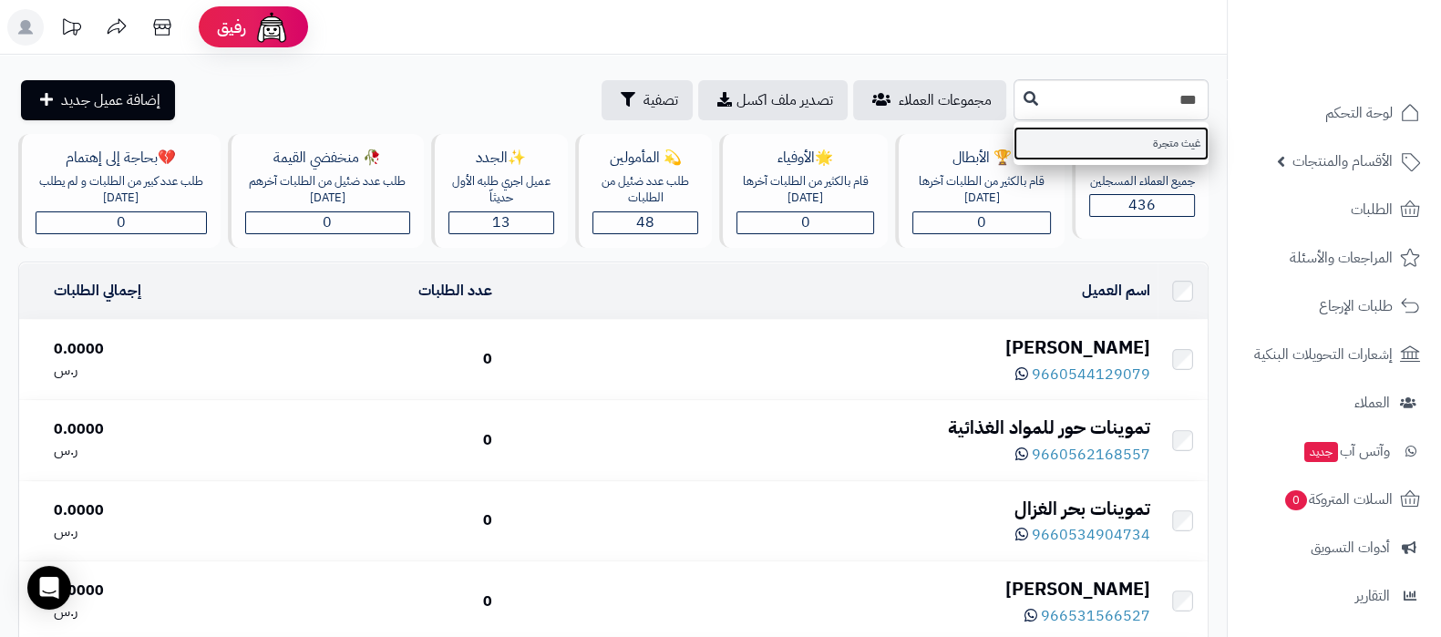
click at [1106, 134] on link "غيث متجرة" at bounding box center [1111, 144] width 195 height 34
type input "*********"
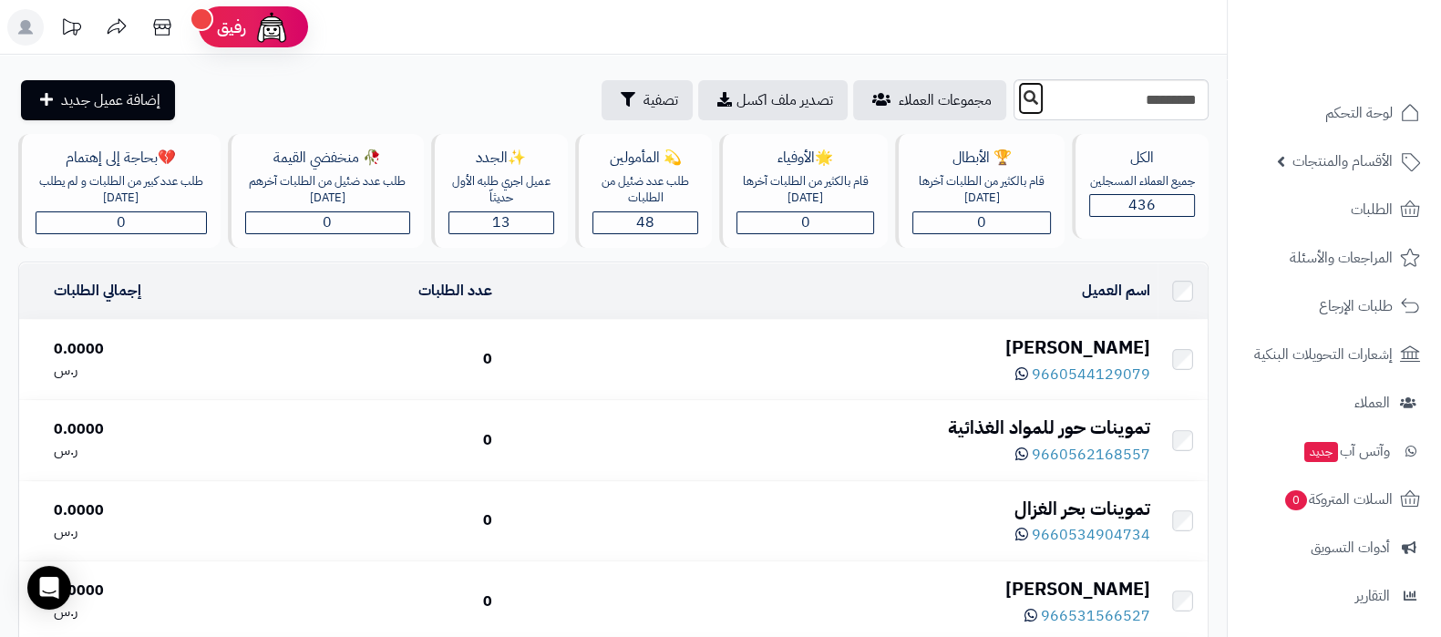
click at [1024, 93] on icon at bounding box center [1031, 97] width 15 height 15
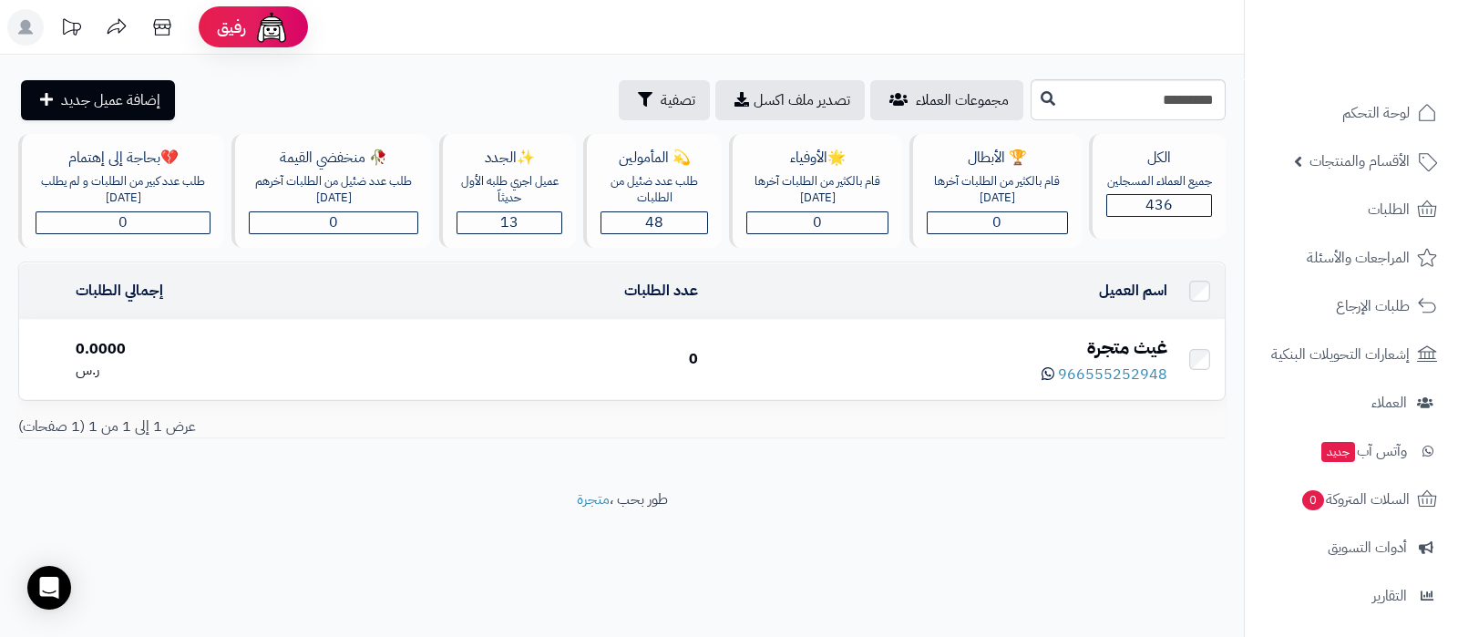
click at [1110, 337] on div "غيث متجرة" at bounding box center [940, 348] width 455 height 26
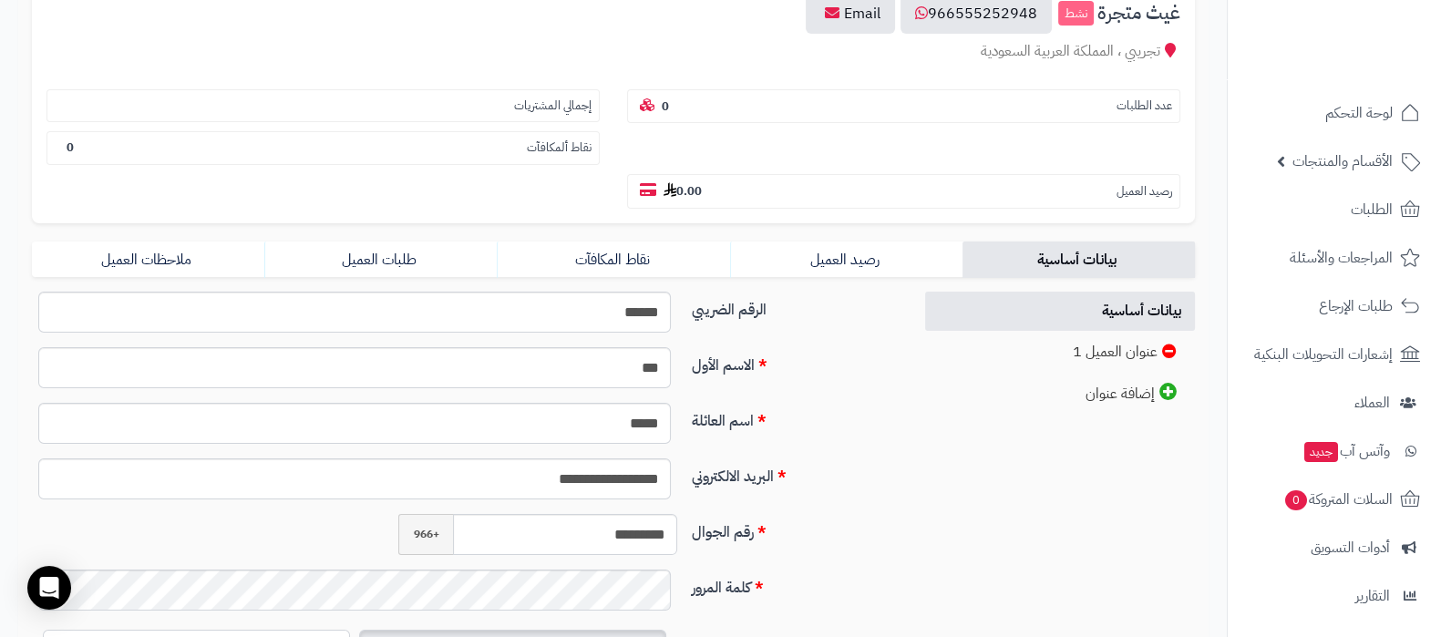
scroll to position [342, 0]
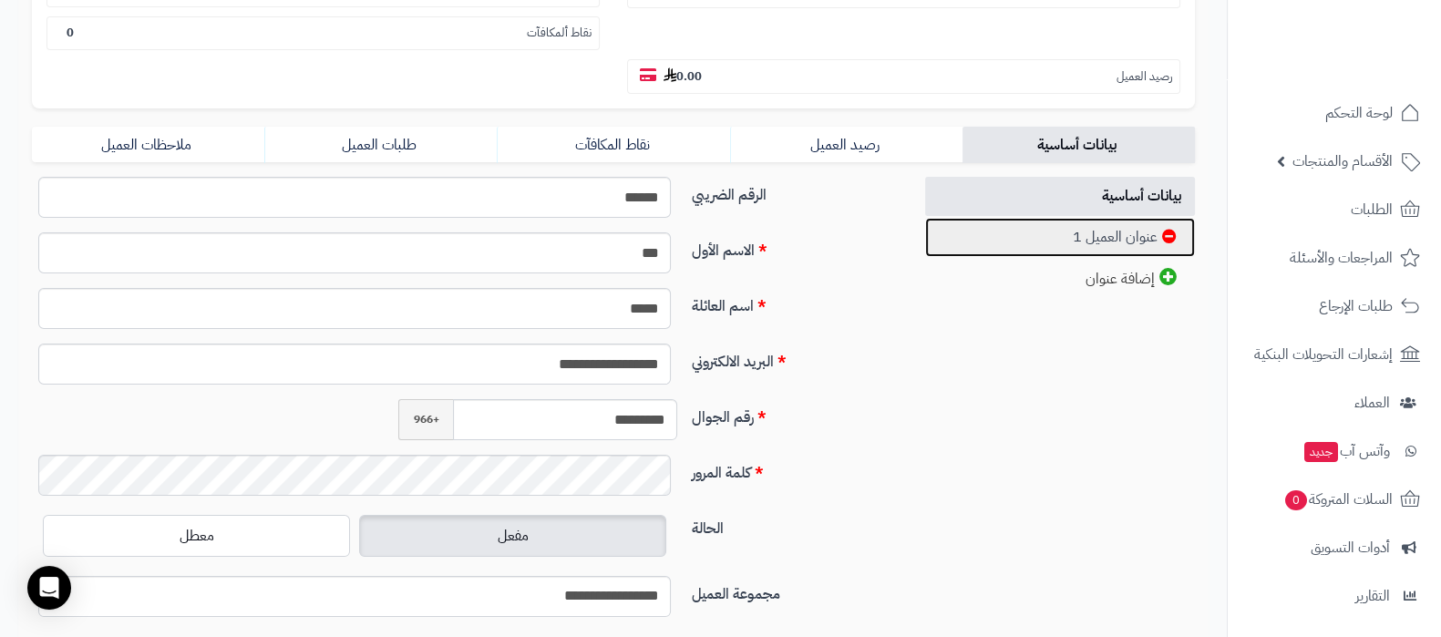
click at [1053, 234] on link "عنوان العميل 1" at bounding box center [1060, 237] width 271 height 39
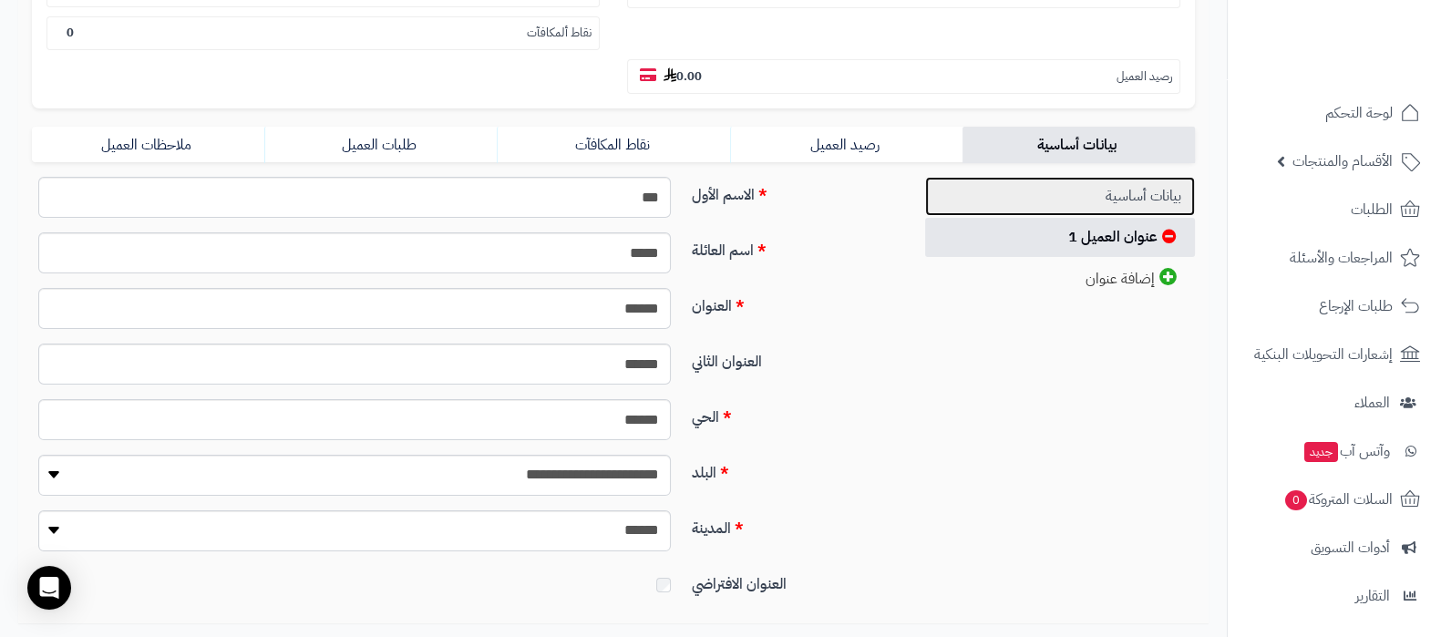
click at [1085, 200] on link "بيانات أساسية" at bounding box center [1060, 196] width 271 height 39
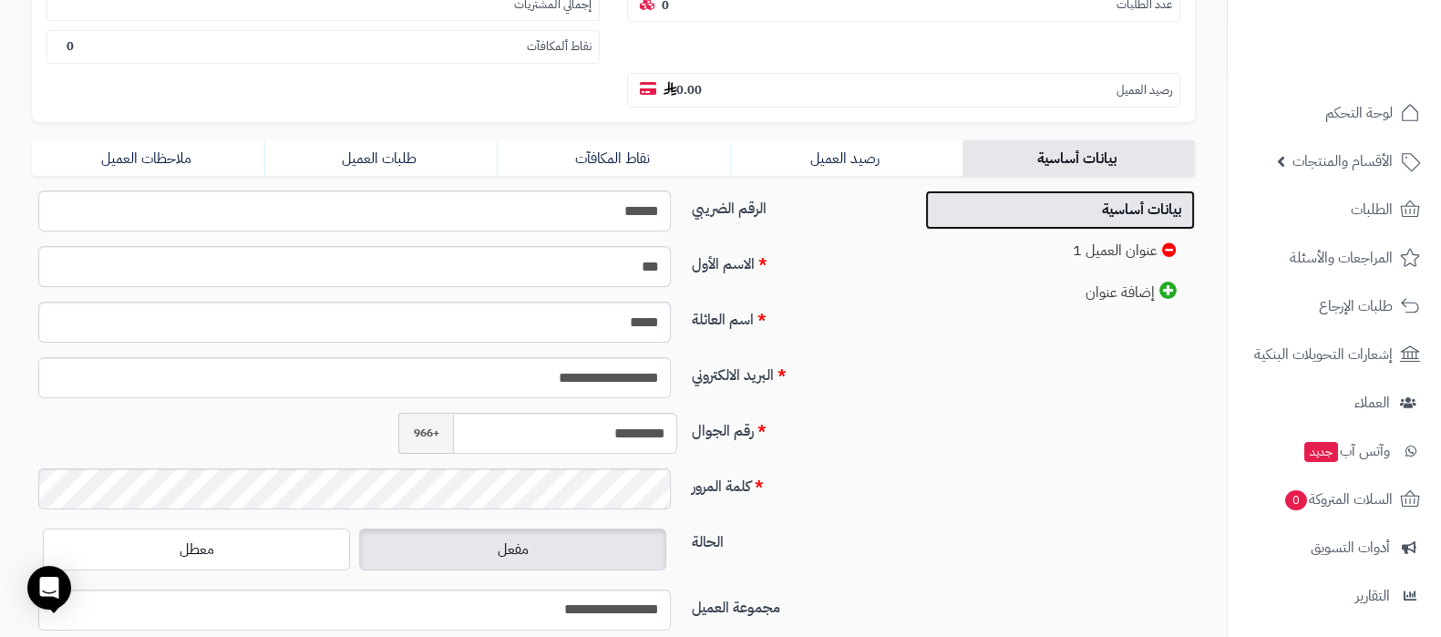
scroll to position [455, 0]
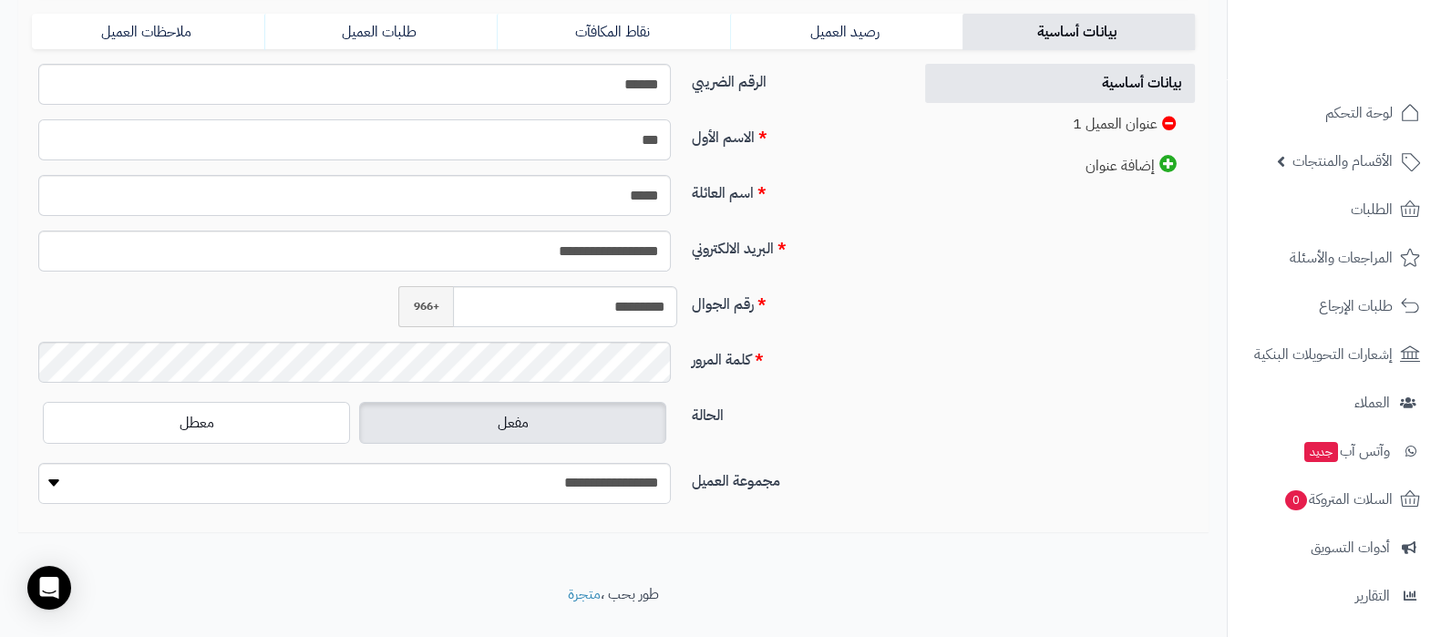
drag, startPoint x: 613, startPoint y: 145, endPoint x: 684, endPoint y: 146, distance: 70.2
click at [684, 146] on div "***" at bounding box center [355, 139] width 660 height 41
click at [936, 438] on div "**********" at bounding box center [613, 291] width 1190 height 455
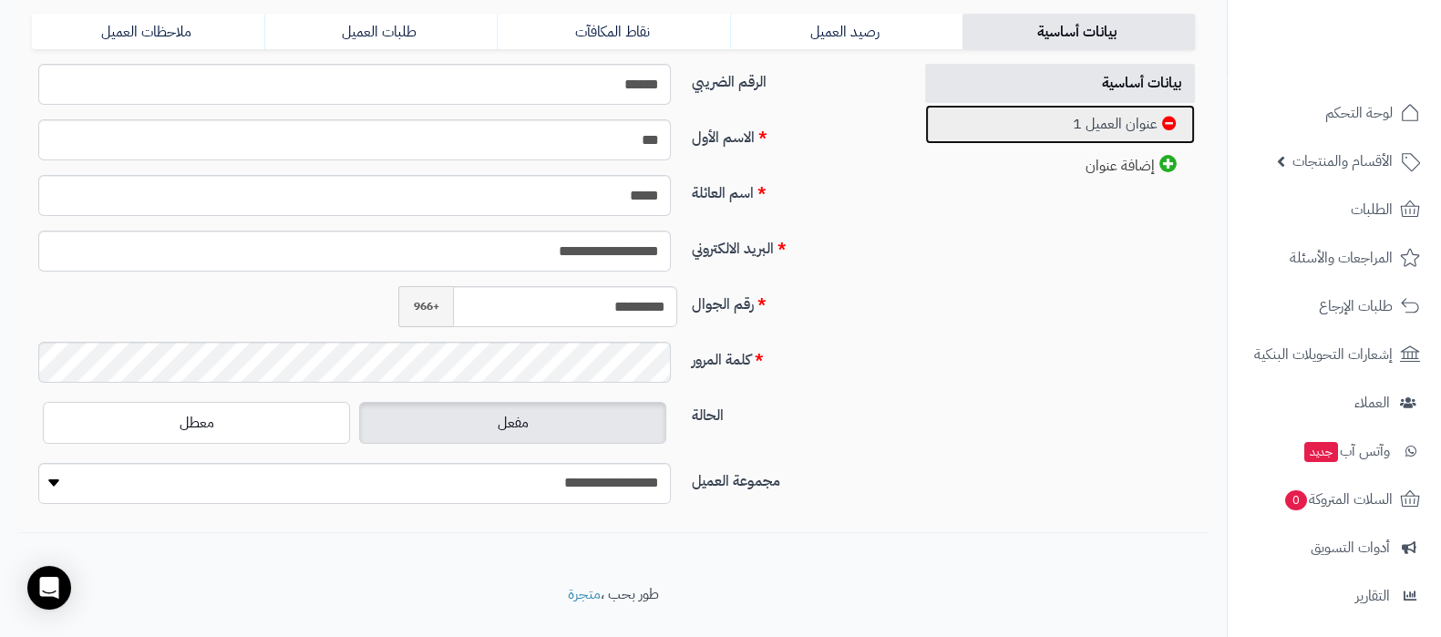
click at [1120, 114] on link "عنوان العميل 1" at bounding box center [1060, 124] width 271 height 39
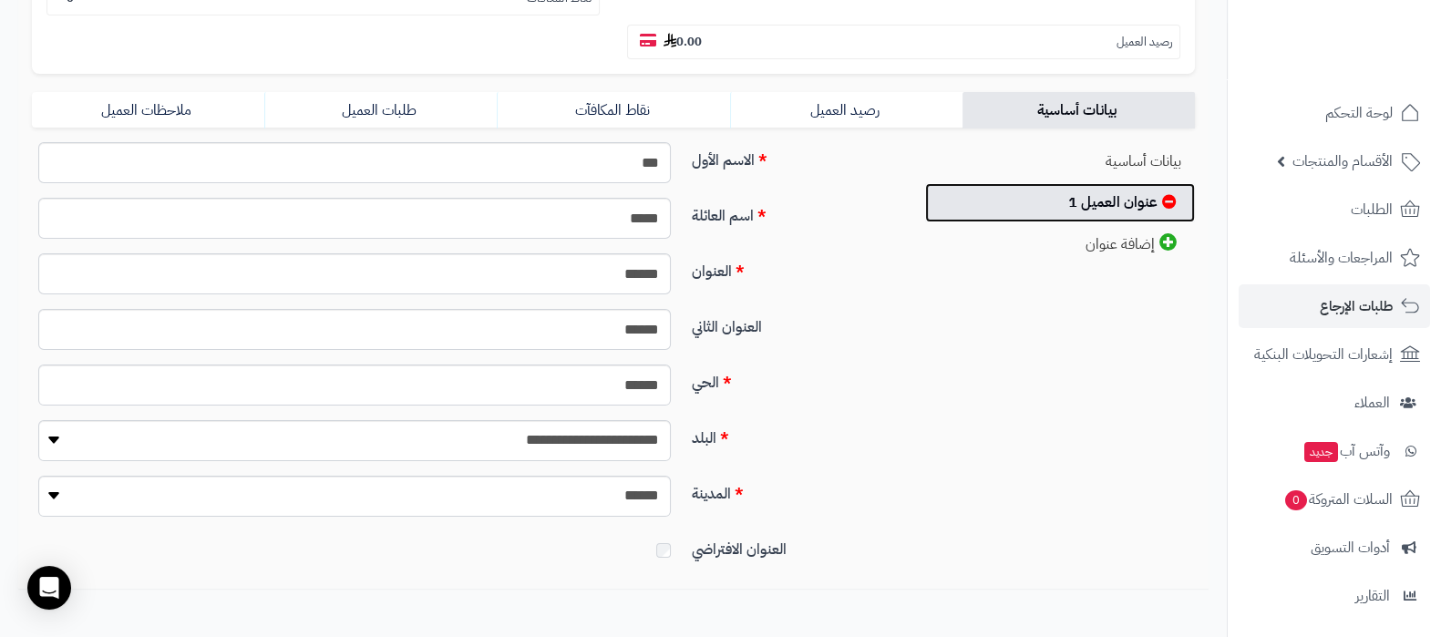
scroll to position [342, 0]
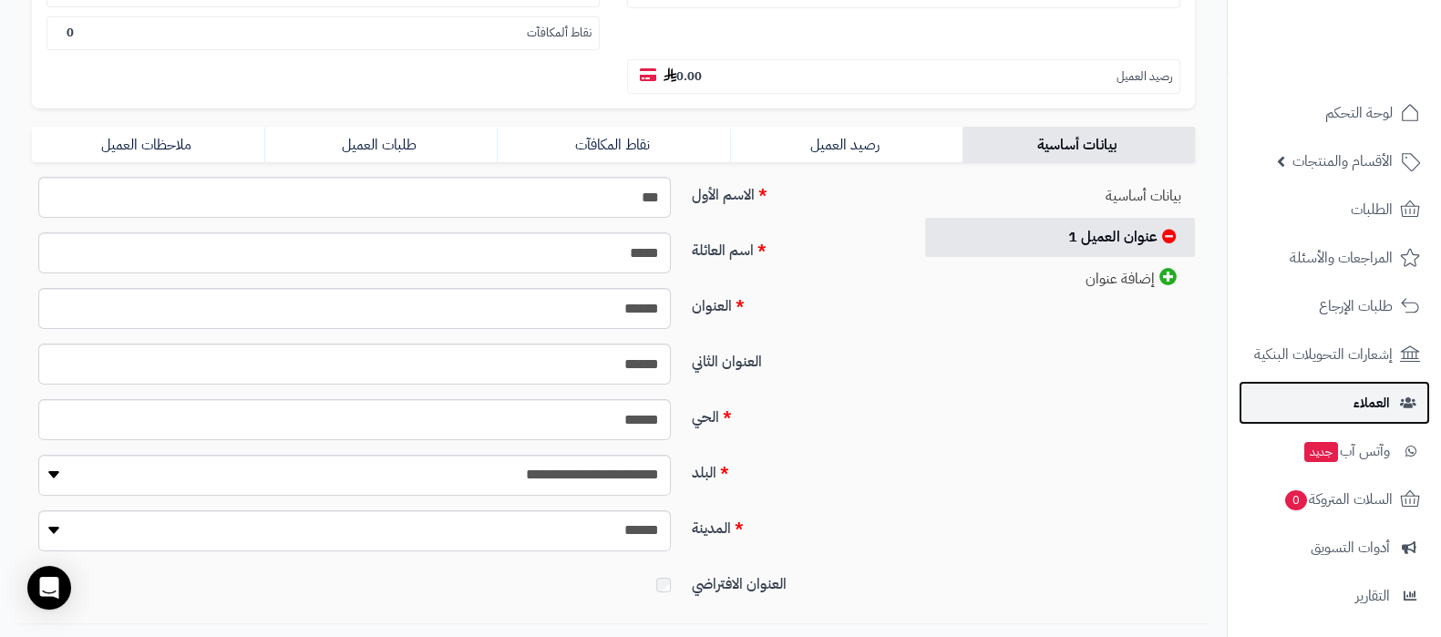
click at [1326, 413] on link "العملاء" at bounding box center [1334, 403] width 191 height 44
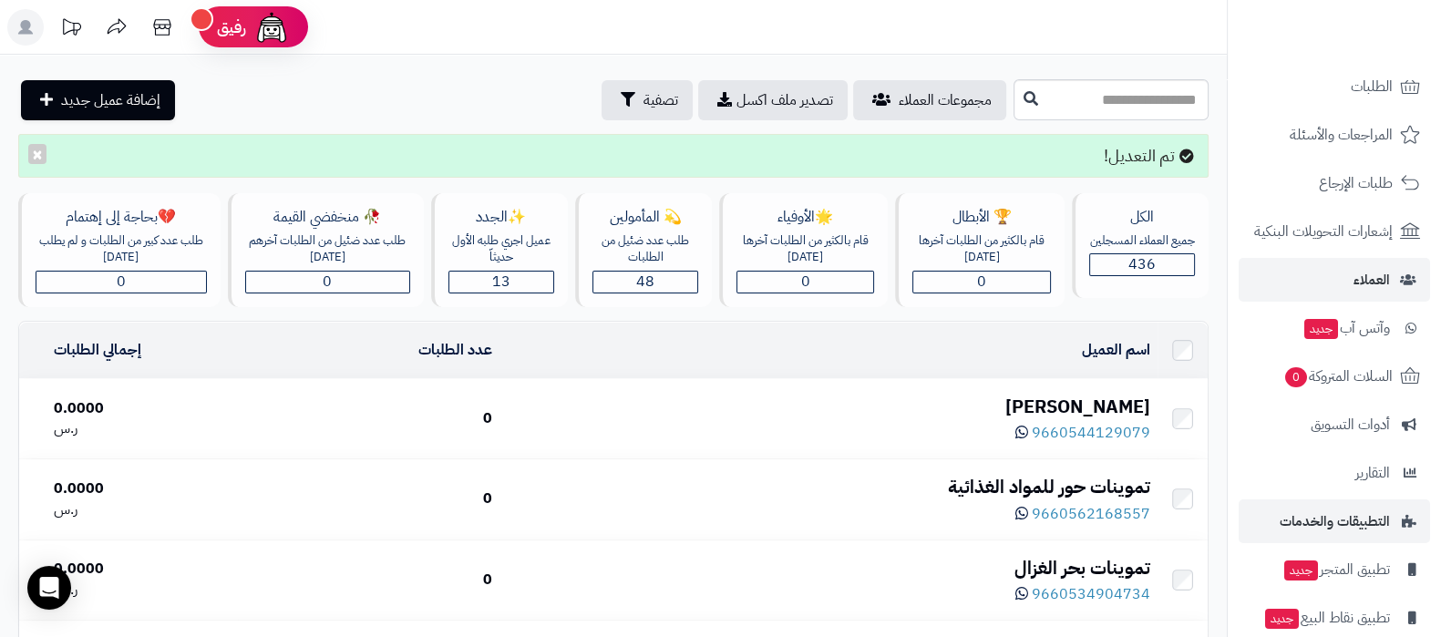
scroll to position [196, 0]
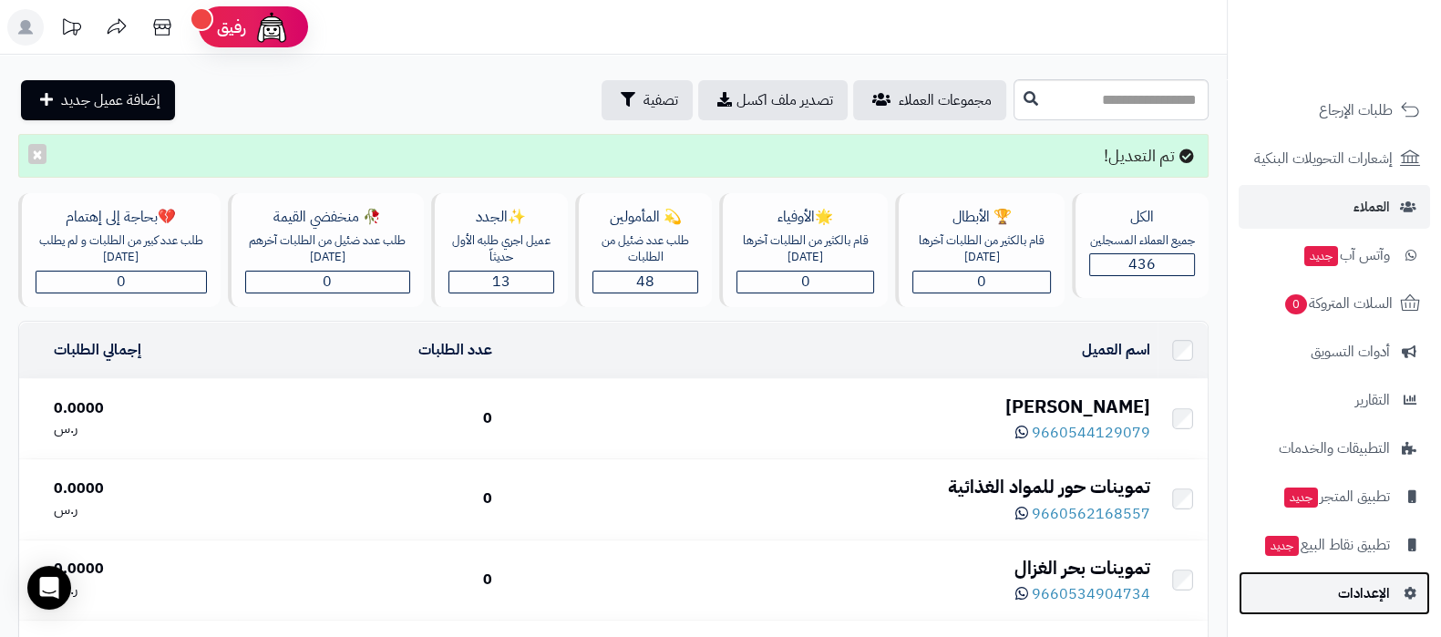
click at [1328, 590] on link "الإعدادات" at bounding box center [1334, 593] width 191 height 44
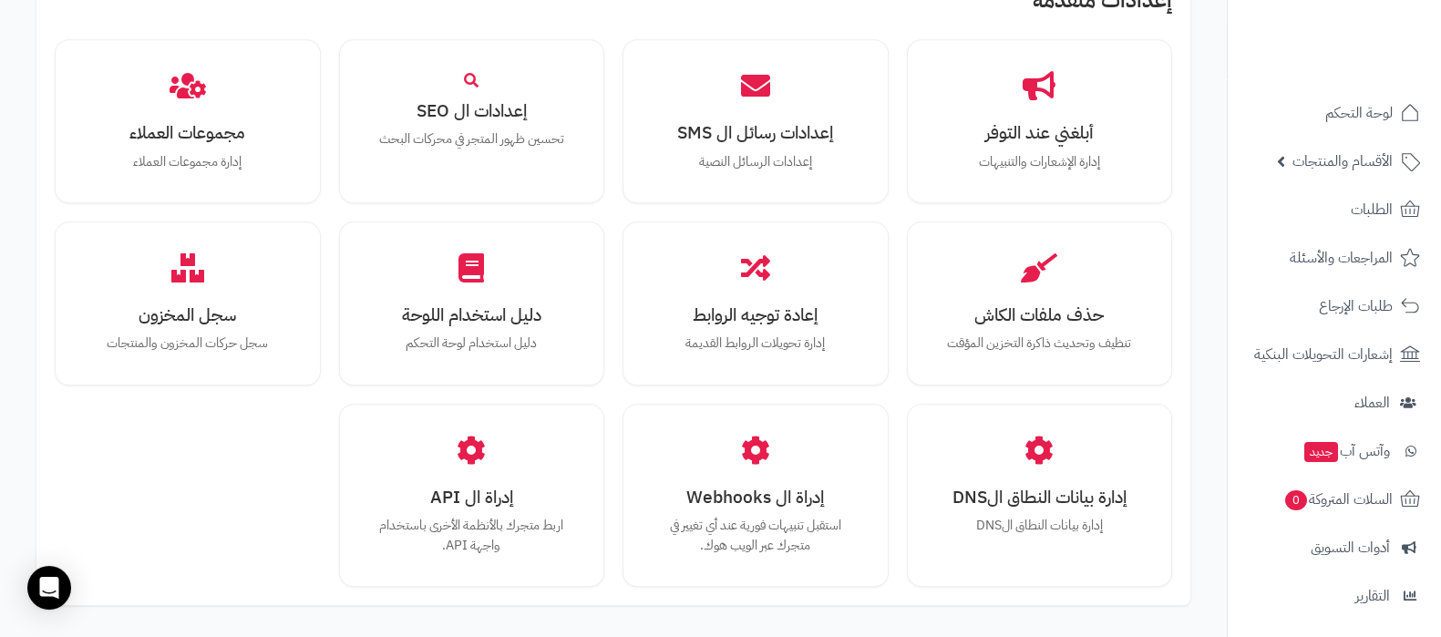
scroll to position [1685, 0]
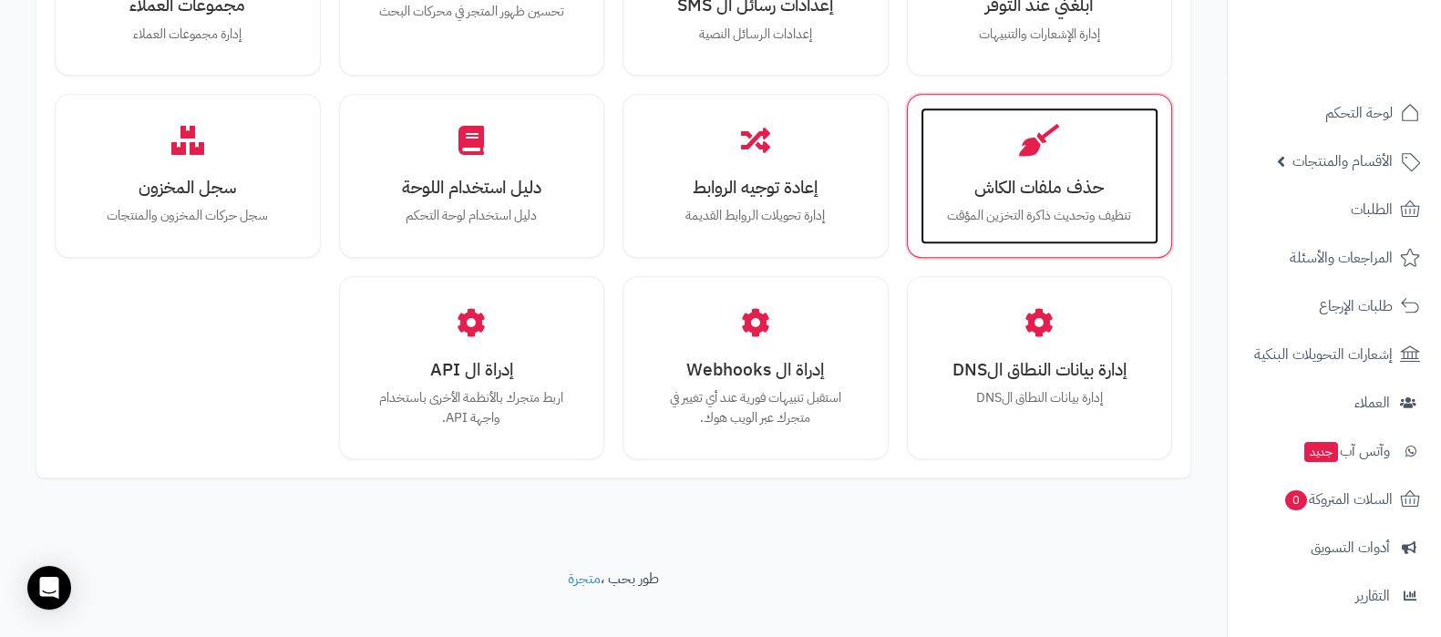
click at [1086, 206] on p "تنظيف وتحديث ذاكرة التخزين المؤقت" at bounding box center [1040, 216] width 202 height 20
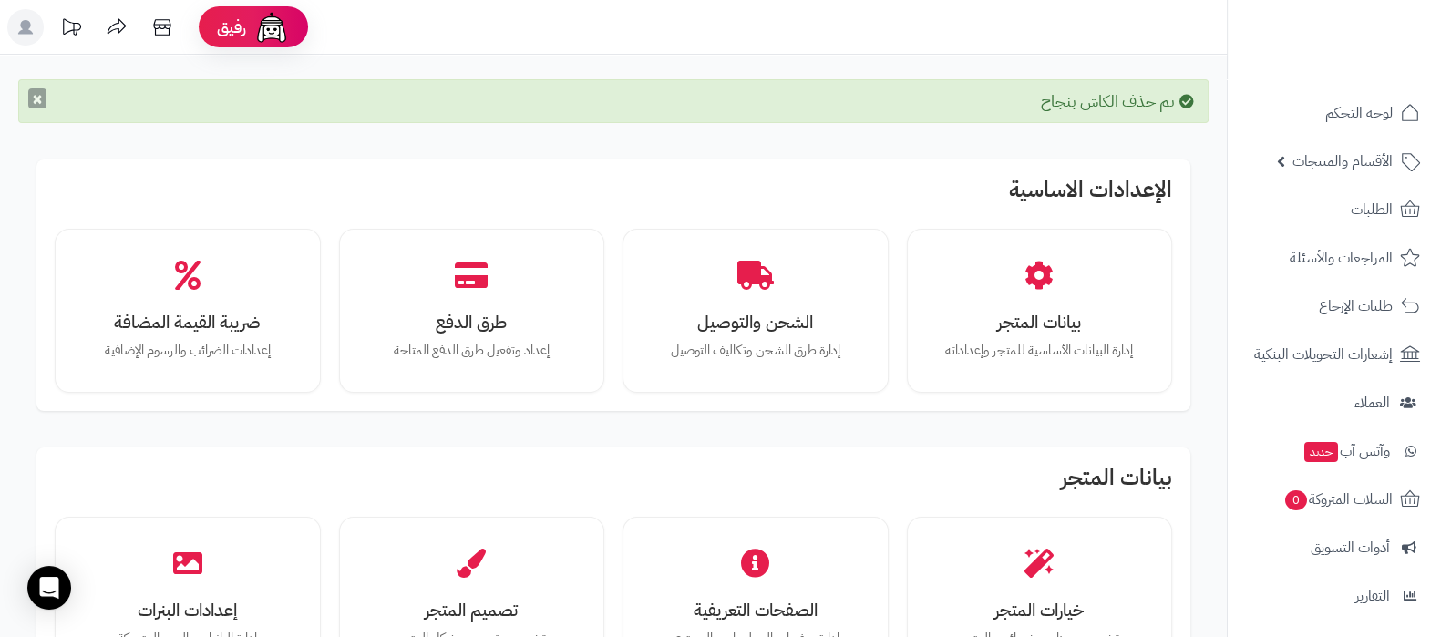
click at [41, 102] on button "×" at bounding box center [37, 98] width 18 height 20
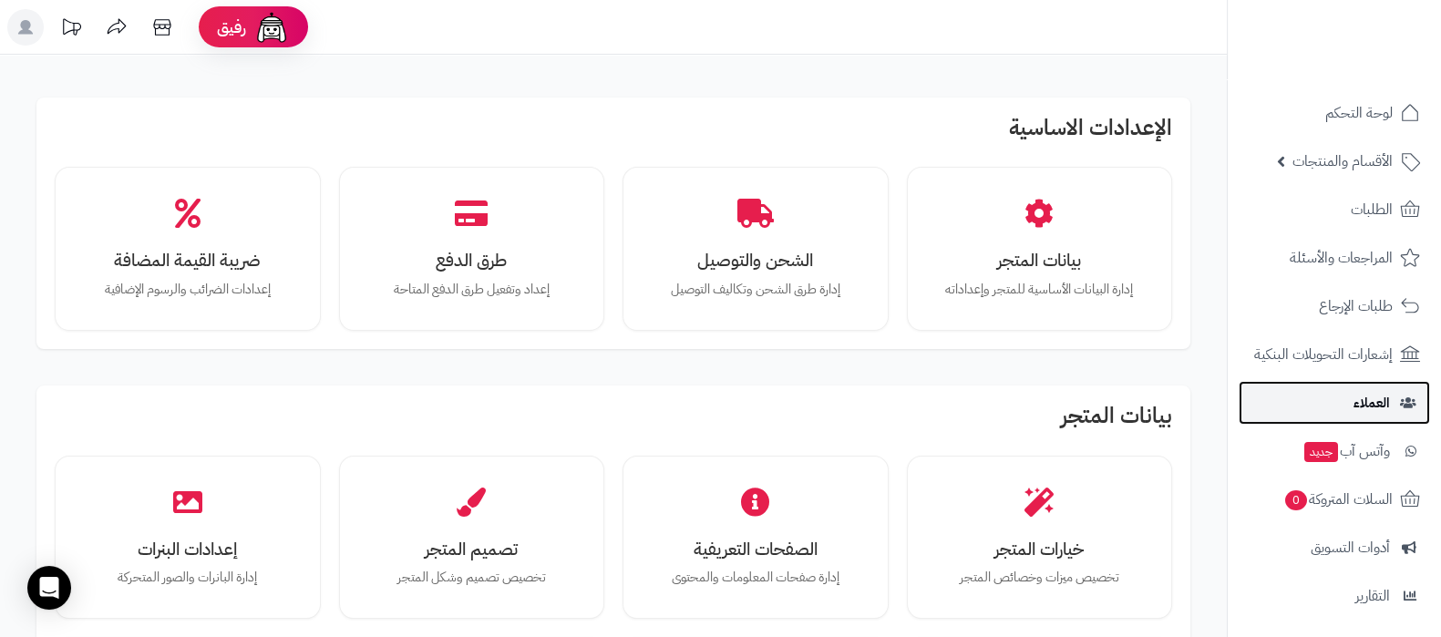
click at [1351, 394] on link "العملاء" at bounding box center [1334, 403] width 191 height 44
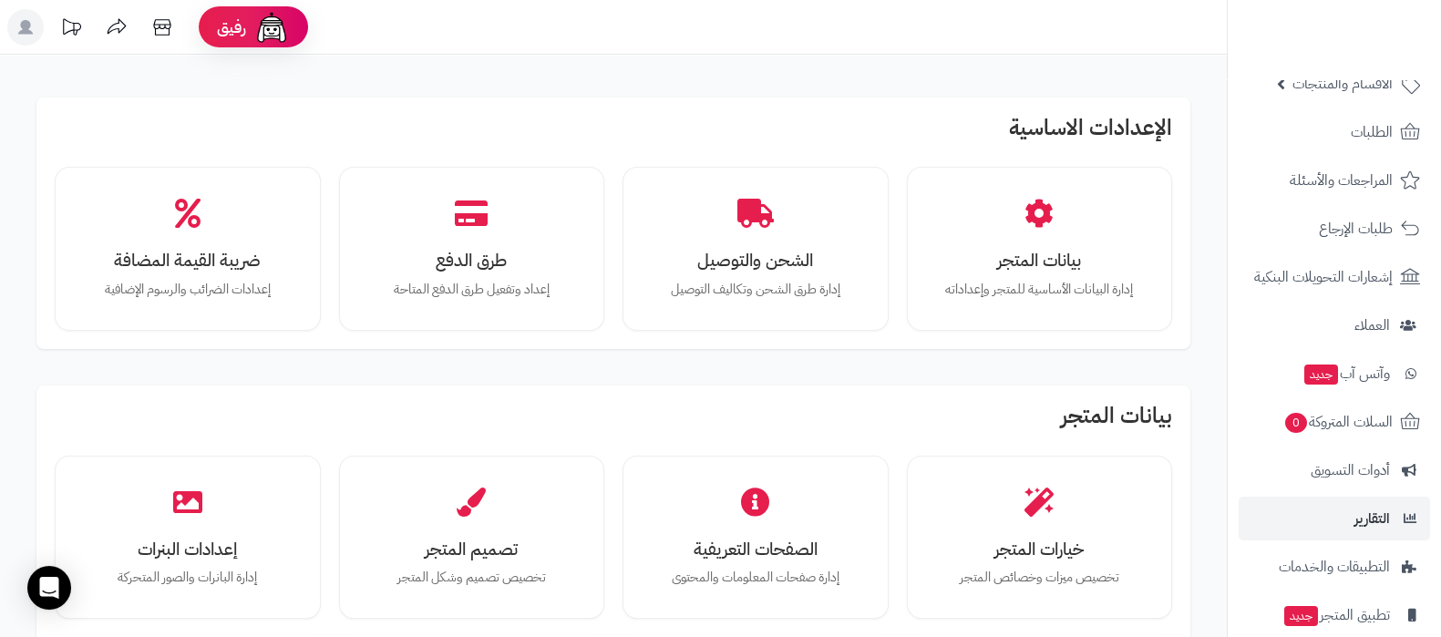
scroll to position [196, 0]
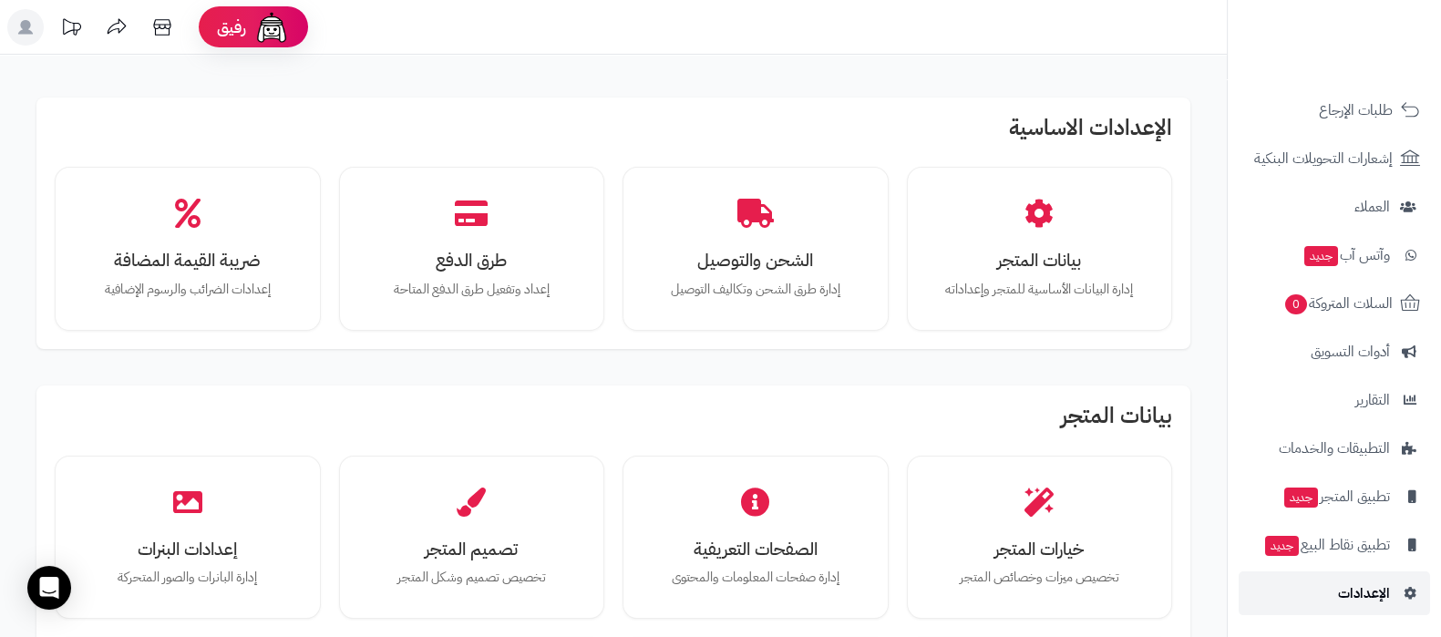
click at [1360, 581] on span "الإعدادات" at bounding box center [1364, 594] width 52 height 26
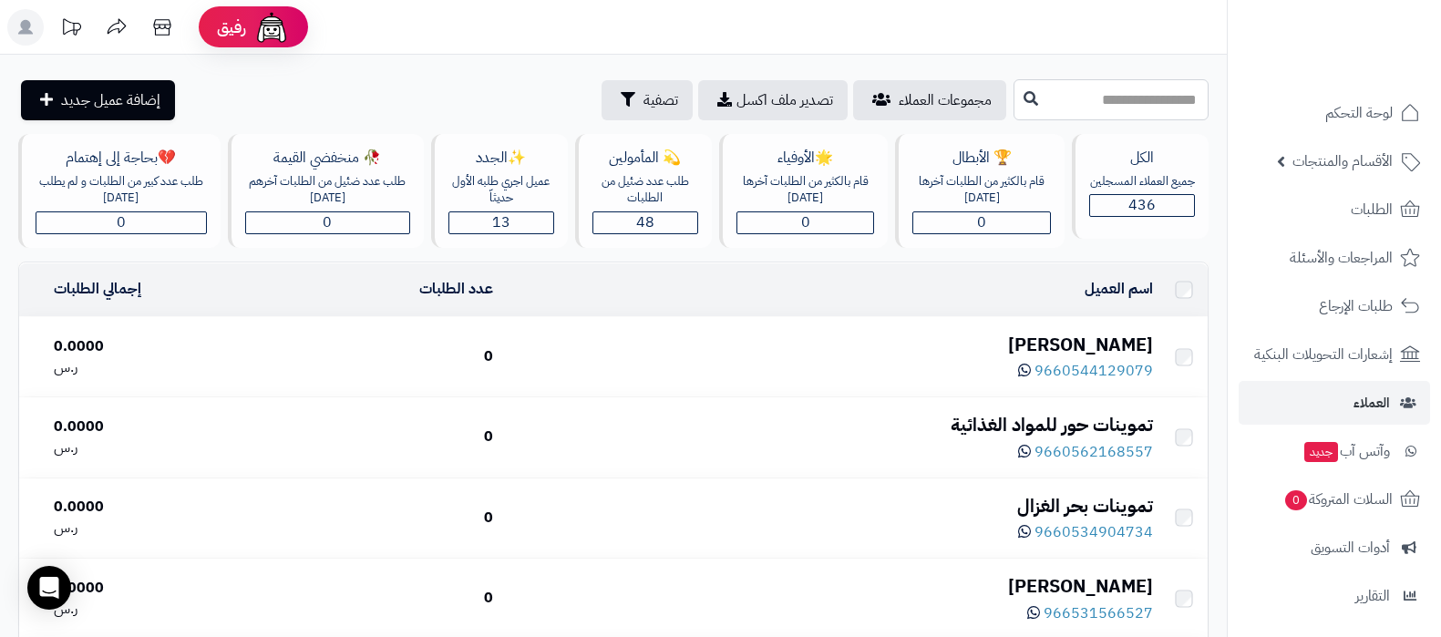
click at [1110, 97] on input "text" at bounding box center [1111, 99] width 195 height 41
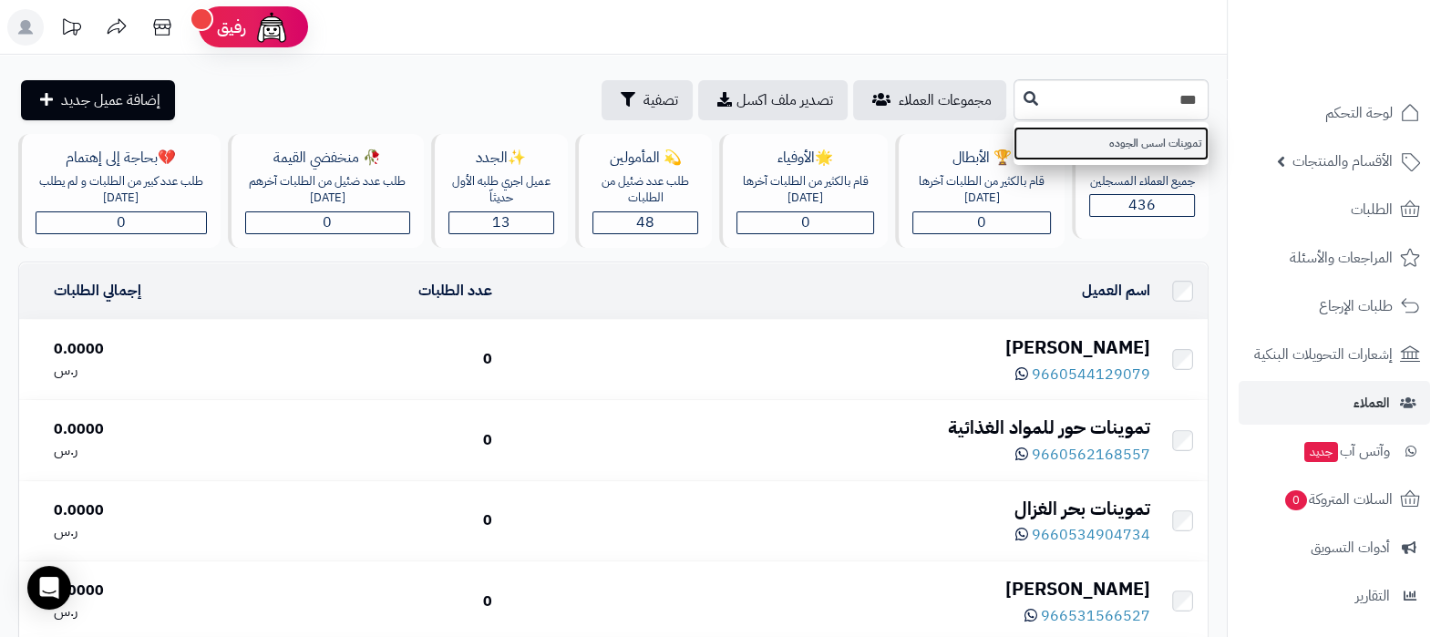
click at [1125, 150] on link "تموينات اسس الجوده" at bounding box center [1111, 144] width 195 height 34
type input "**********"
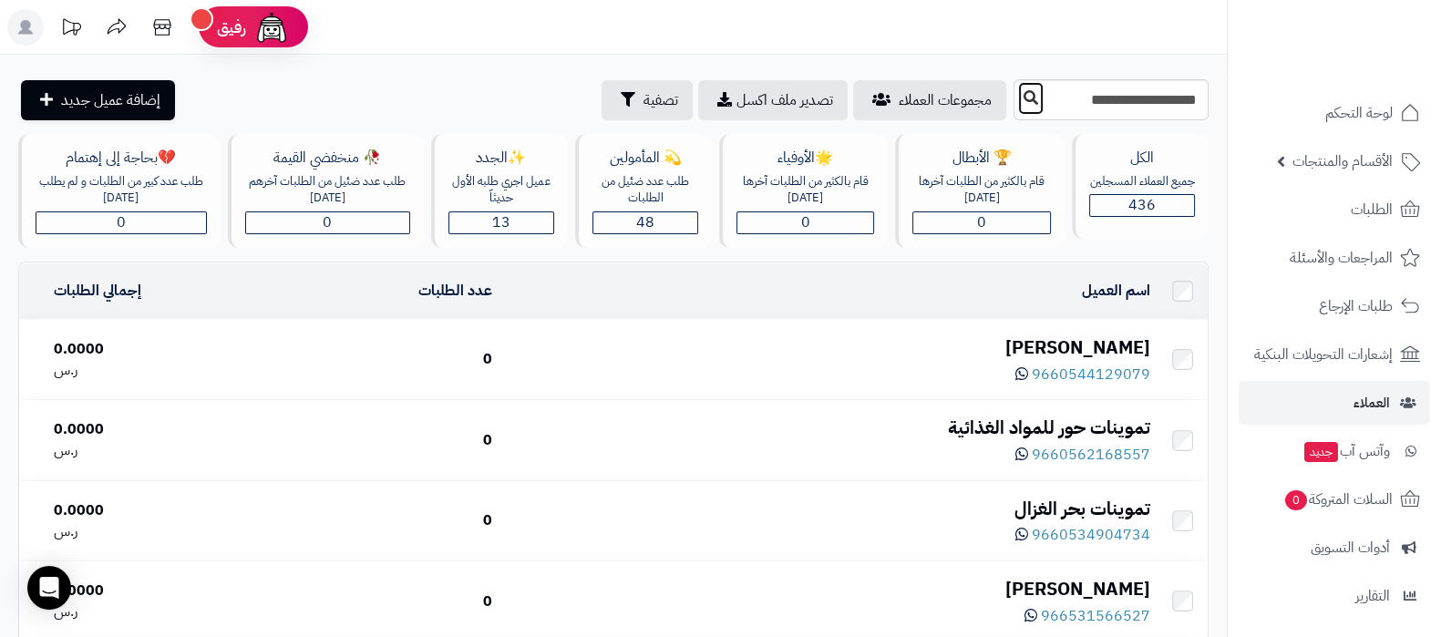
click at [1017, 102] on button at bounding box center [1030, 98] width 27 height 35
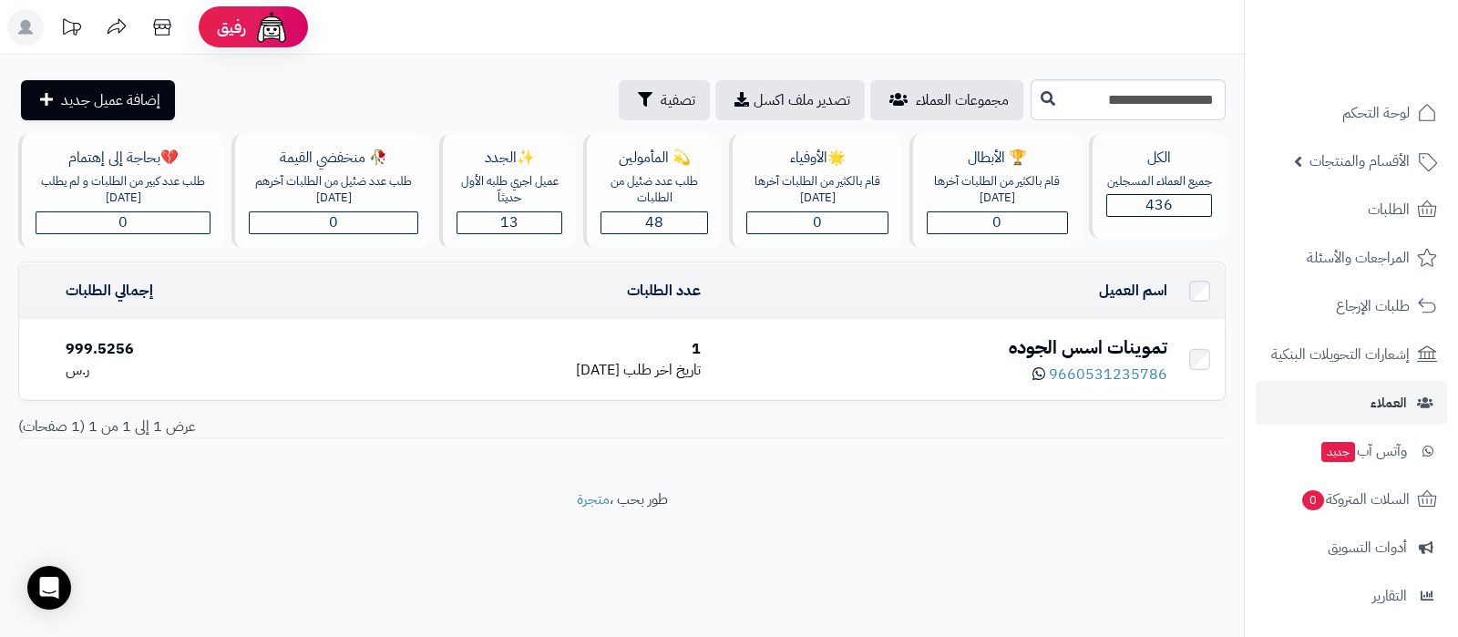
click at [1041, 335] on div "تموينات اسس الجوده" at bounding box center [940, 348] width 451 height 26
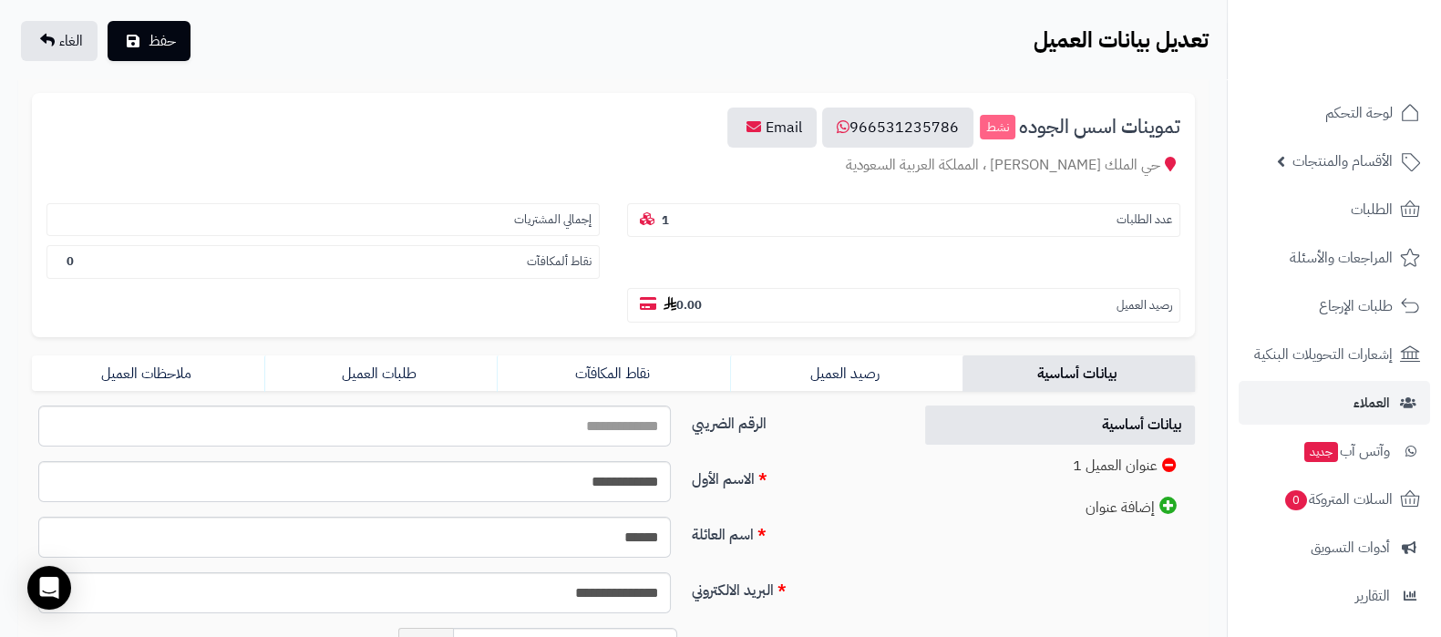
scroll to position [227, 0]
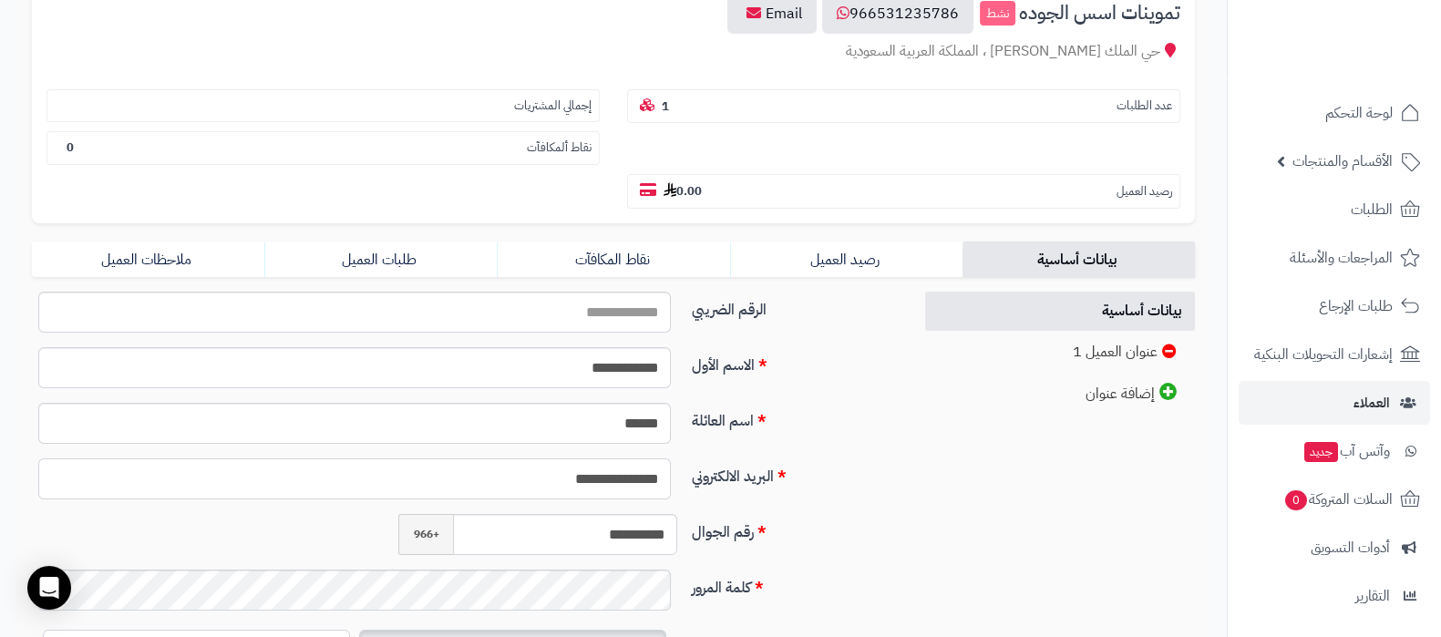
click at [580, 480] on input "**********" at bounding box center [354, 478] width 633 height 41
click at [574, 477] on input "**********" at bounding box center [354, 478] width 633 height 41
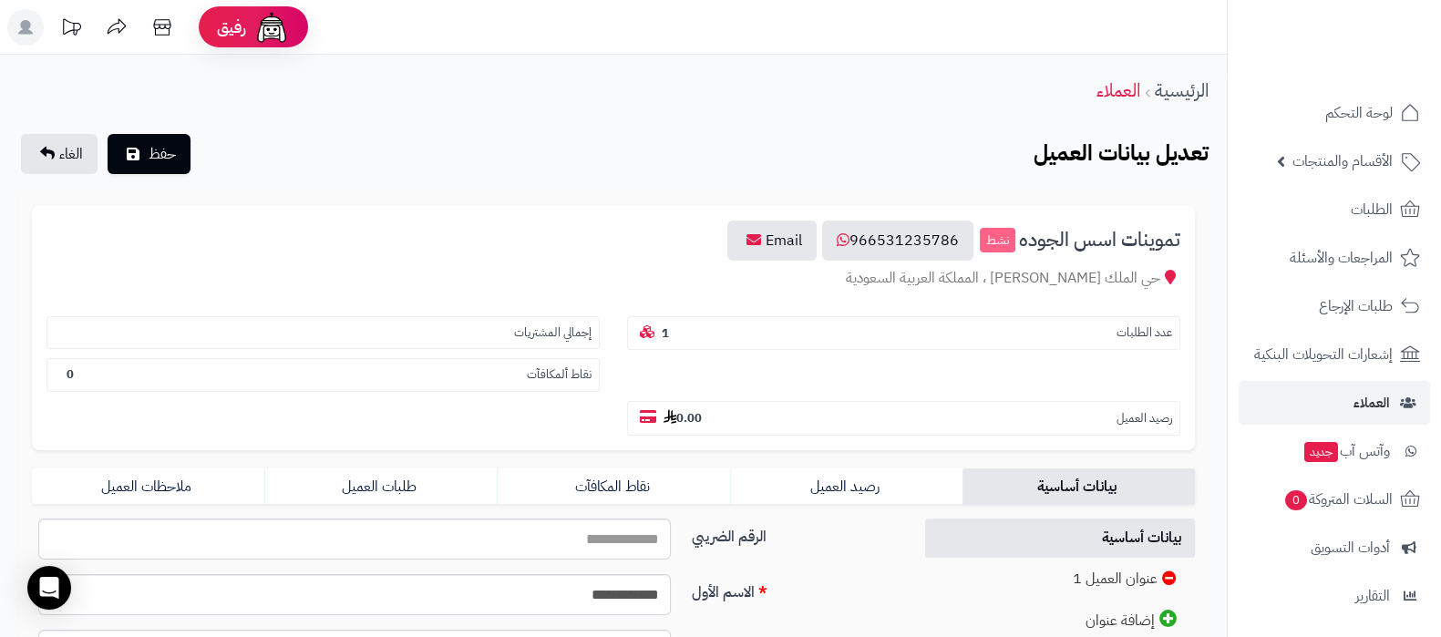
type input "**********"
click at [176, 174] on div "**********" at bounding box center [613, 547] width 1227 height 984
click at [176, 166] on button "حفظ" at bounding box center [149, 153] width 83 height 40
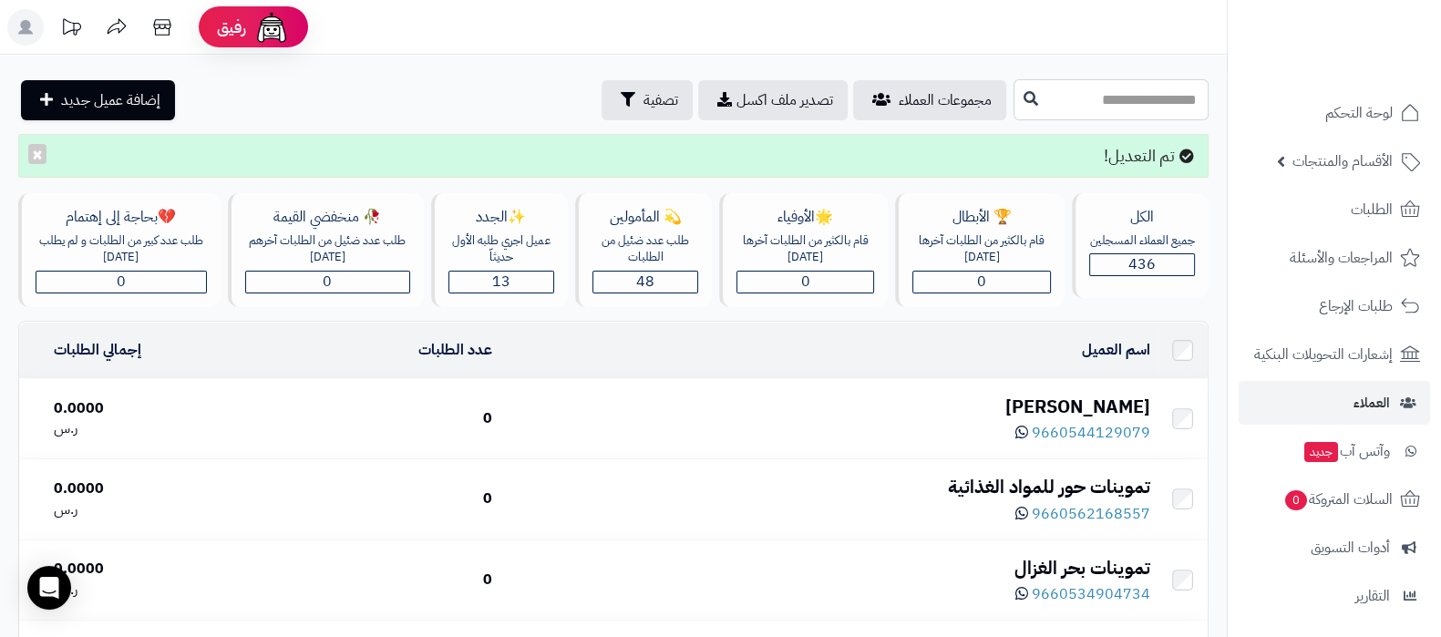
click at [1096, 109] on input "text" at bounding box center [1111, 99] width 195 height 41
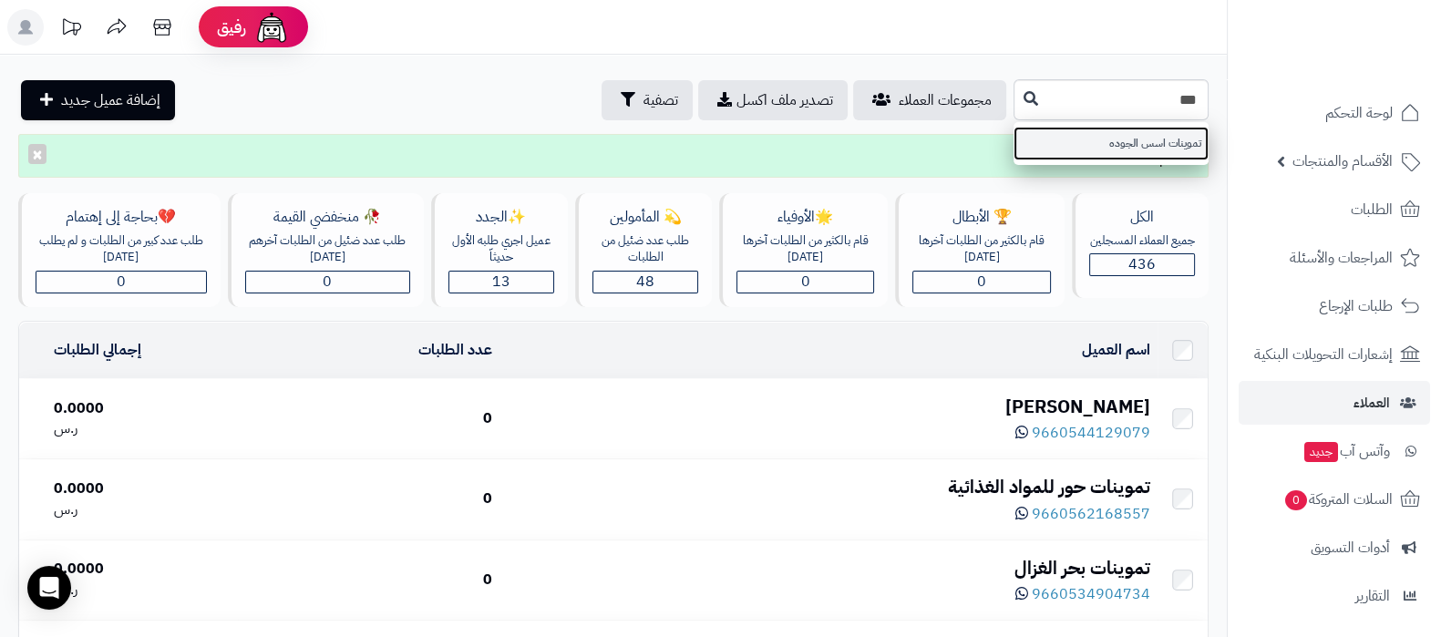
click at [1098, 145] on link "تموينات اسس الجوده" at bounding box center [1111, 144] width 195 height 34
type input "**********"
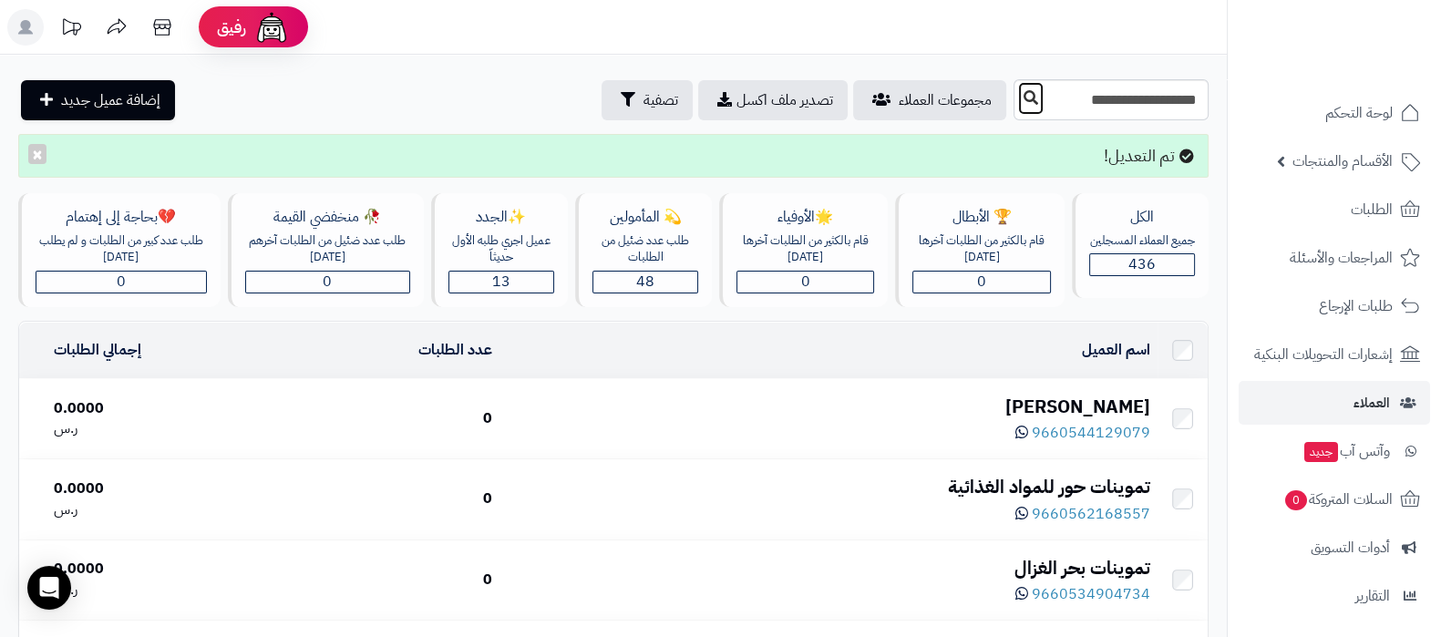
click at [1024, 98] on icon at bounding box center [1031, 97] width 15 height 15
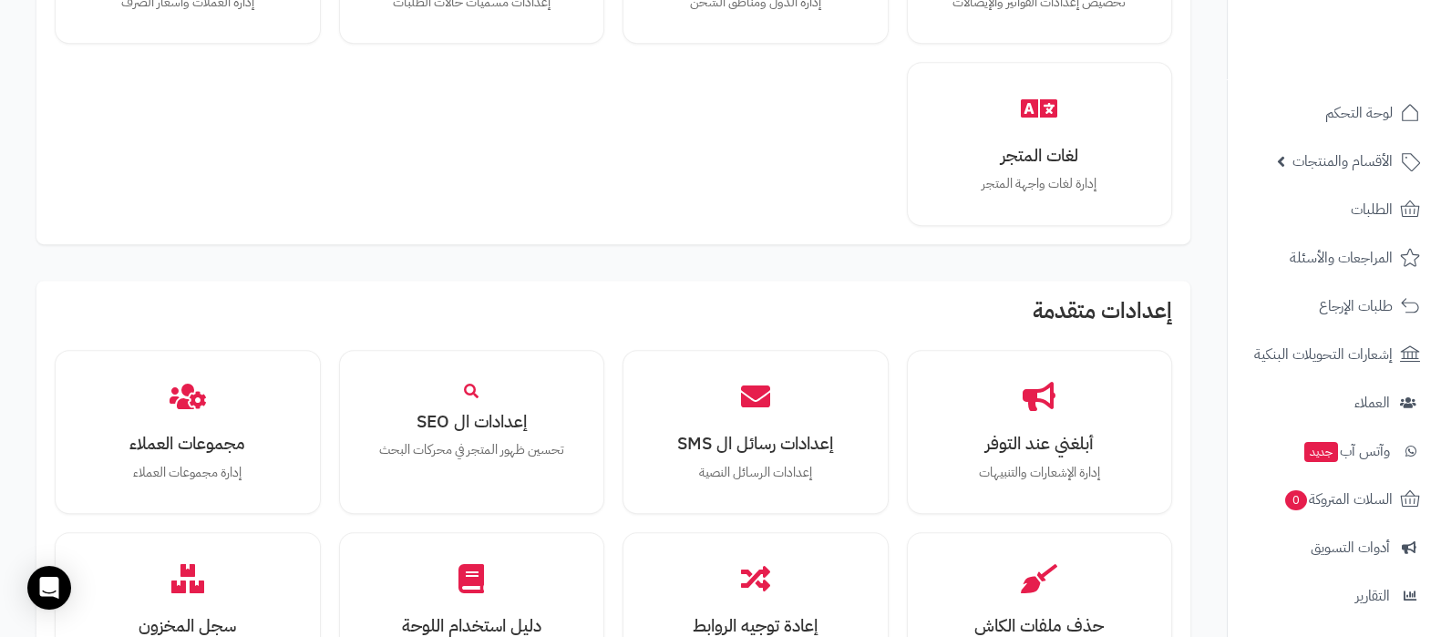
scroll to position [1253, 0]
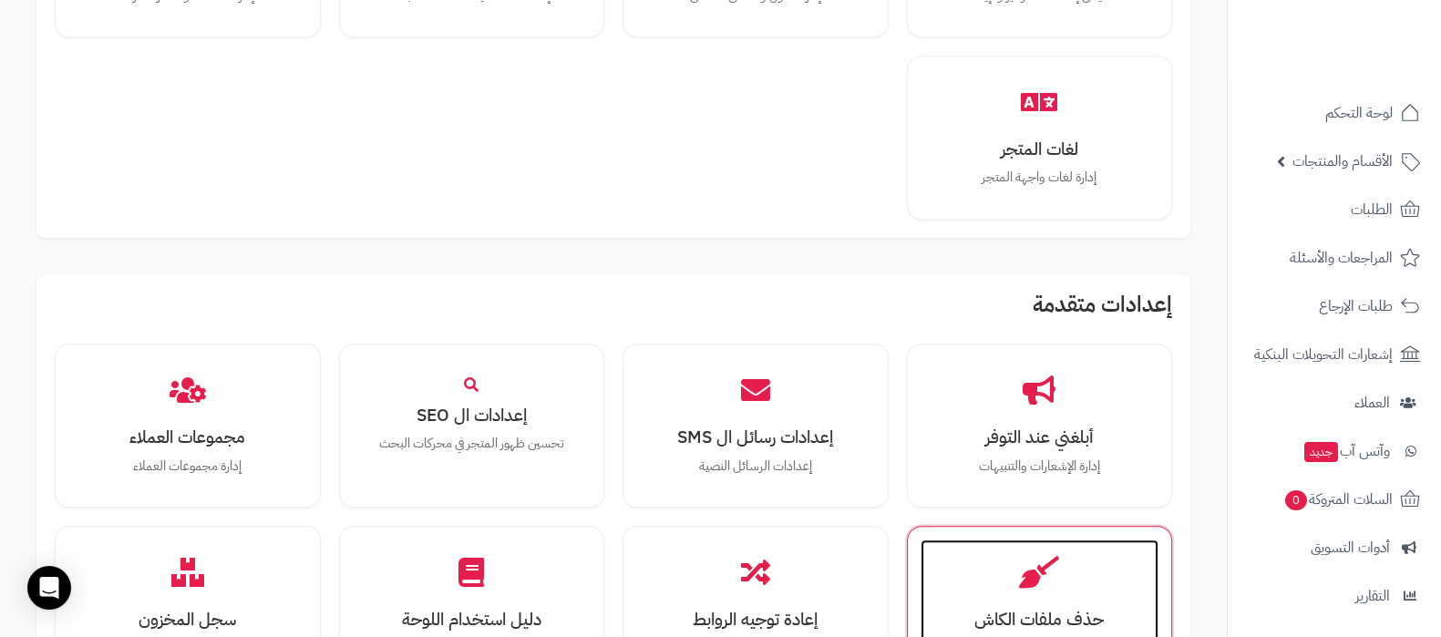
click at [1041, 563] on icon at bounding box center [1039, 573] width 40 height 32
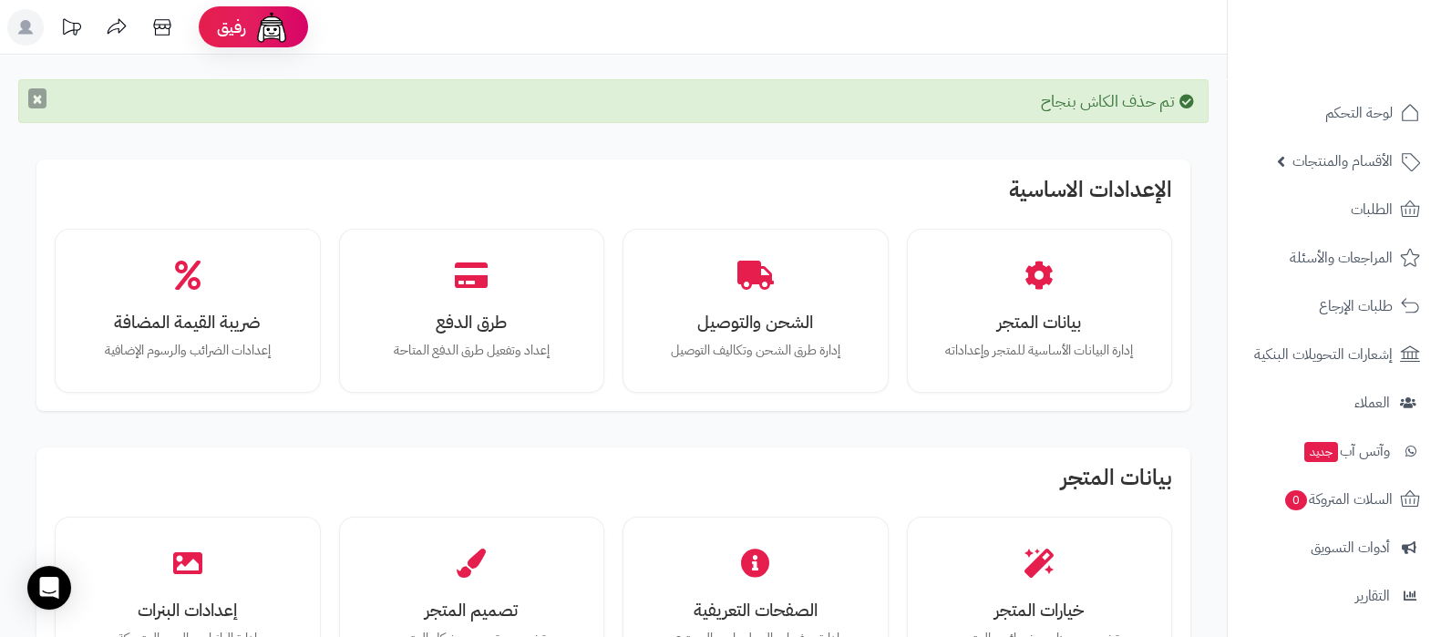
click at [32, 93] on button "×" at bounding box center [37, 98] width 18 height 20
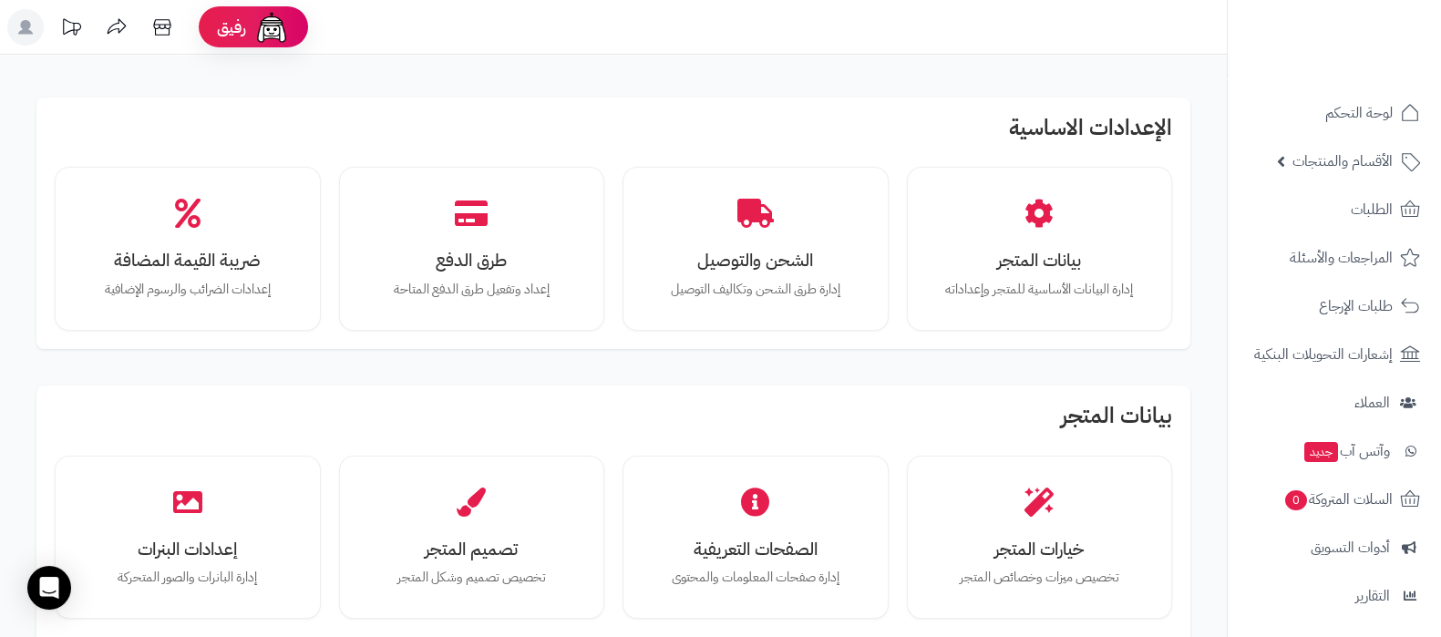
click at [892, 98] on div "الإعدادات الاساسية بيانات المتجر إدارة البيانات الأساسية للمتجر وإعداداته الشحن…" at bounding box center [613, 224] width 1154 height 252
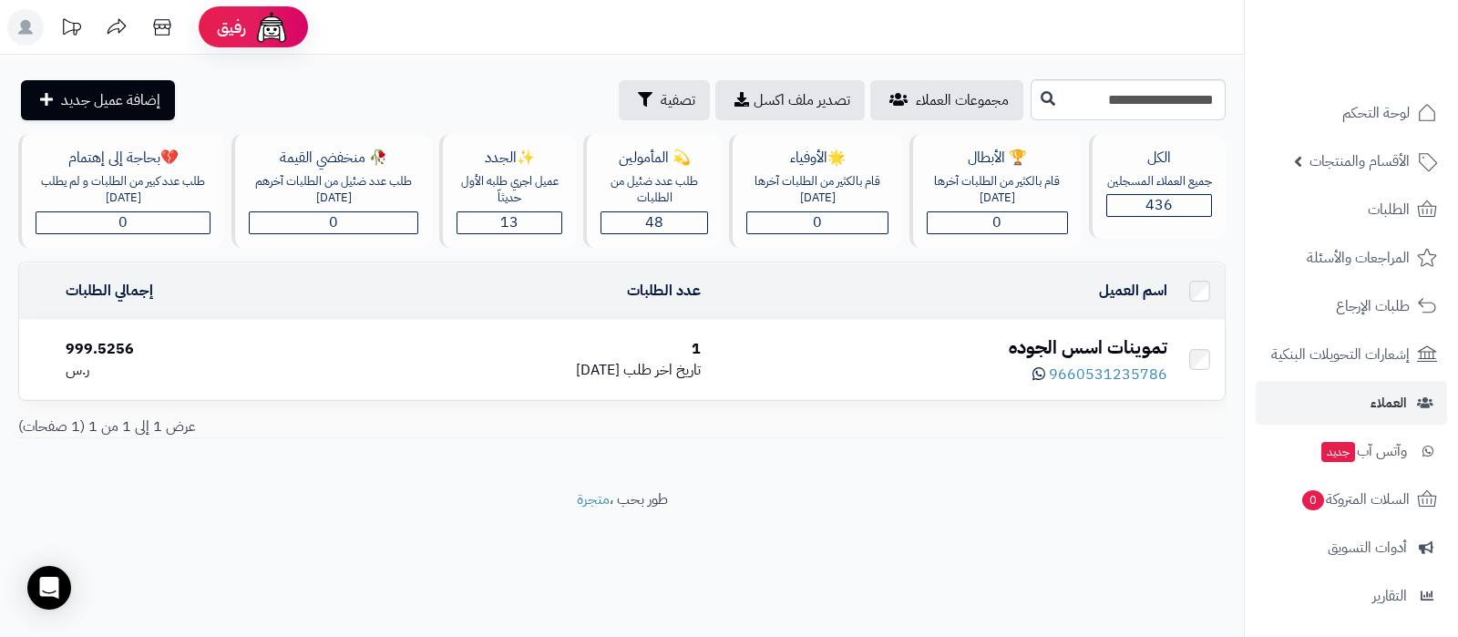
click at [1002, 349] on div "تموينات اسس الجوده" at bounding box center [940, 348] width 451 height 26
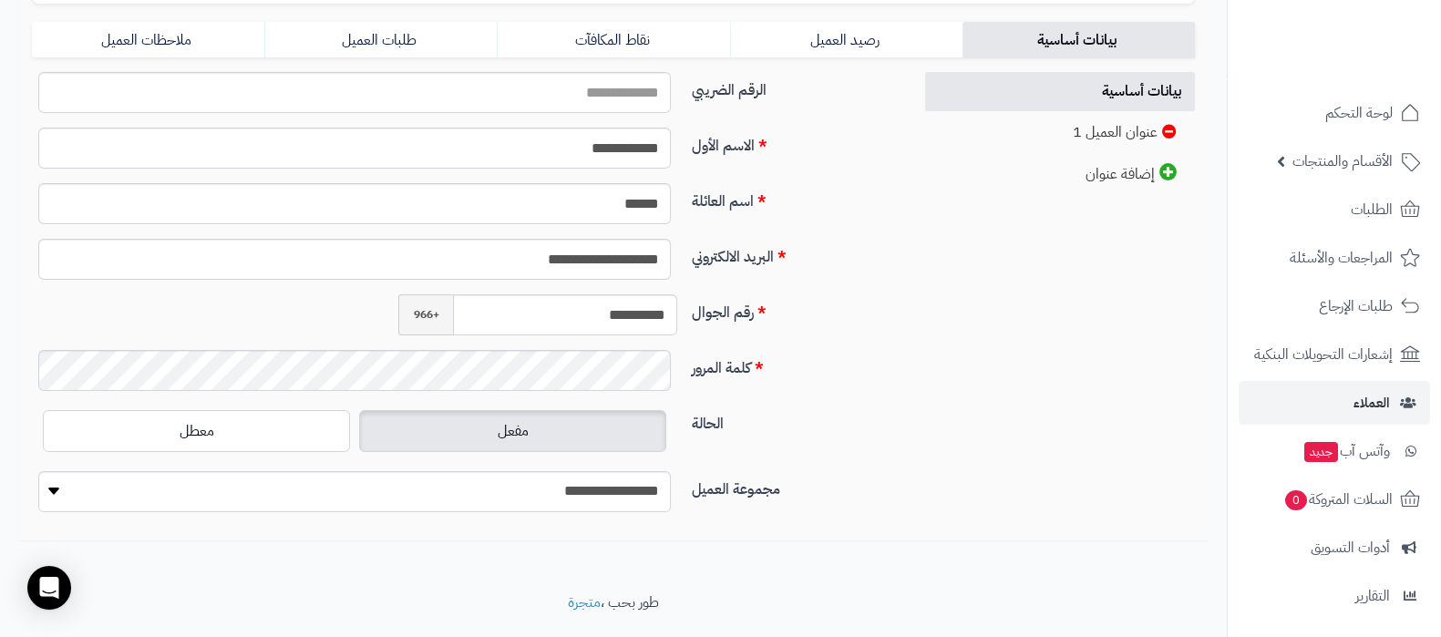
scroll to position [455, 0]
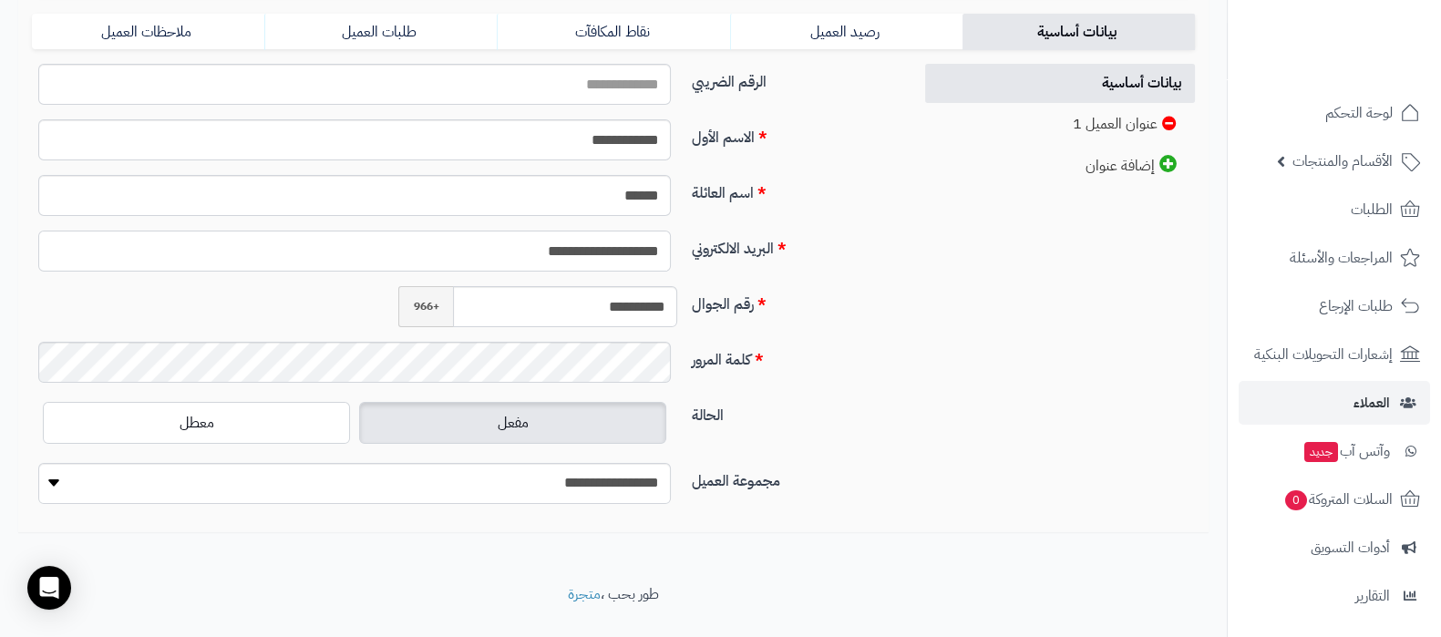
click at [581, 251] on input "**********" at bounding box center [354, 251] width 633 height 41
click at [1007, 385] on div "**********" at bounding box center [613, 291] width 1190 height 455
drag, startPoint x: 532, startPoint y: 250, endPoint x: 575, endPoint y: 250, distance: 42.8
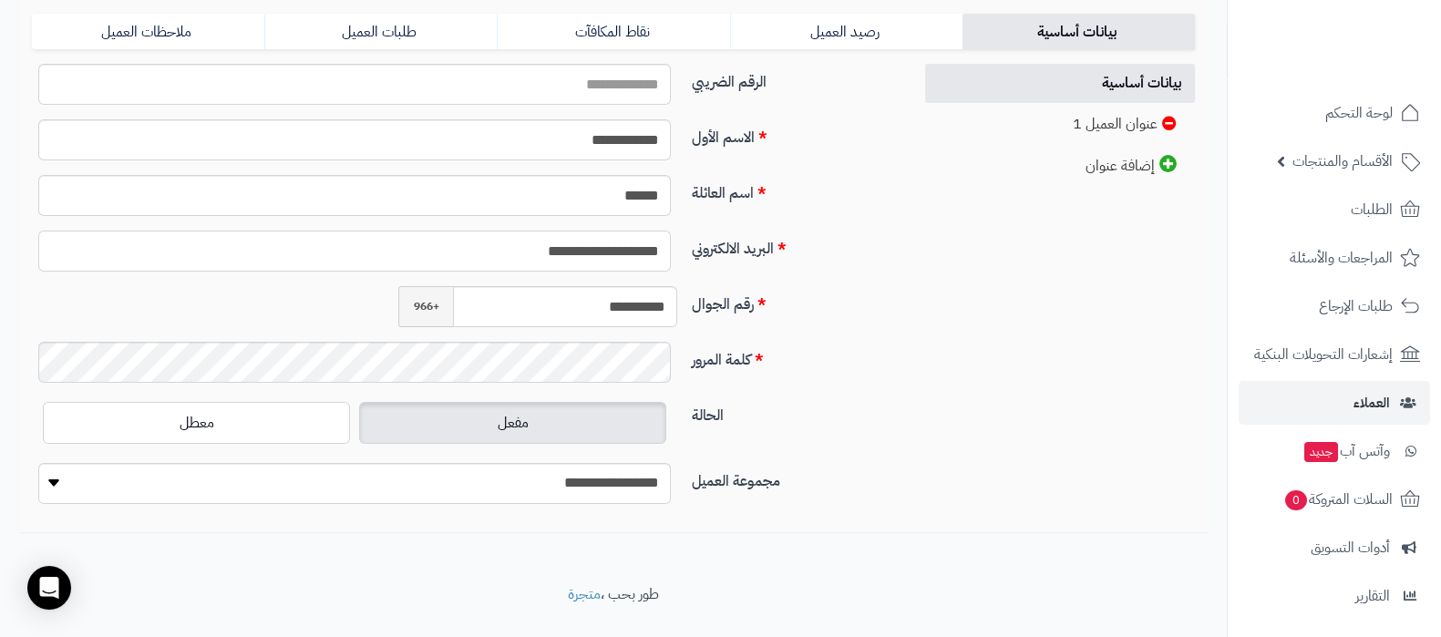
click at [575, 250] on input "**********" at bounding box center [354, 251] width 633 height 41
click at [605, 257] on input "**********" at bounding box center [354, 251] width 633 height 41
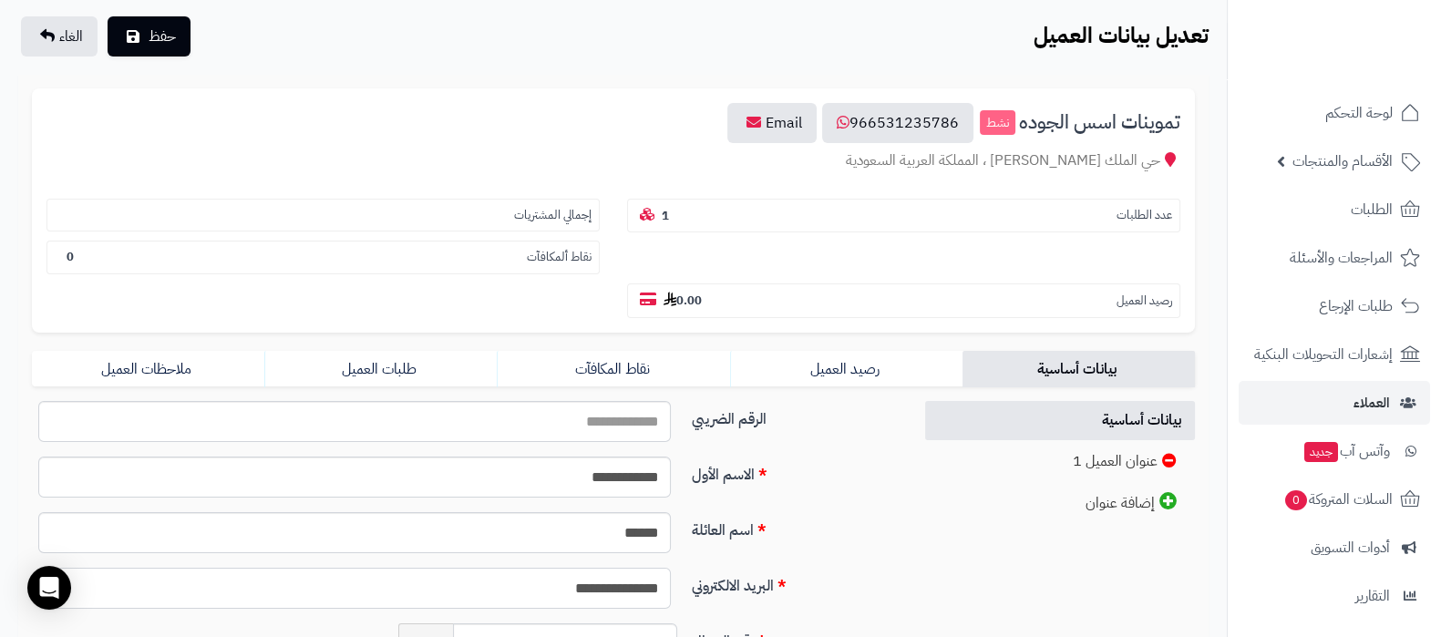
scroll to position [0, 0]
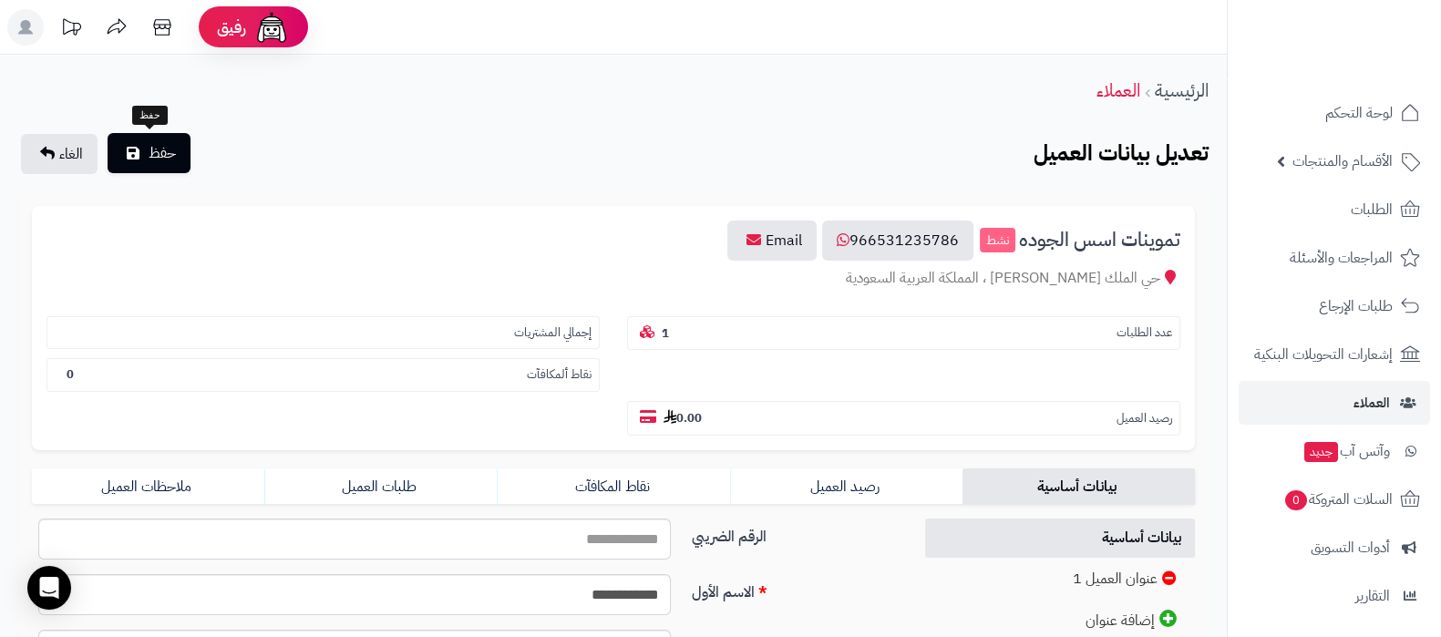
type input "**********"
click at [172, 162] on span "حفظ" at bounding box center [162, 153] width 27 height 22
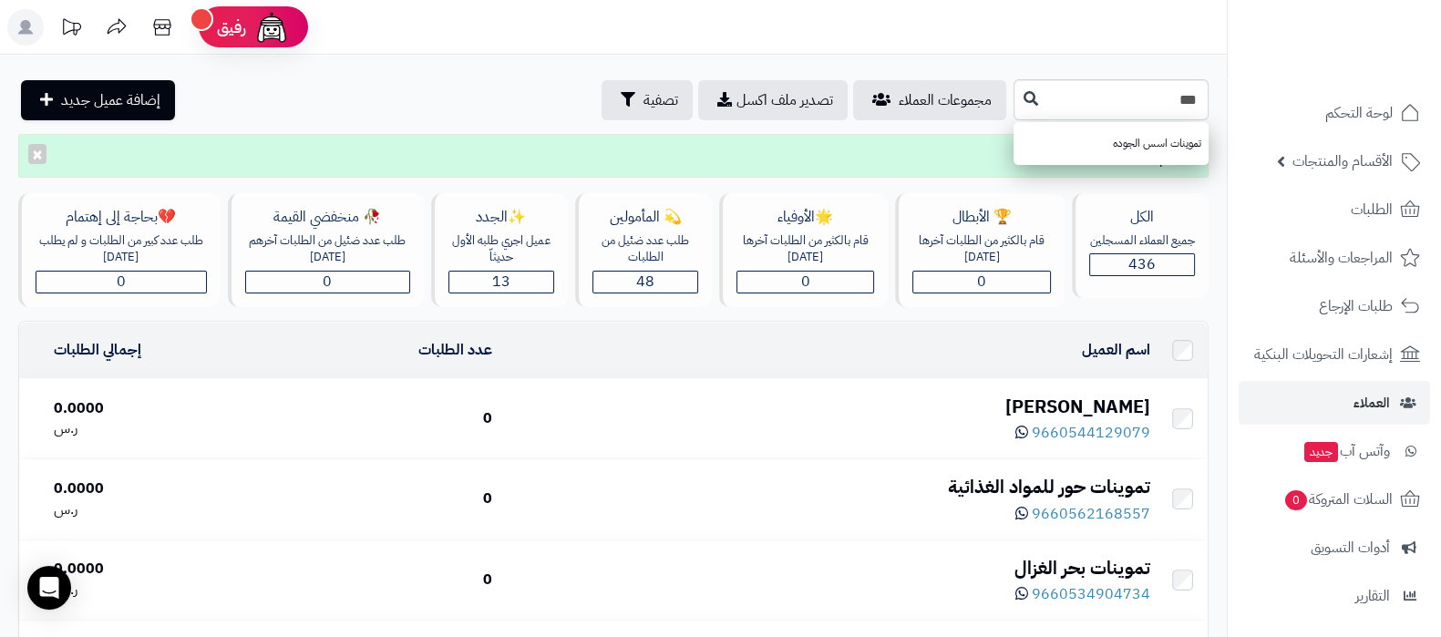
type input "***"
click at [1078, 398] on div "[PERSON_NAME]" at bounding box center [828, 407] width 643 height 26
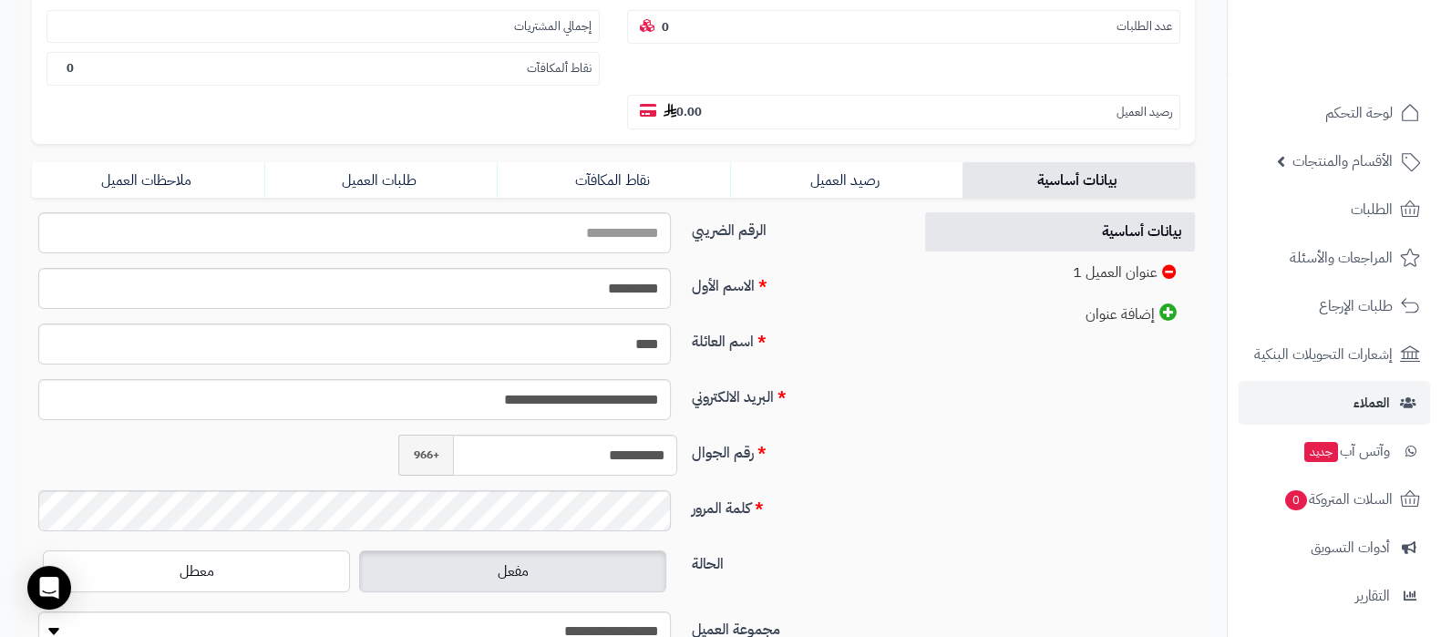
scroll to position [342, 0]
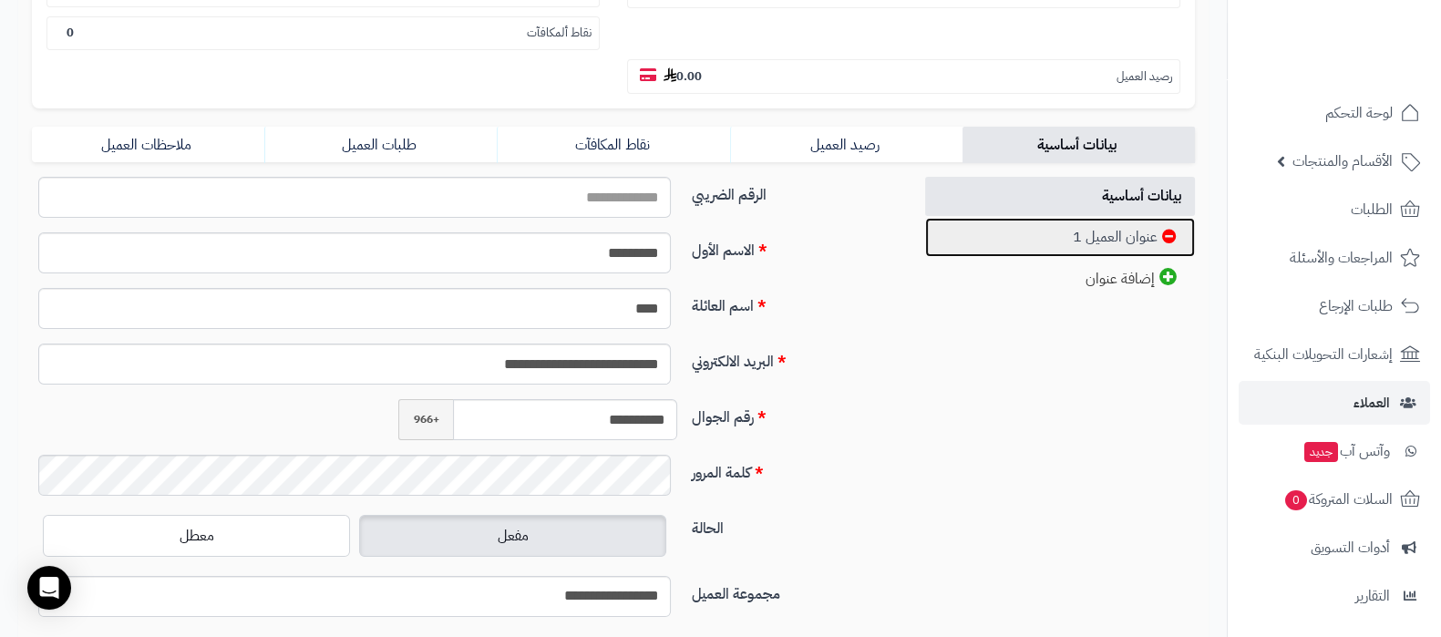
click at [1079, 232] on link "عنوان العميل 1" at bounding box center [1060, 237] width 271 height 39
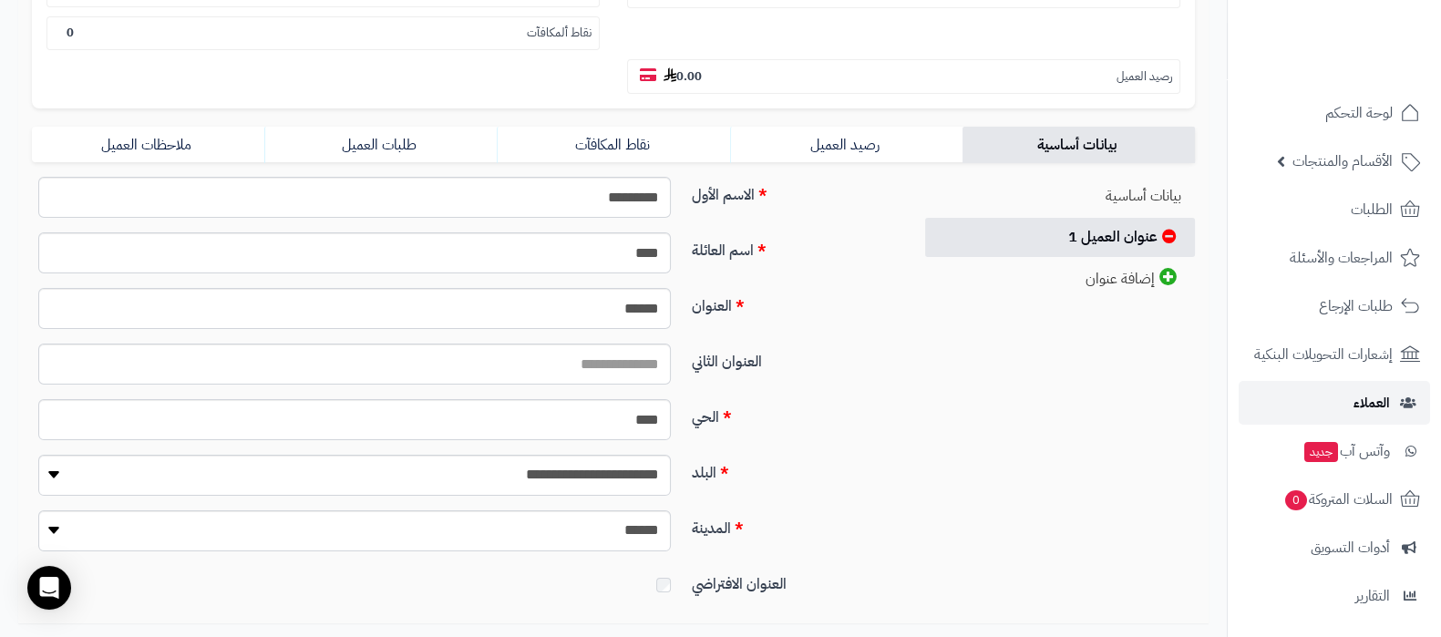
click at [1341, 399] on link "العملاء" at bounding box center [1334, 403] width 191 height 44
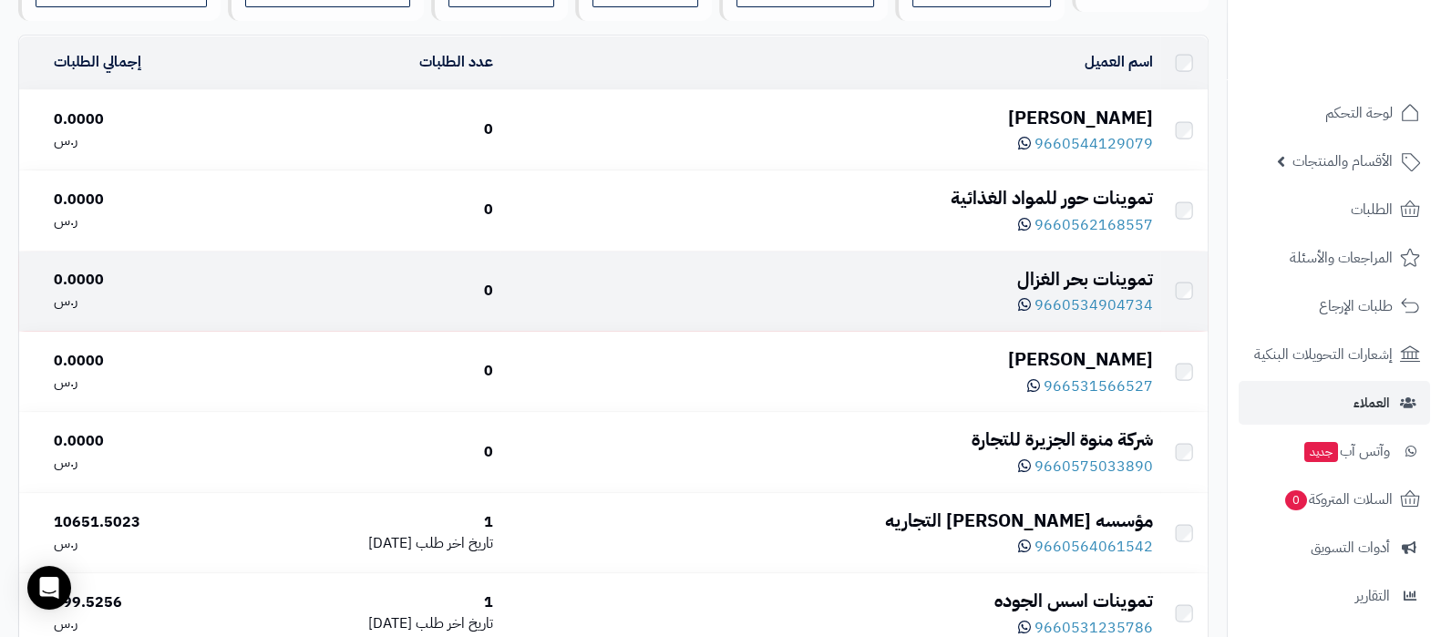
scroll to position [227, 0]
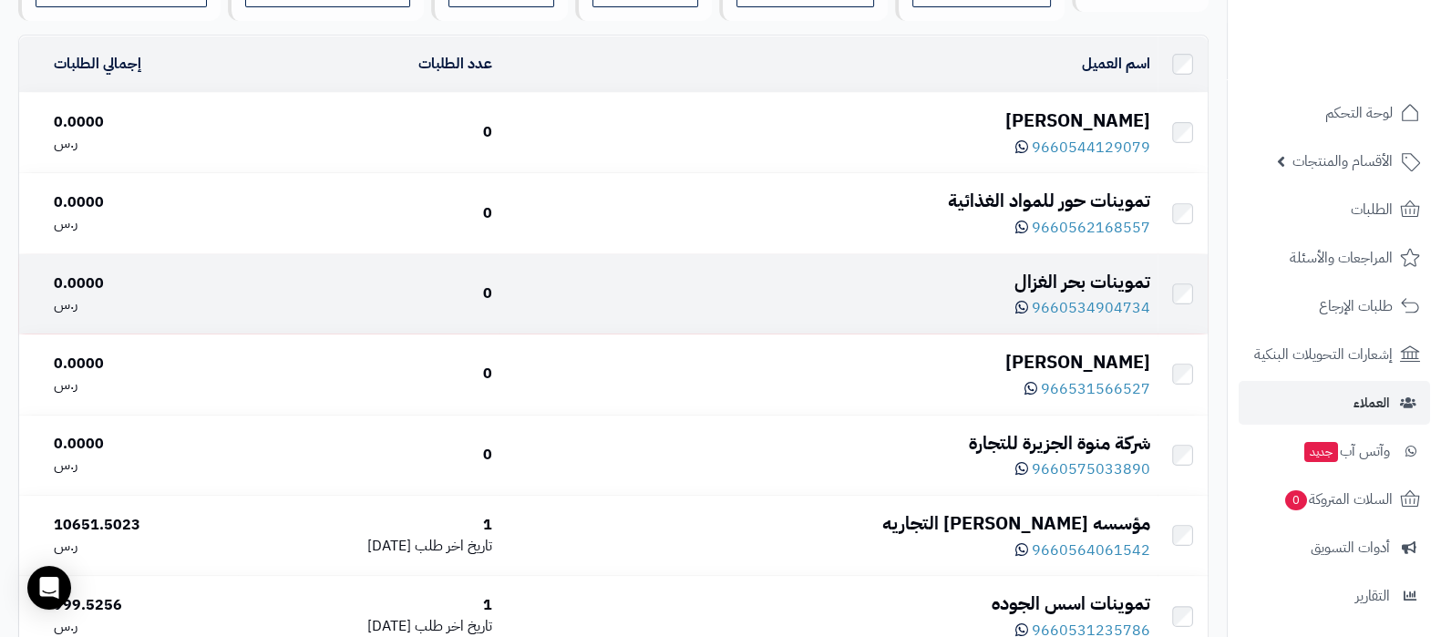
click at [1065, 275] on div "تموينات بحر الغزال" at bounding box center [828, 282] width 643 height 26
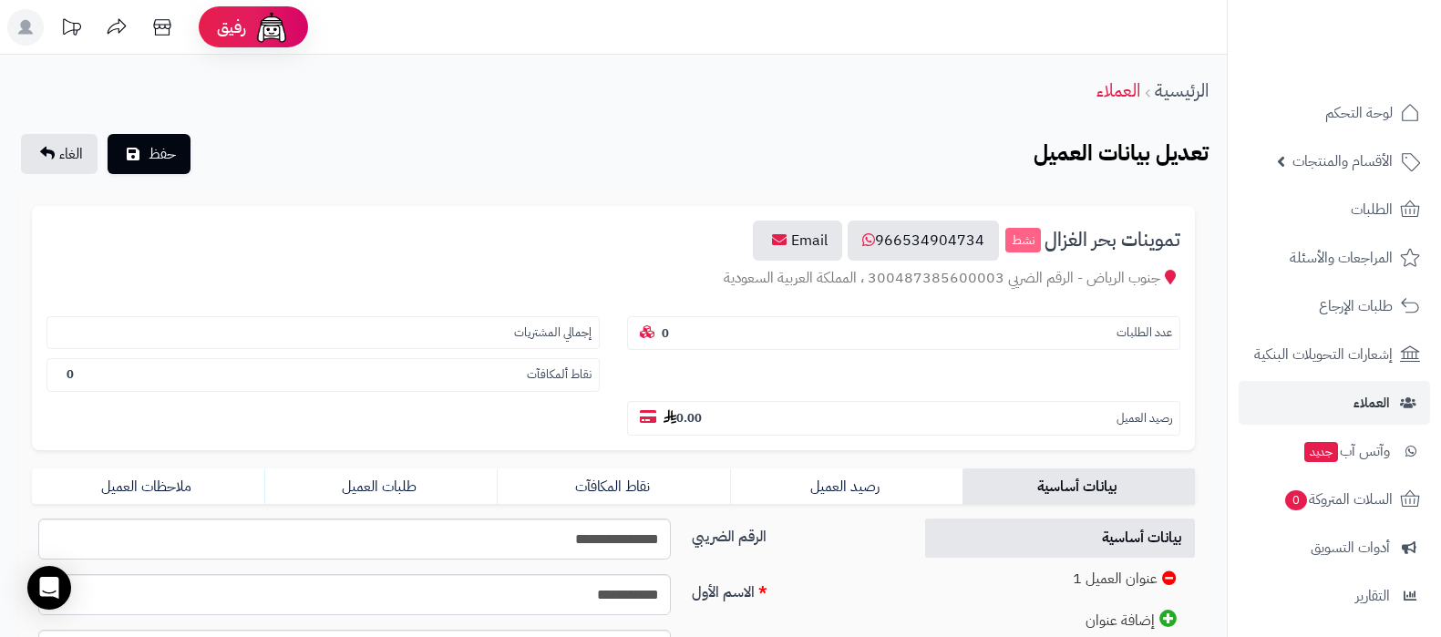
scroll to position [342, 0]
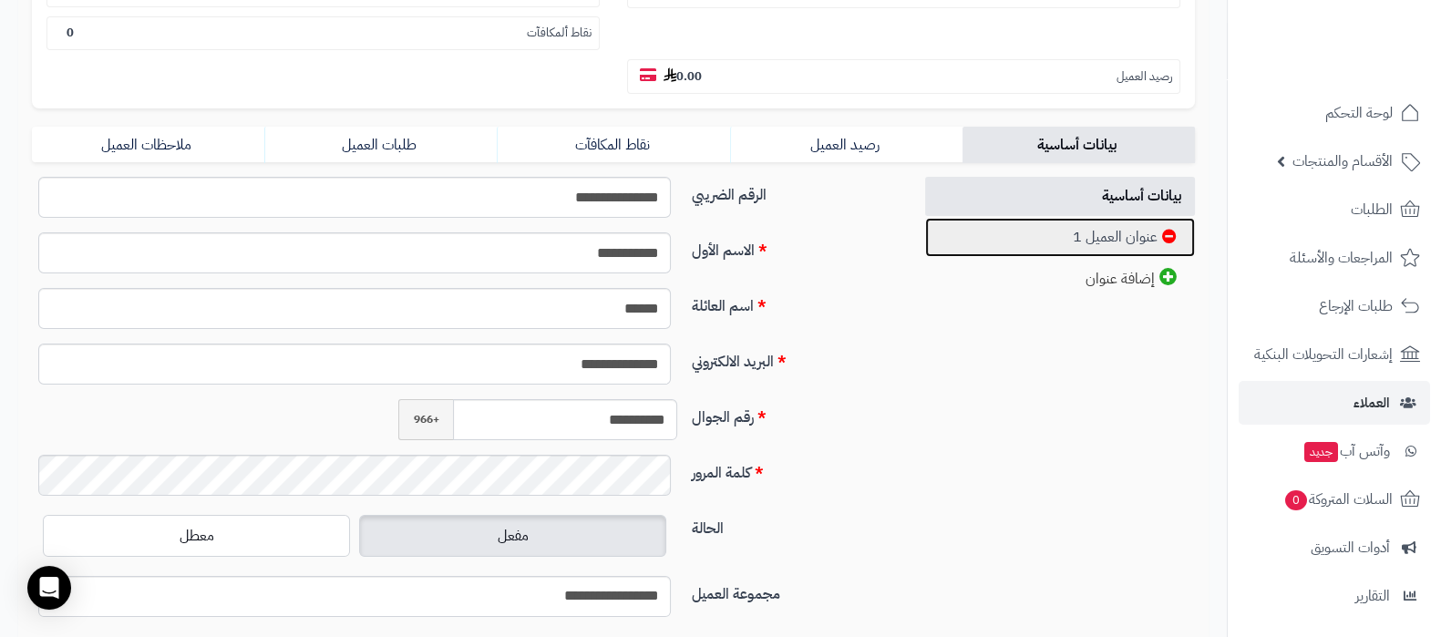
click at [1077, 232] on link "عنوان العميل 1" at bounding box center [1060, 237] width 271 height 39
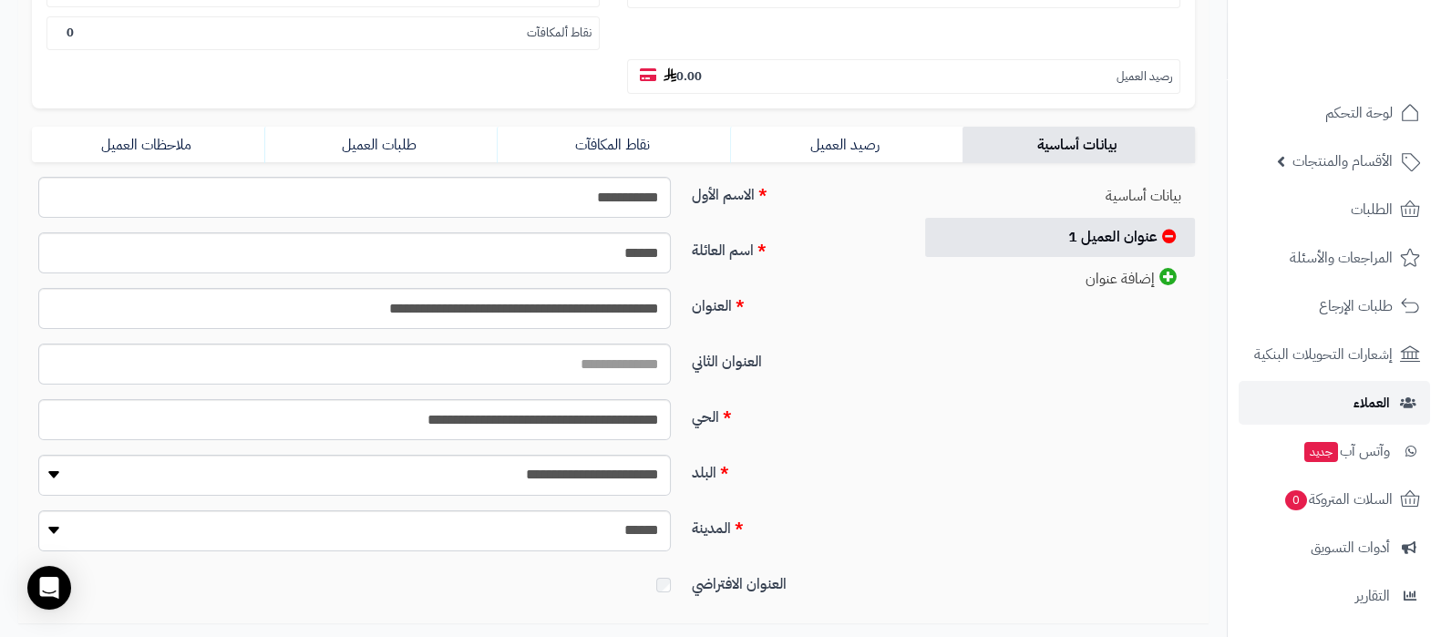
click at [1363, 407] on span "العملاء" at bounding box center [1371, 403] width 36 height 26
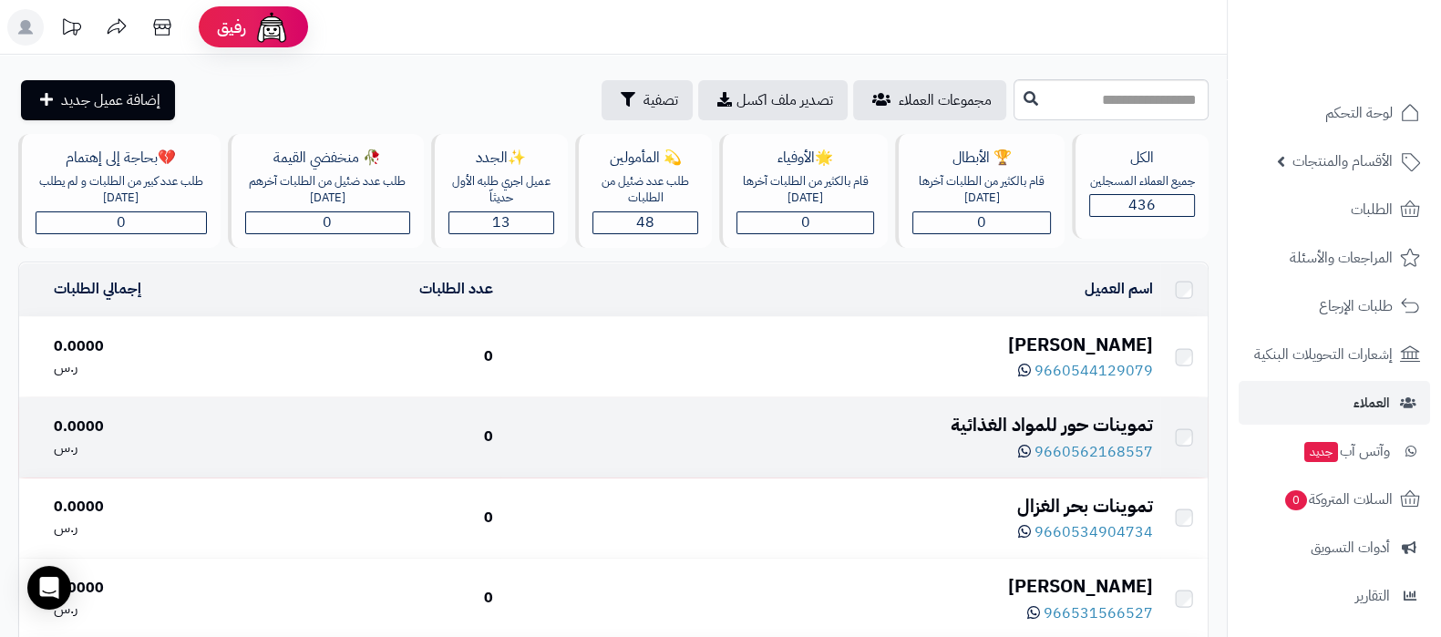
click at [1025, 417] on div "تموينات حور للمواد الغذائية" at bounding box center [830, 425] width 645 height 26
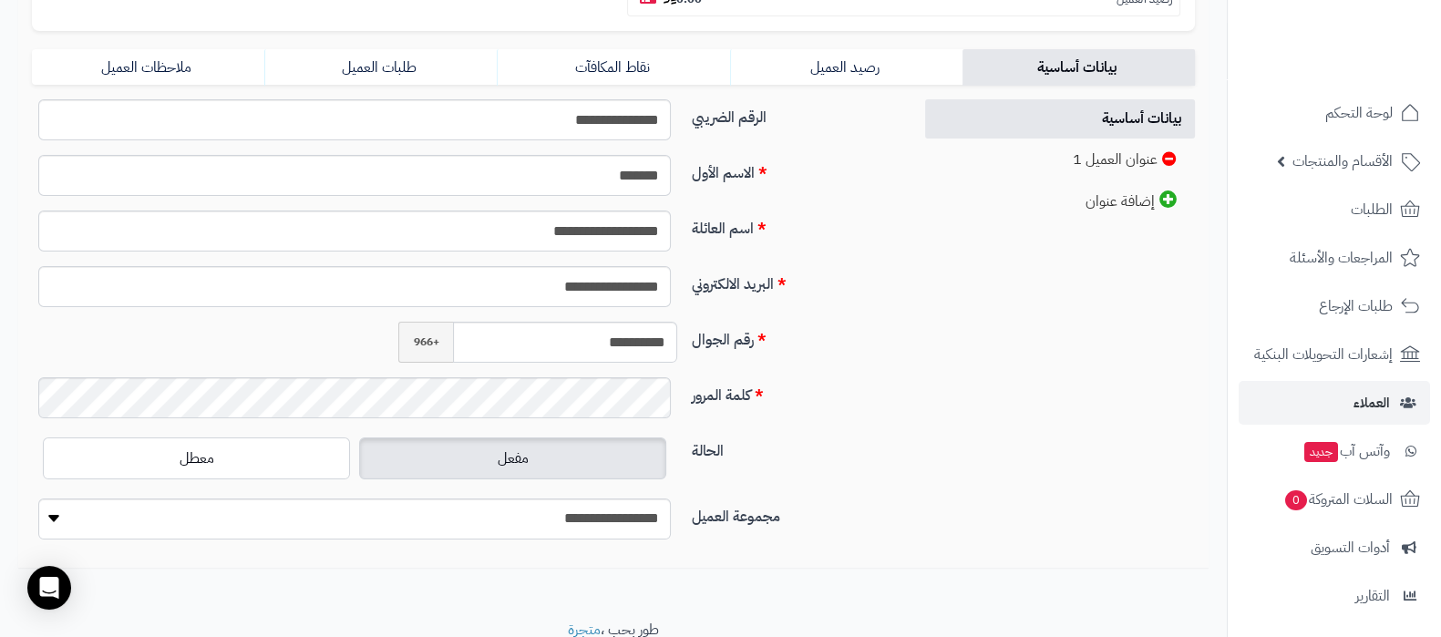
scroll to position [455, 0]
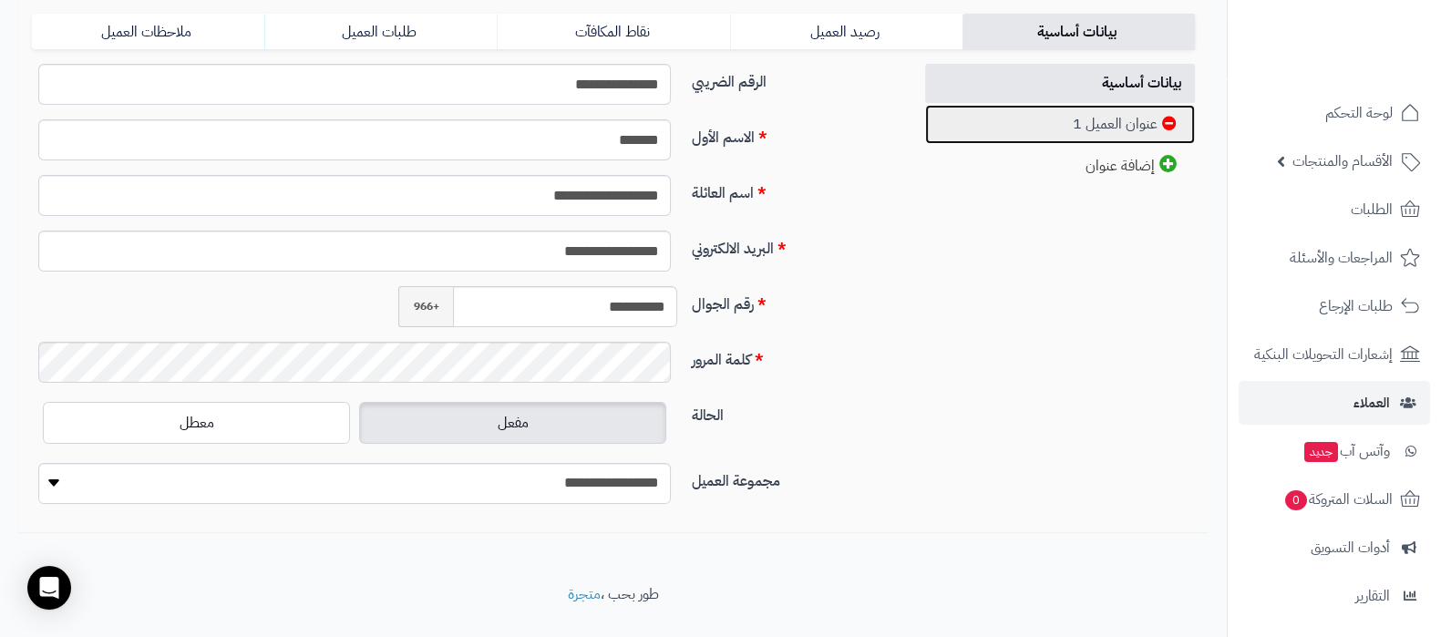
click at [1061, 131] on link "عنوان العميل 1" at bounding box center [1060, 124] width 271 height 39
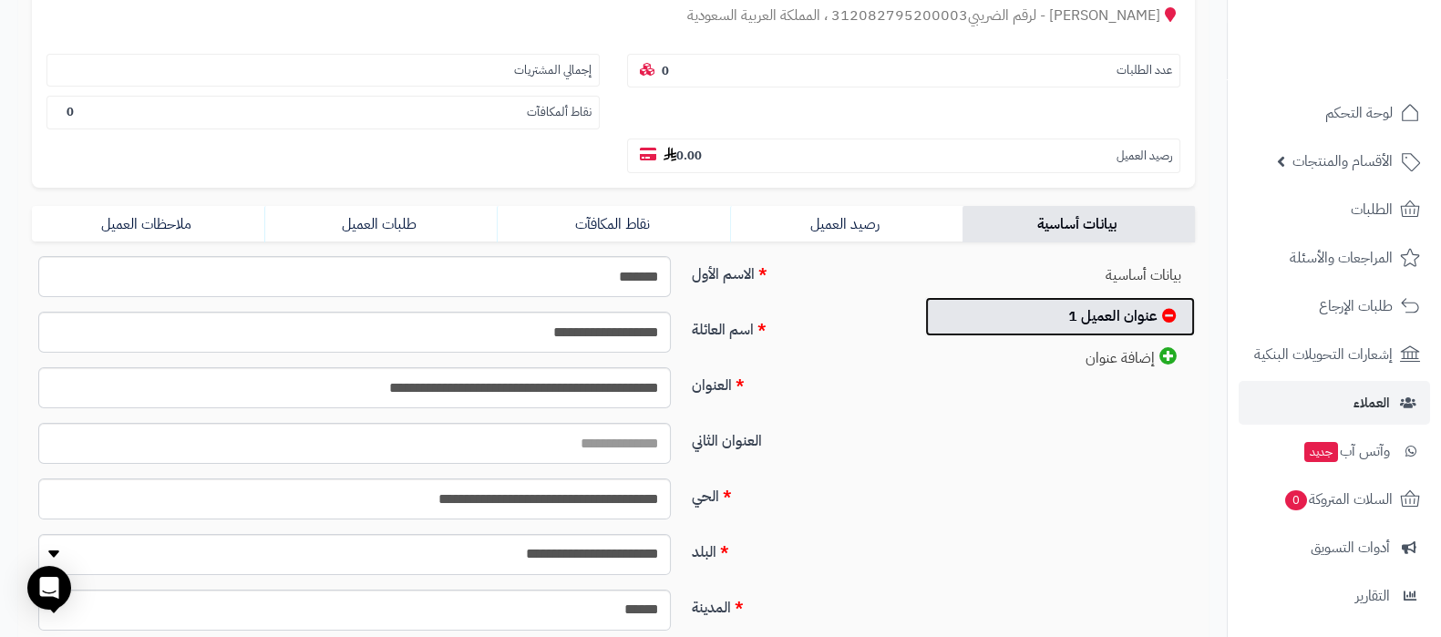
scroll to position [227, 0]
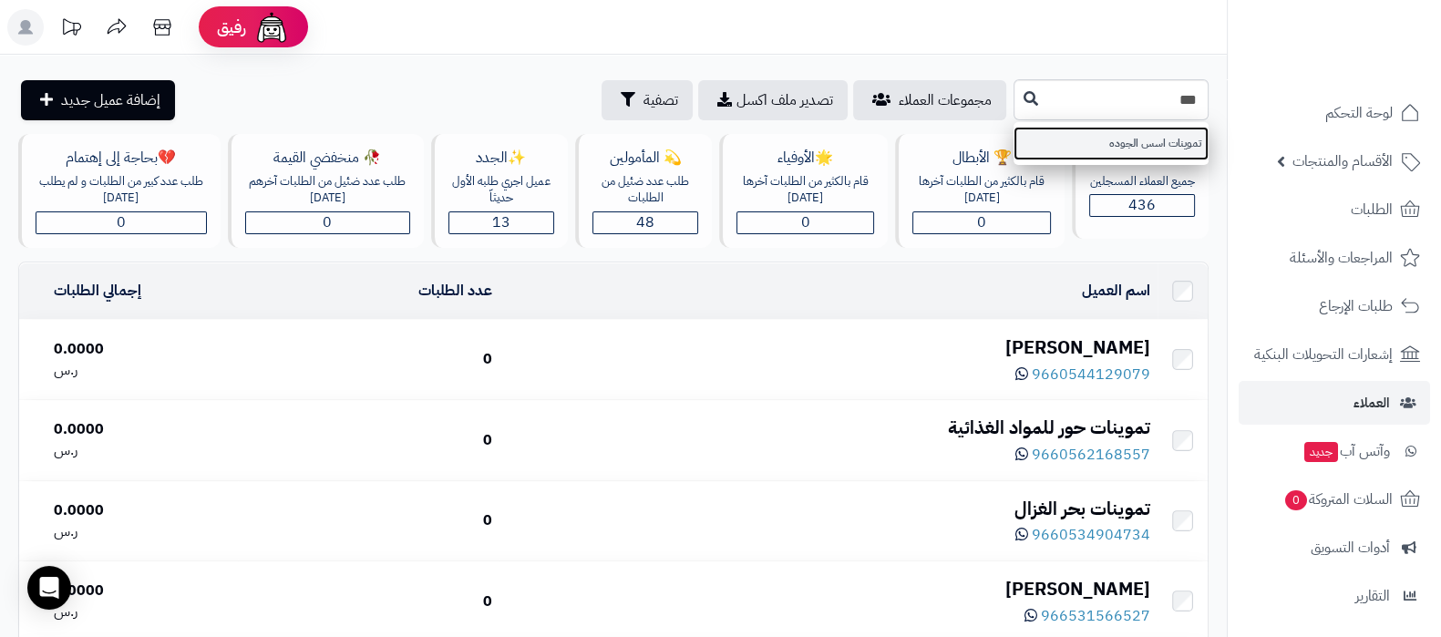
click at [1139, 147] on link "تموينات اسس الجوده" at bounding box center [1111, 144] width 195 height 34
type input "**********"
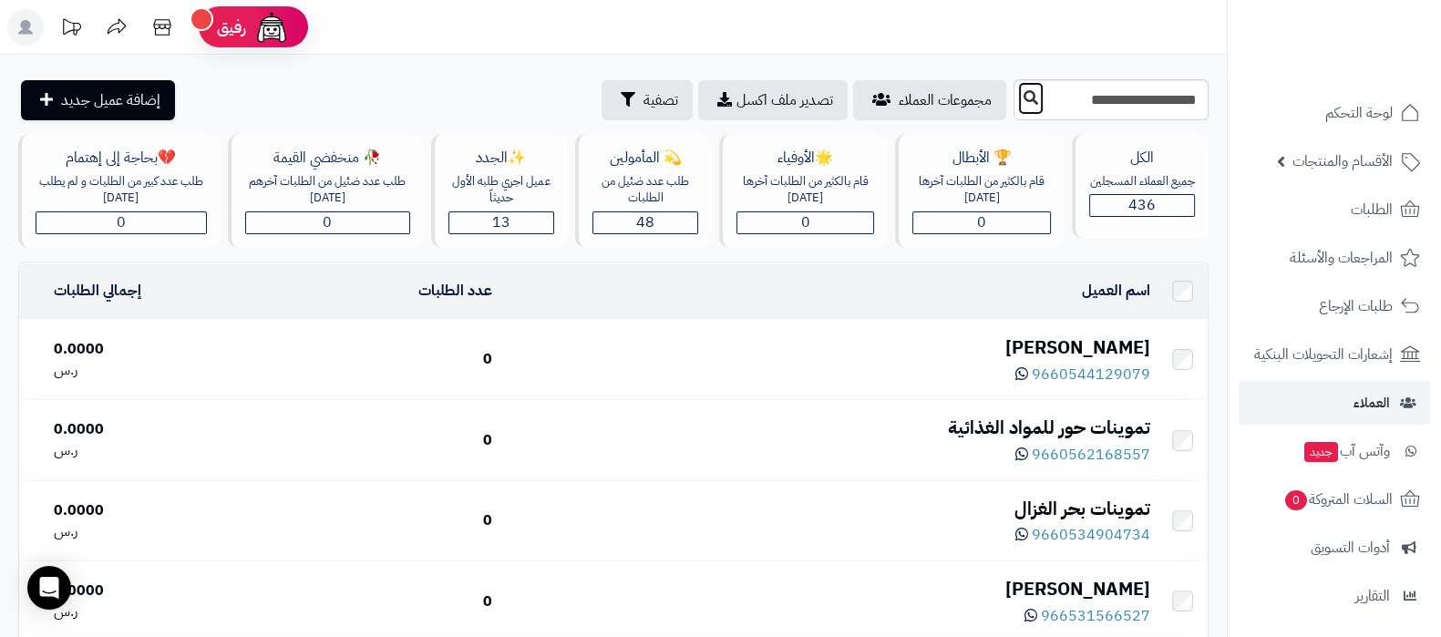
click at [1017, 108] on button at bounding box center [1030, 98] width 27 height 35
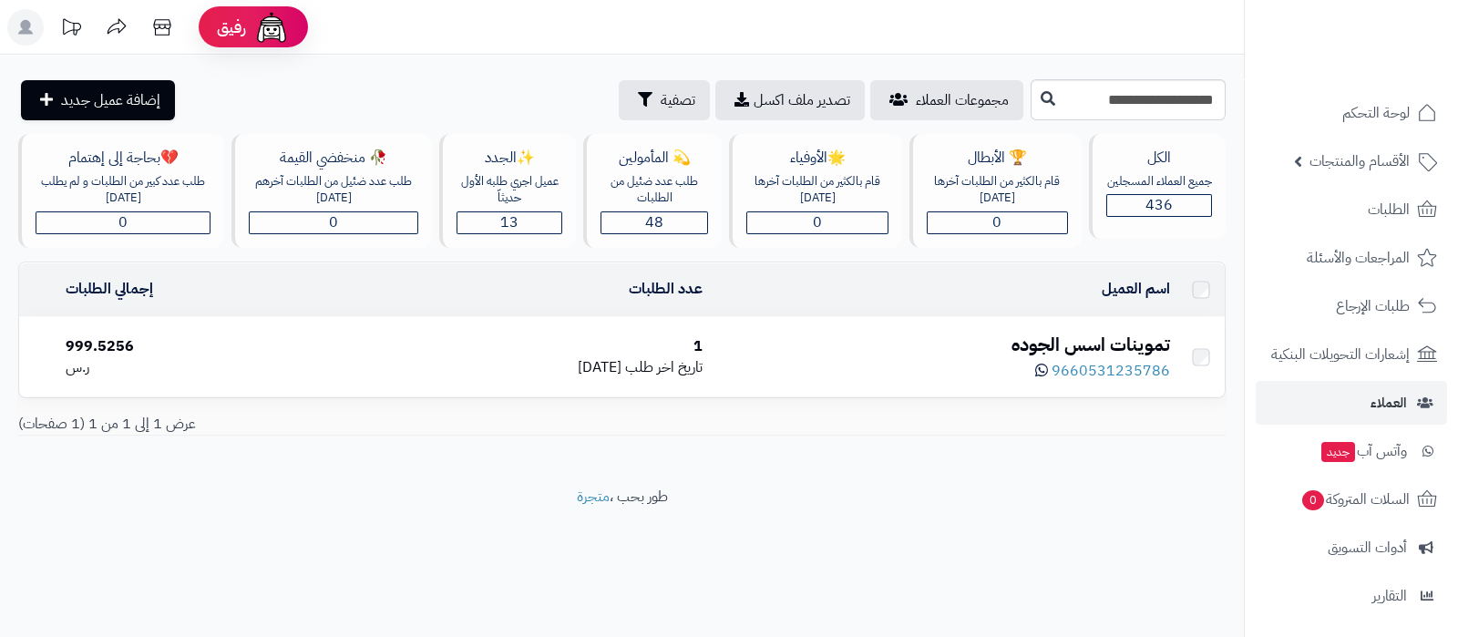
click at [1070, 346] on div "تموينات اسس الجوده" at bounding box center [943, 345] width 453 height 26
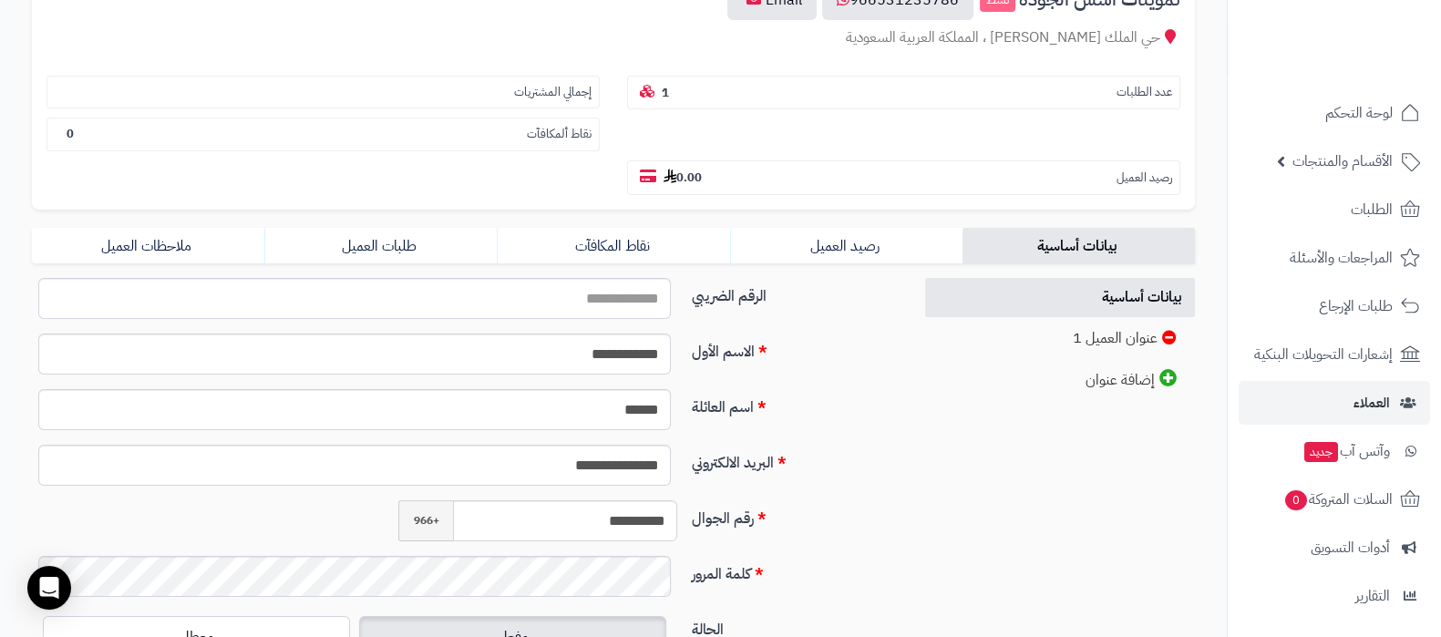
scroll to position [342, 0]
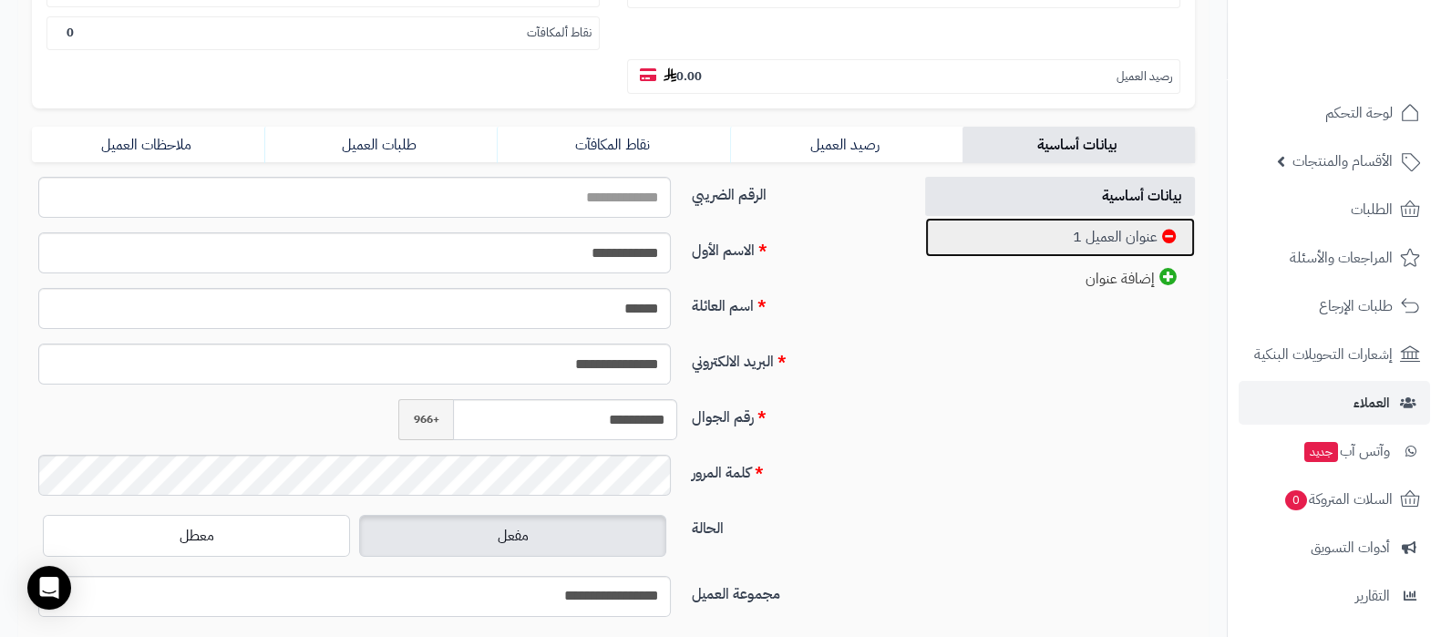
click at [1107, 225] on link "عنوان العميل 1" at bounding box center [1060, 237] width 271 height 39
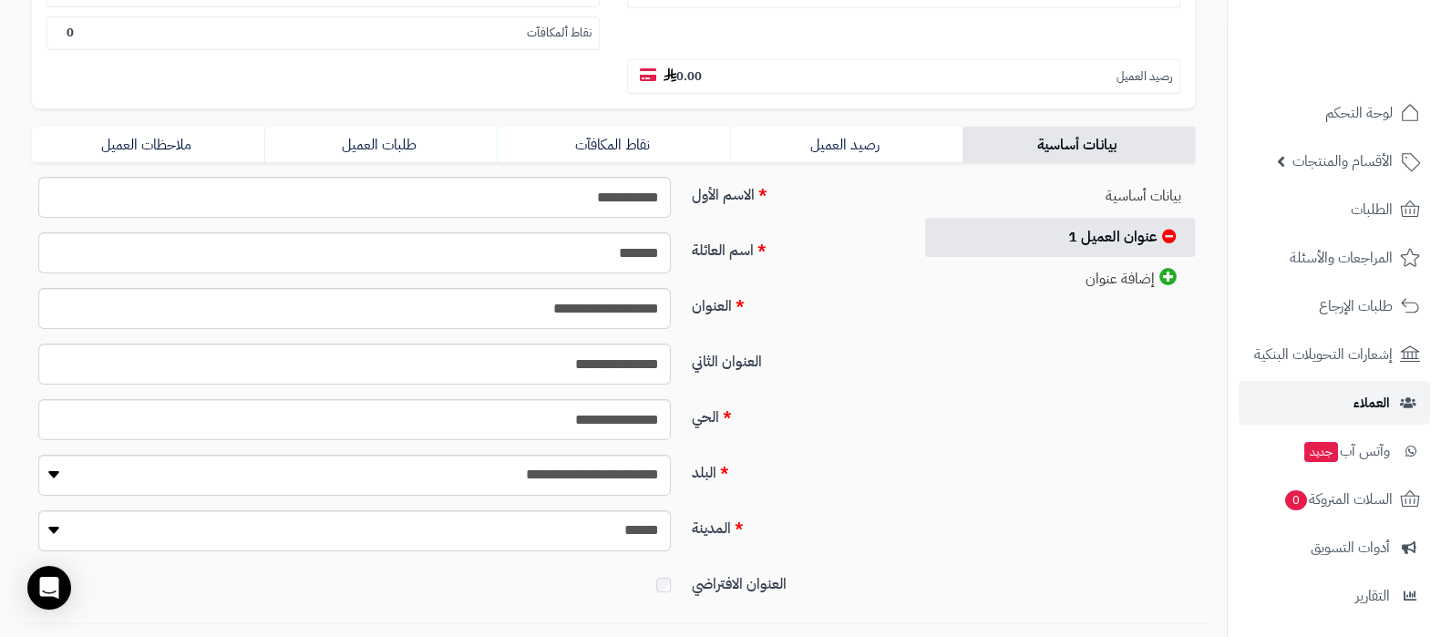
click at [1353, 403] on span "العملاء" at bounding box center [1371, 403] width 36 height 26
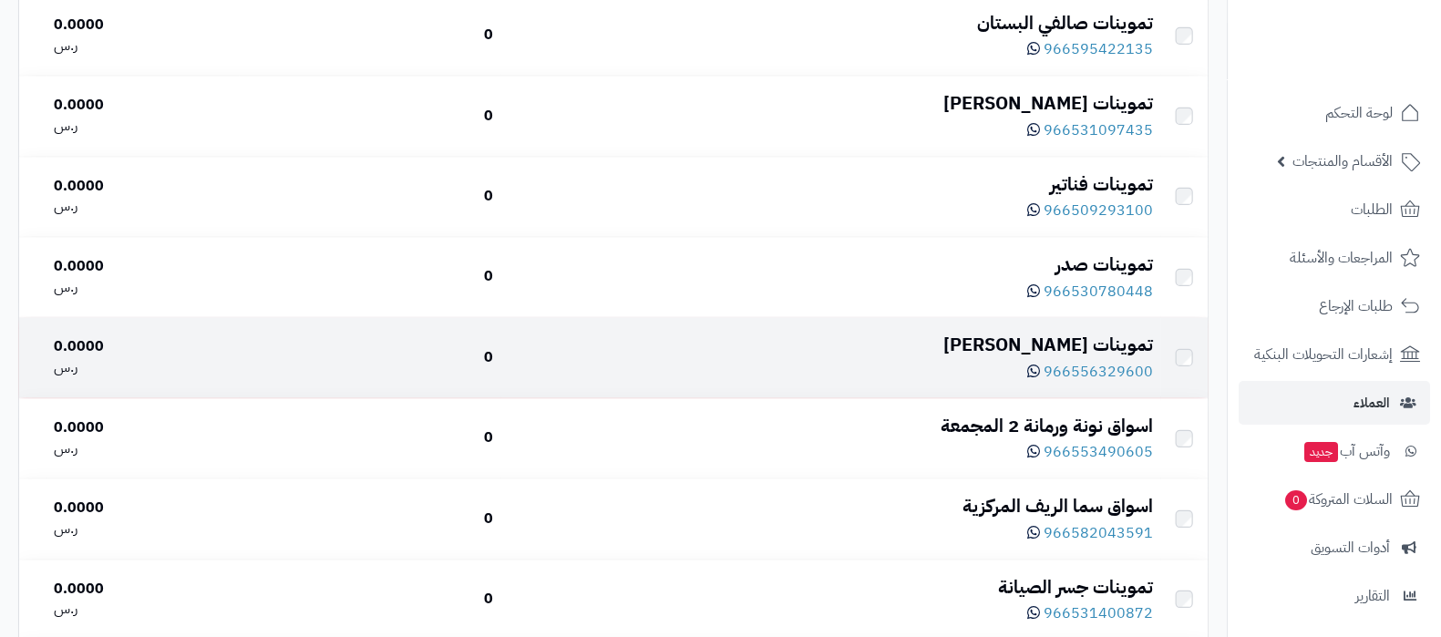
scroll to position [3303, 0]
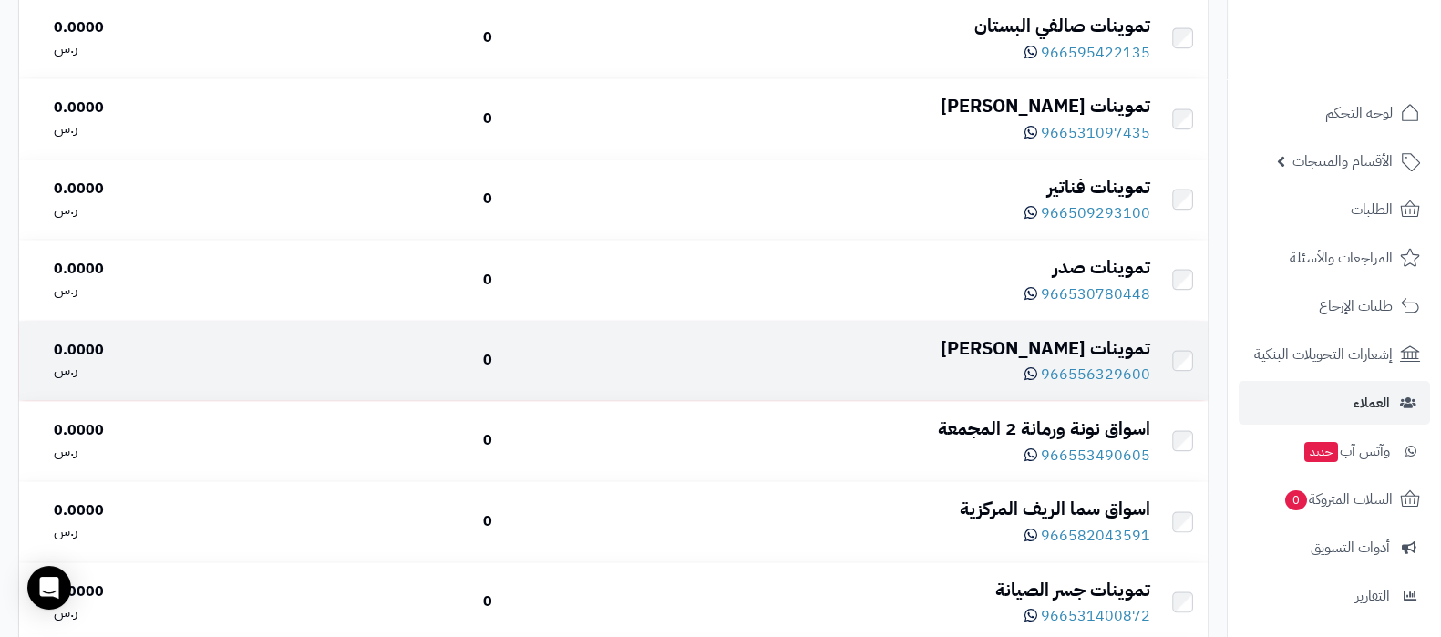
click at [1113, 335] on div "تموينات [PERSON_NAME]" at bounding box center [828, 348] width 643 height 26
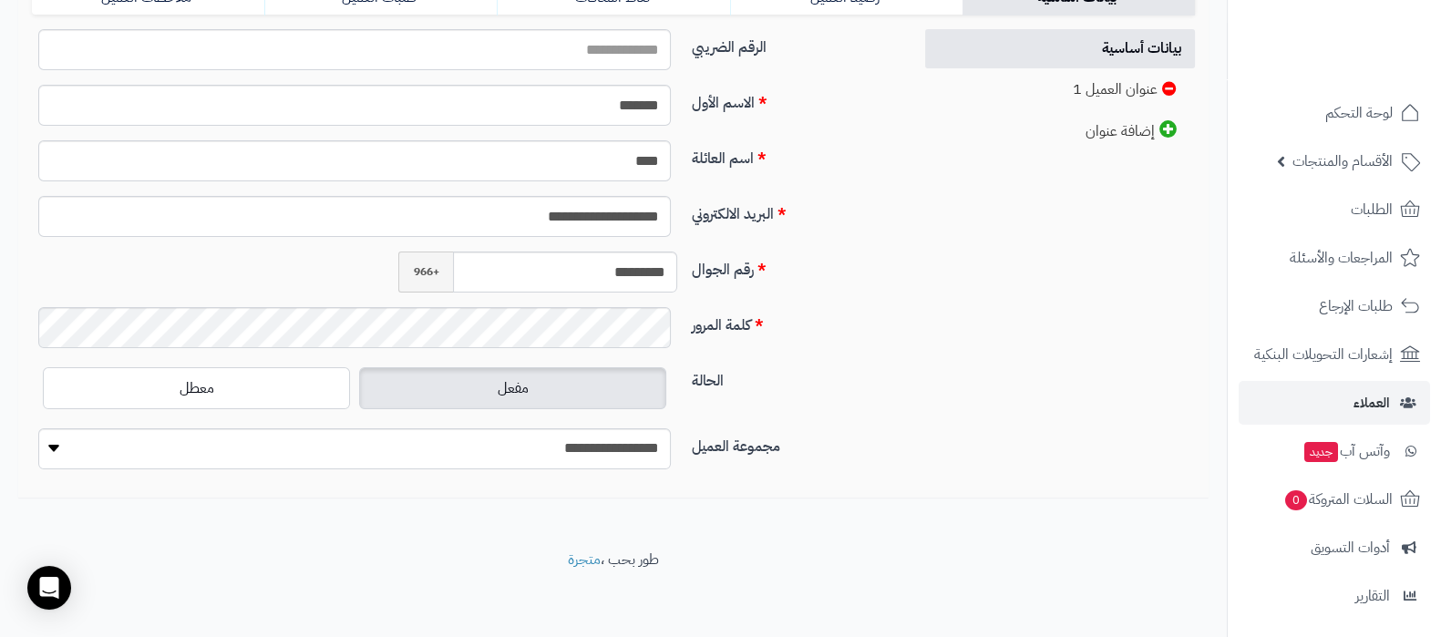
scroll to position [491, 0]
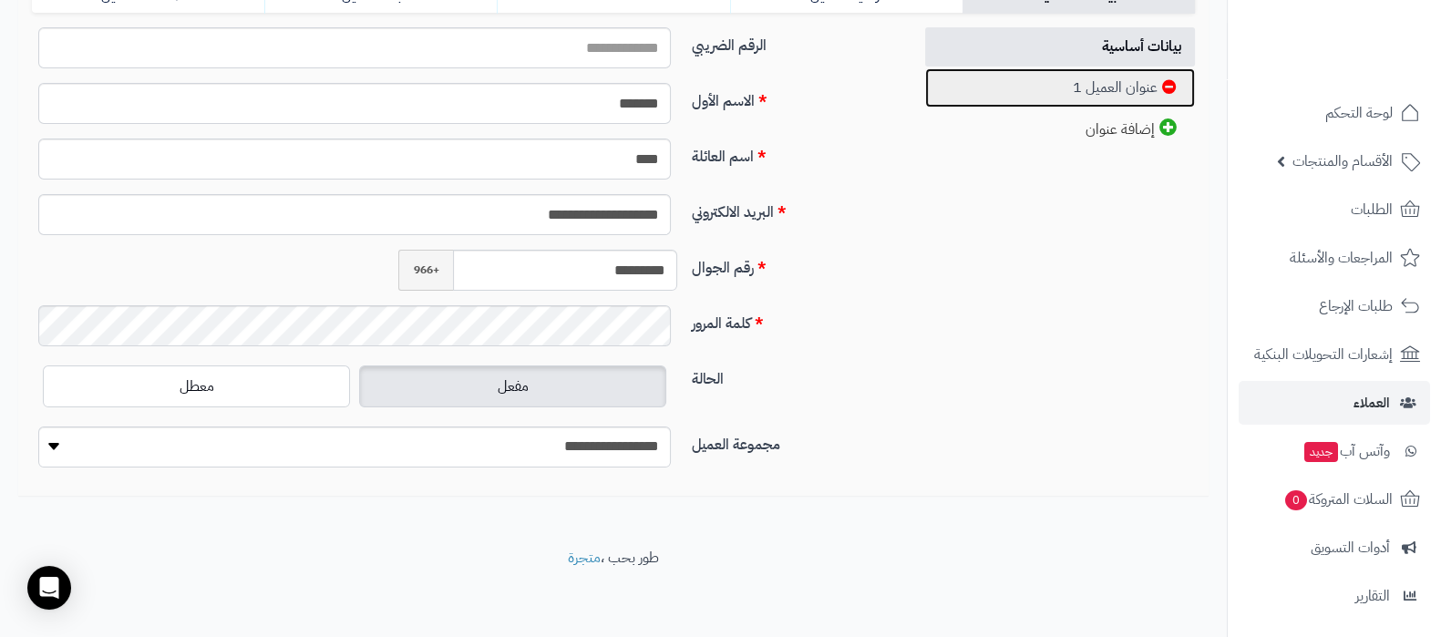
click at [1083, 80] on link "عنوان العميل 1" at bounding box center [1060, 87] width 271 height 39
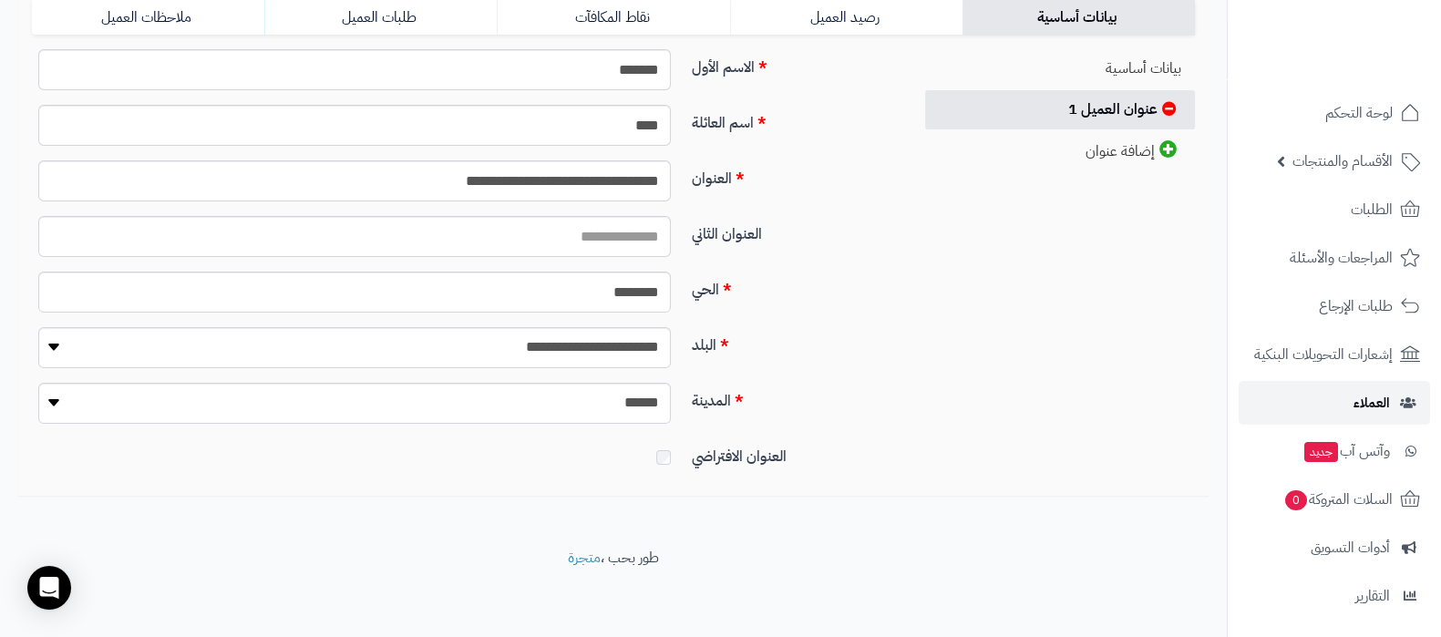
click at [1332, 400] on link "العملاء" at bounding box center [1334, 403] width 191 height 44
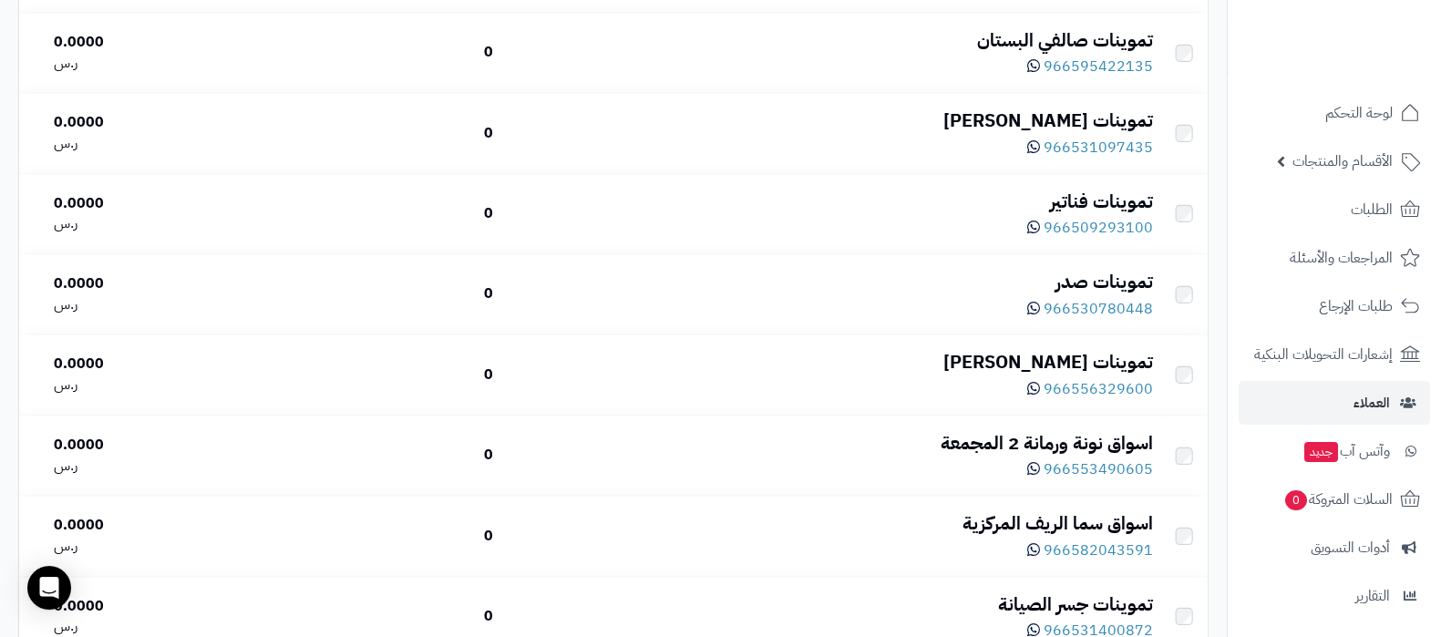
scroll to position [3760, 0]
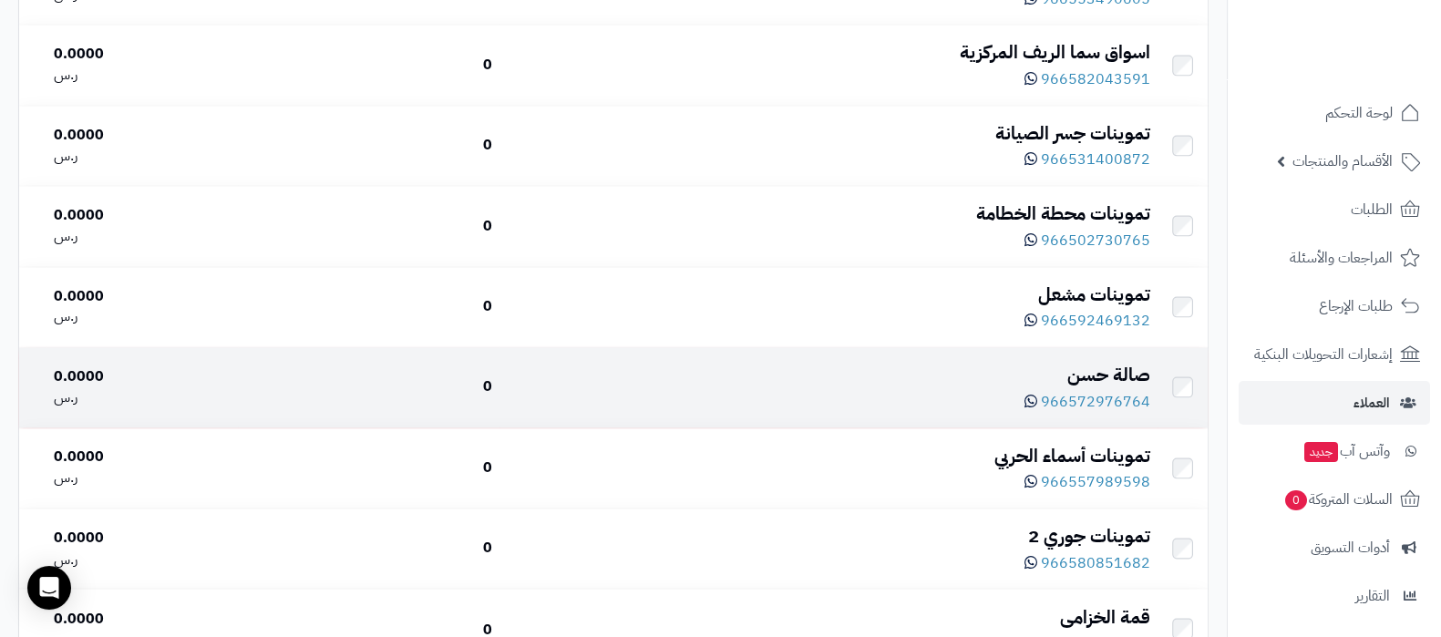
click at [1062, 349] on td "صالة حسن 966572976764" at bounding box center [828, 386] width 658 height 79
click at [1082, 362] on div "صالة حسن" at bounding box center [828, 375] width 643 height 26
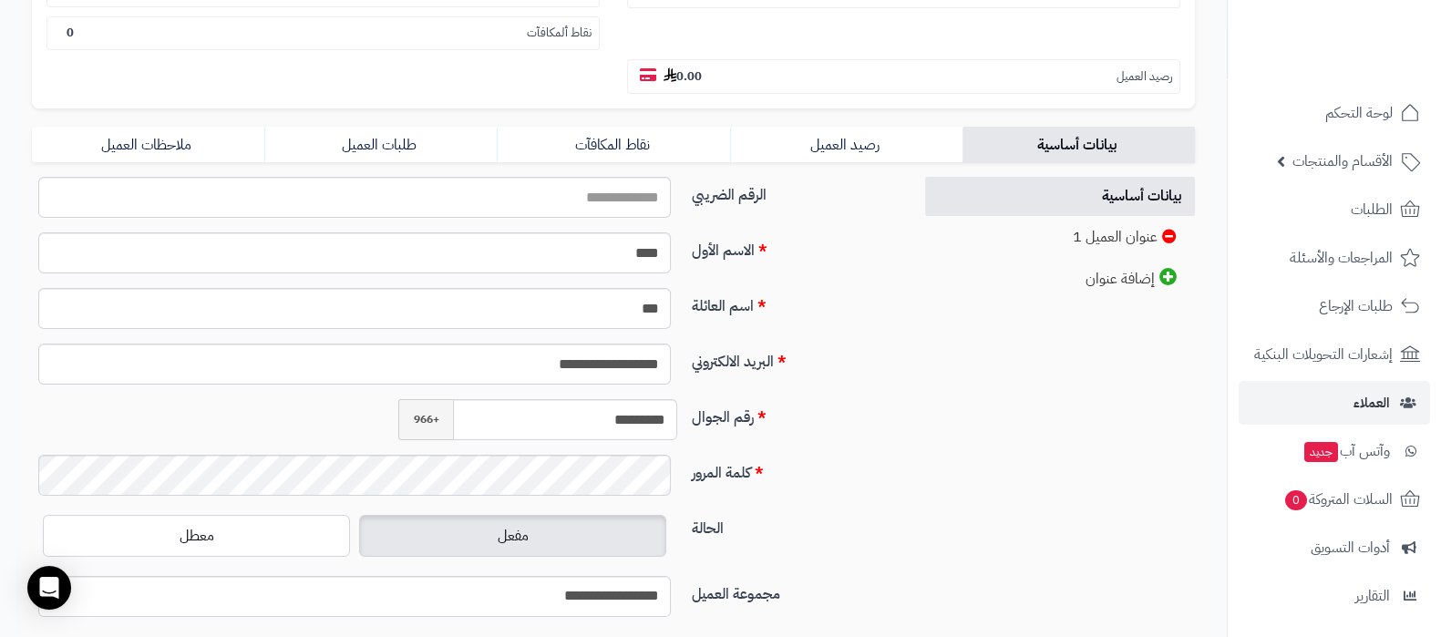
scroll to position [455, 0]
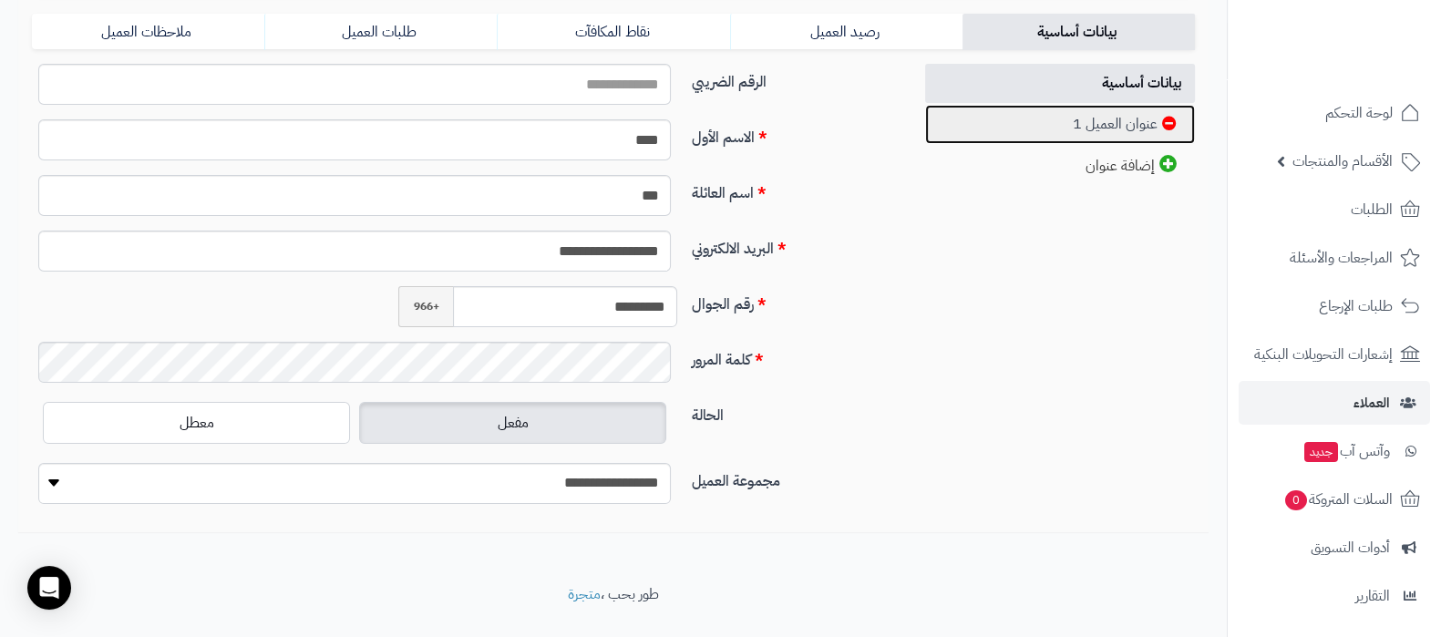
click at [1096, 118] on link "عنوان العميل 1" at bounding box center [1060, 124] width 271 height 39
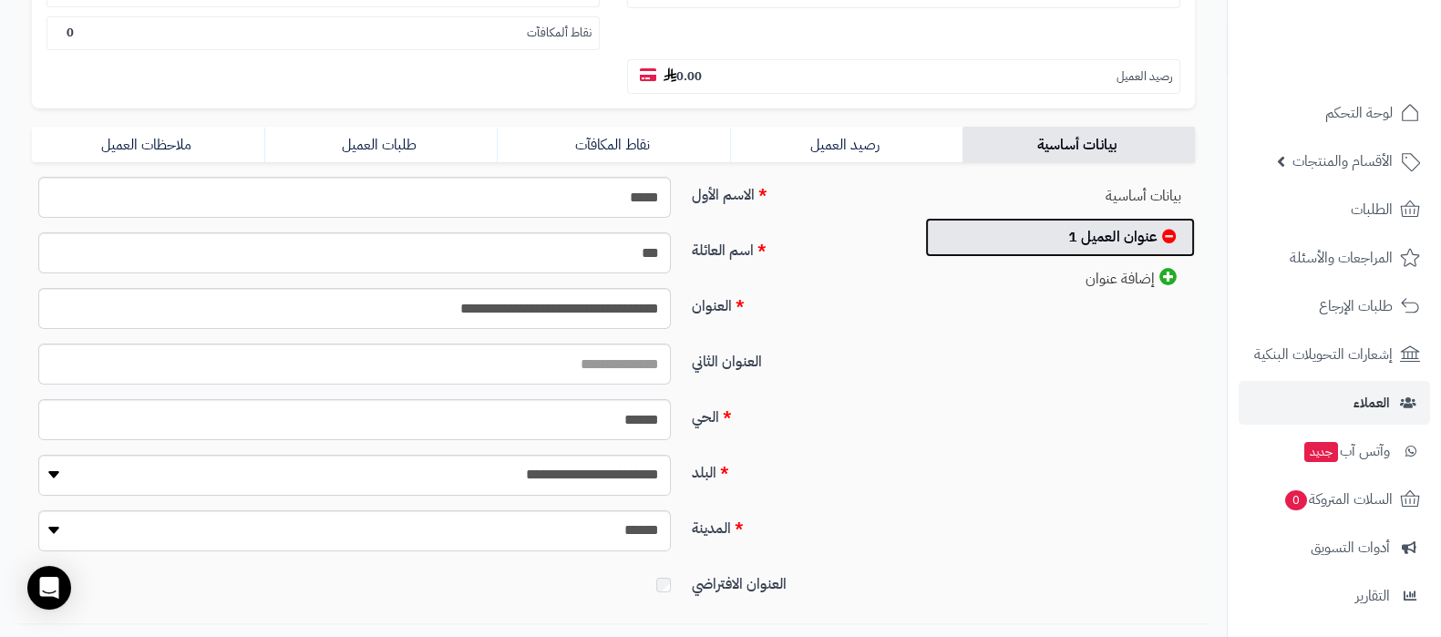
scroll to position [0, 0]
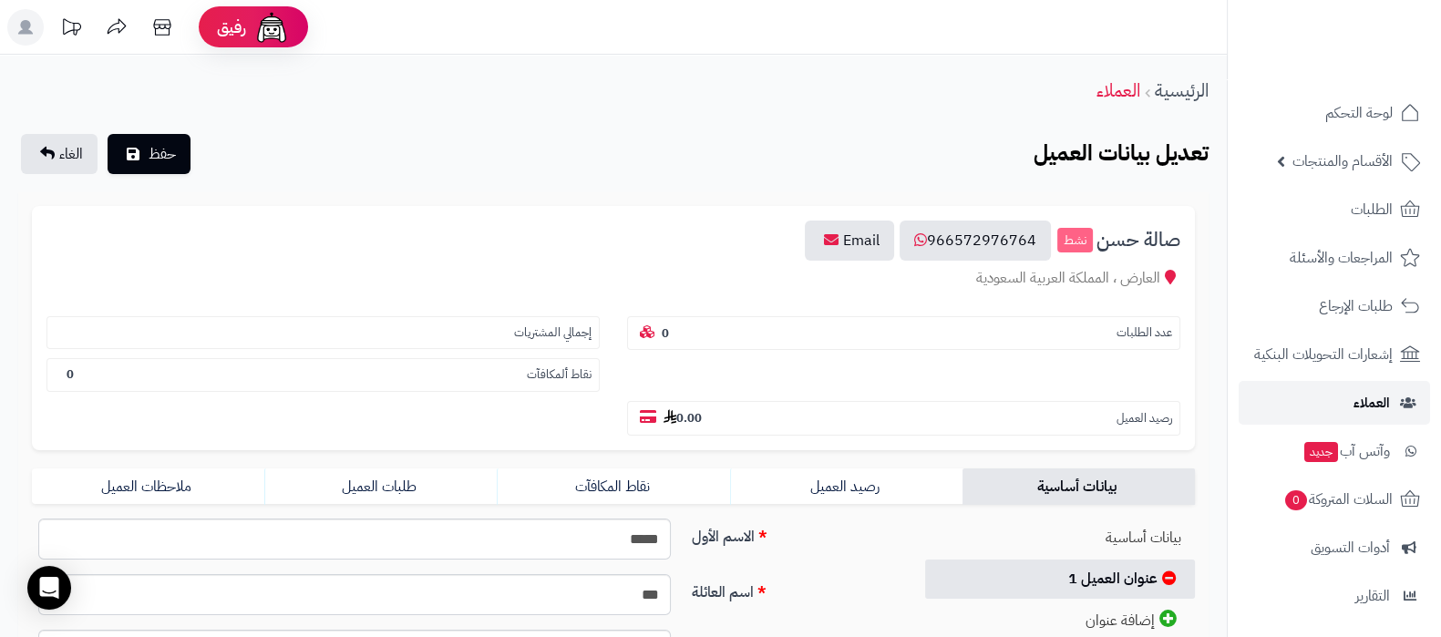
click at [1341, 419] on link "العملاء" at bounding box center [1334, 403] width 191 height 44
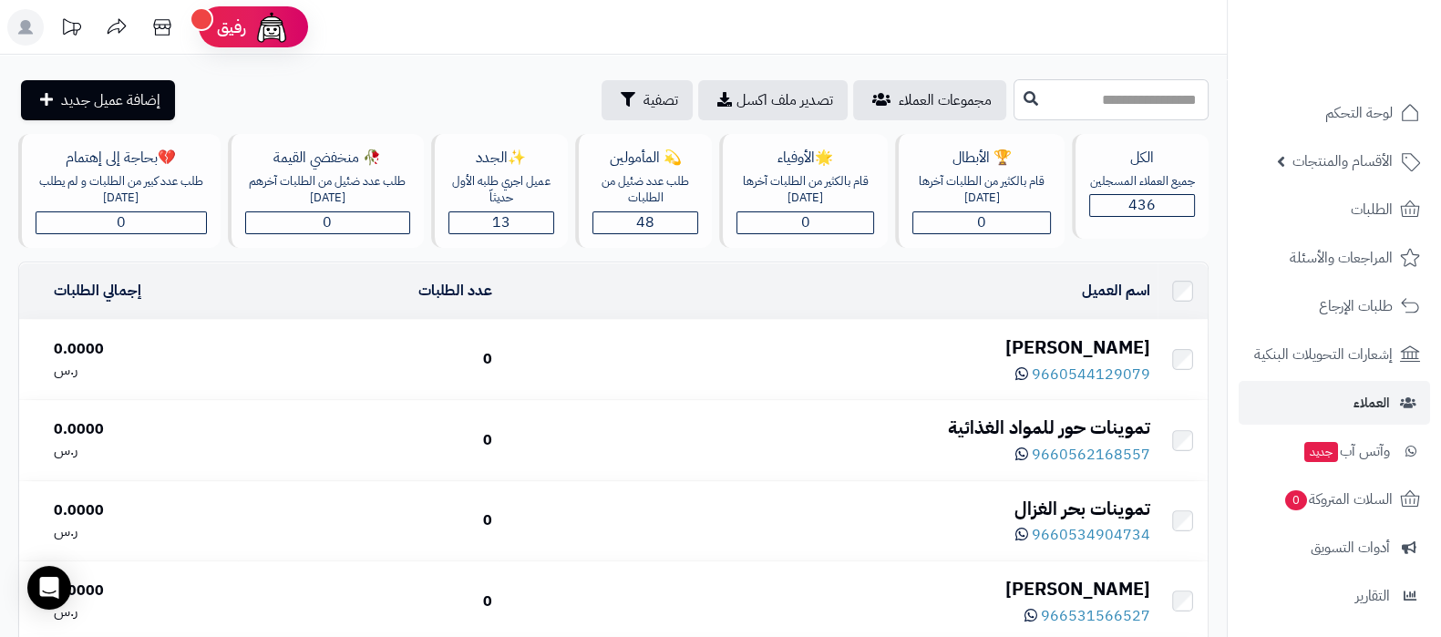
click at [1138, 107] on input "text" at bounding box center [1111, 99] width 195 height 41
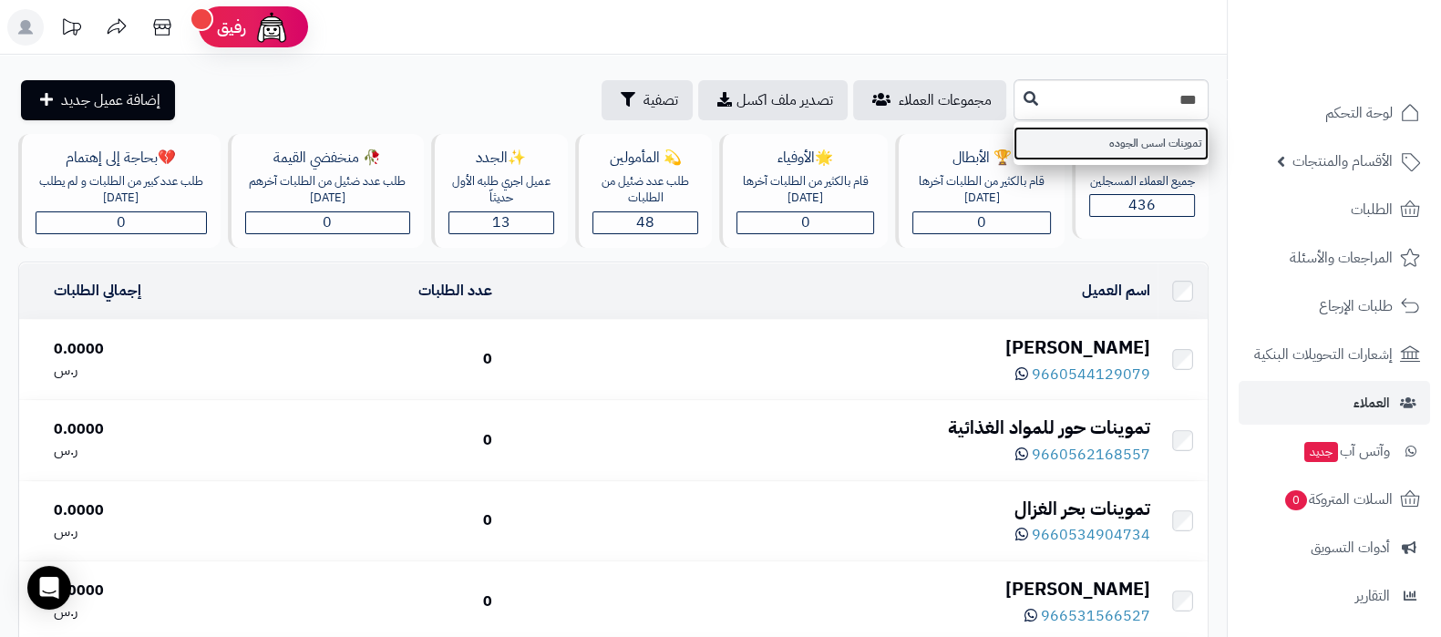
click at [1014, 136] on link "تموينات اسس الجوده" at bounding box center [1111, 144] width 195 height 34
type input "**********"
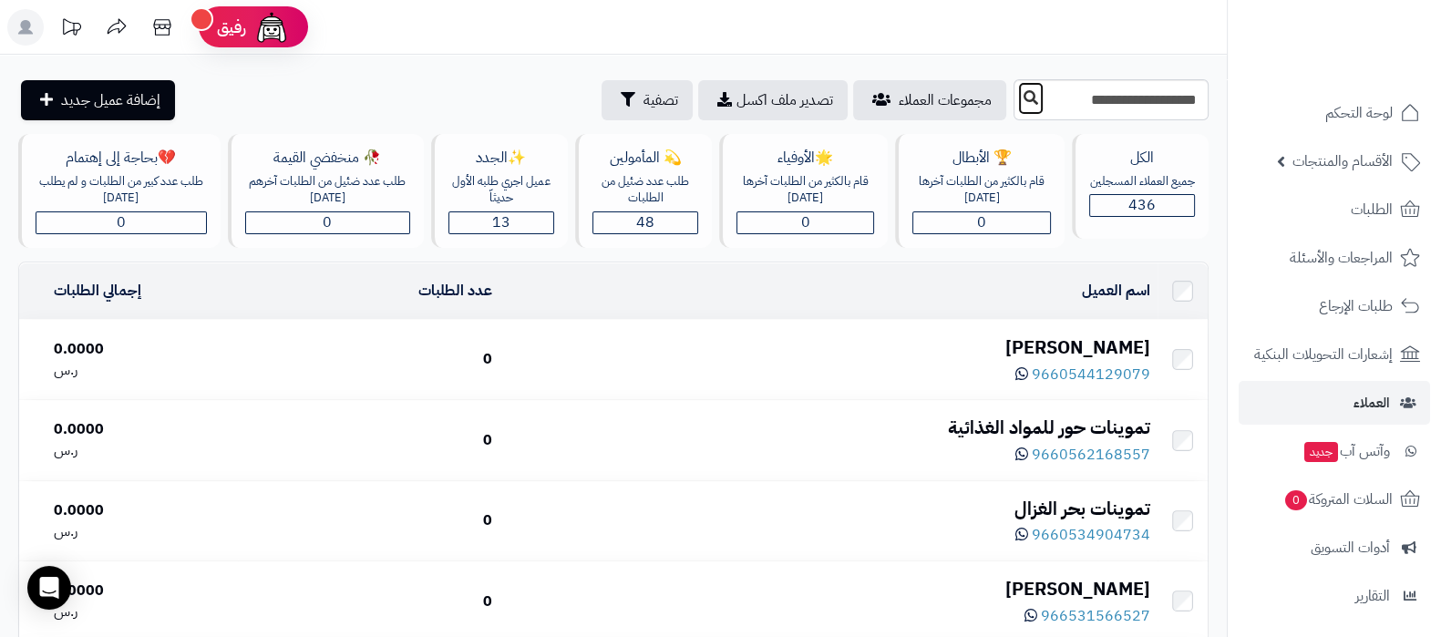
click at [1017, 102] on button at bounding box center [1030, 98] width 27 height 35
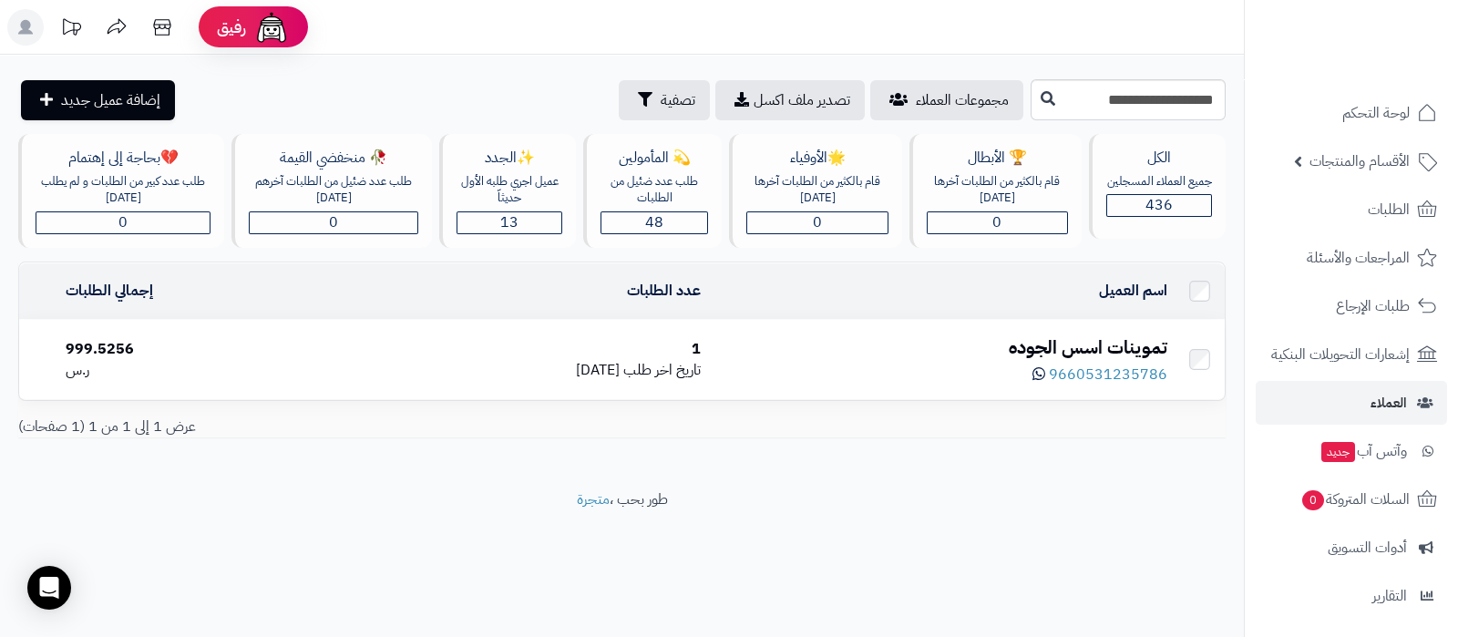
click at [1103, 343] on div "تموينات اسس الجوده" at bounding box center [940, 348] width 451 height 26
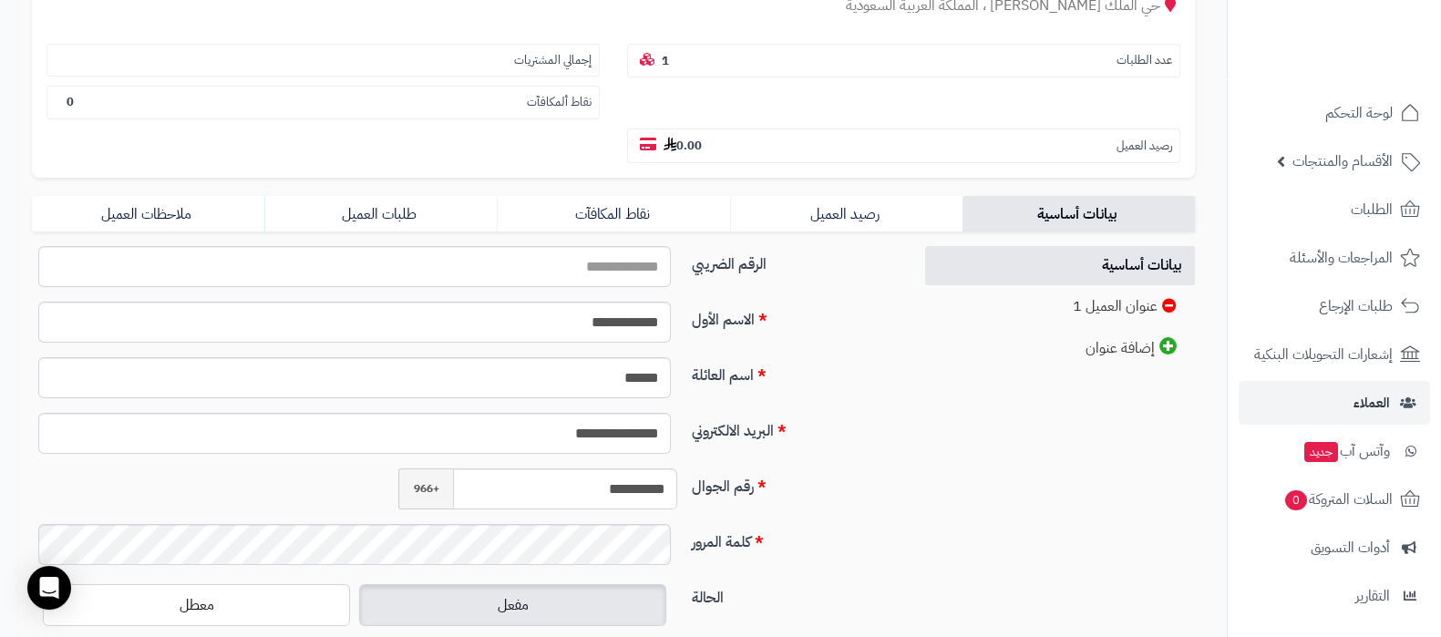
scroll to position [342, 0]
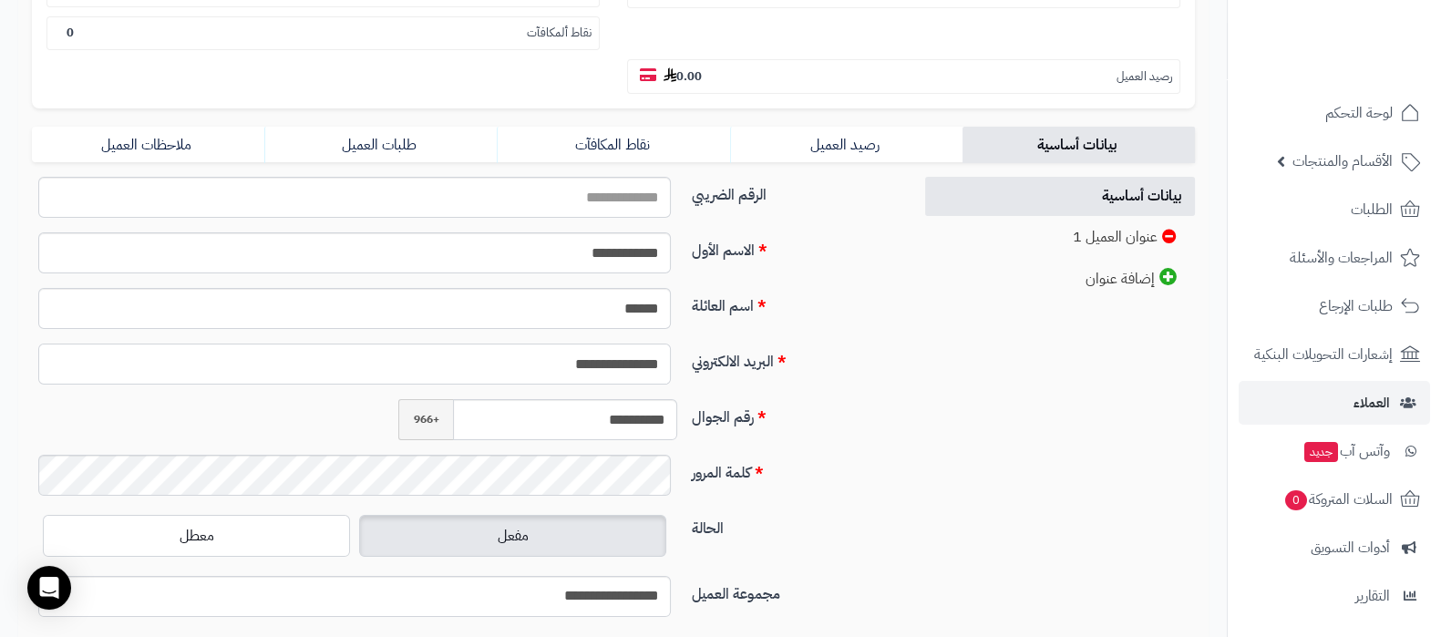
click at [591, 358] on input "**********" at bounding box center [354, 364] width 633 height 41
